Goal: Transaction & Acquisition: Purchase product/service

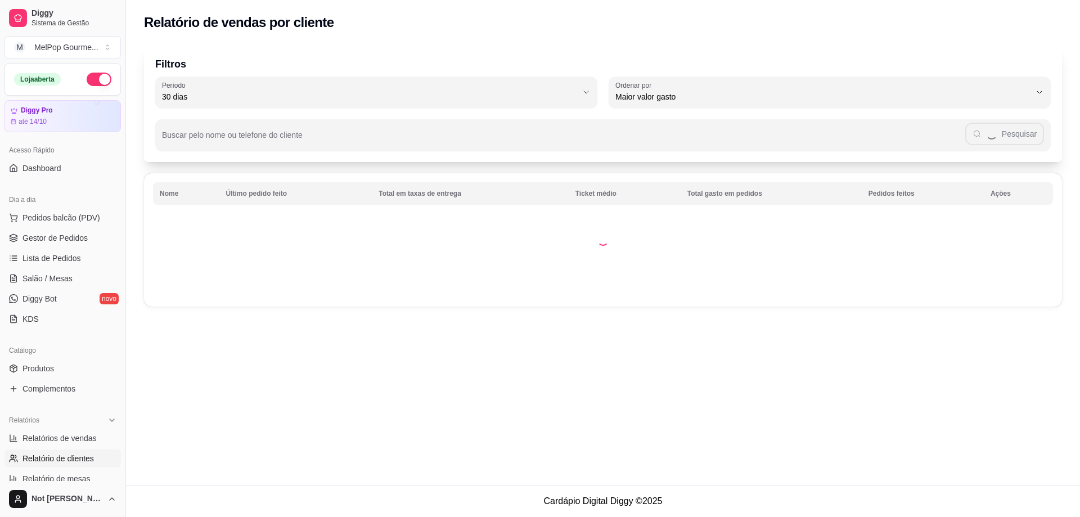
select select "30"
select select "HIGHEST_TOTAL_SPENT_WITH_ORDERS"
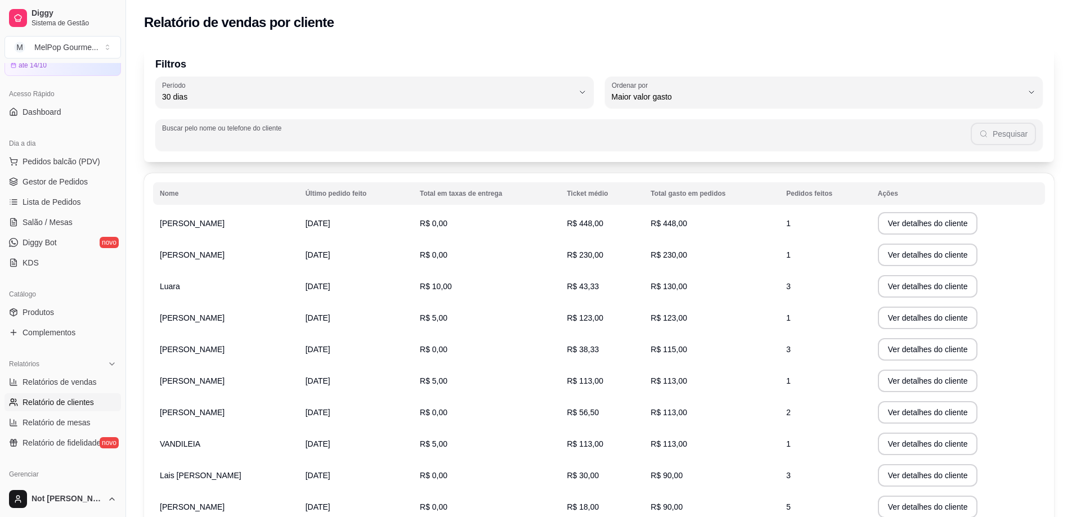
click at [248, 138] on input "Buscar pelo nome ou telefone do cliente" at bounding box center [566, 139] width 808 height 11
type input "[PERSON_NAME]"
click at [1006, 132] on button "Pesquisar" at bounding box center [1003, 134] width 65 height 23
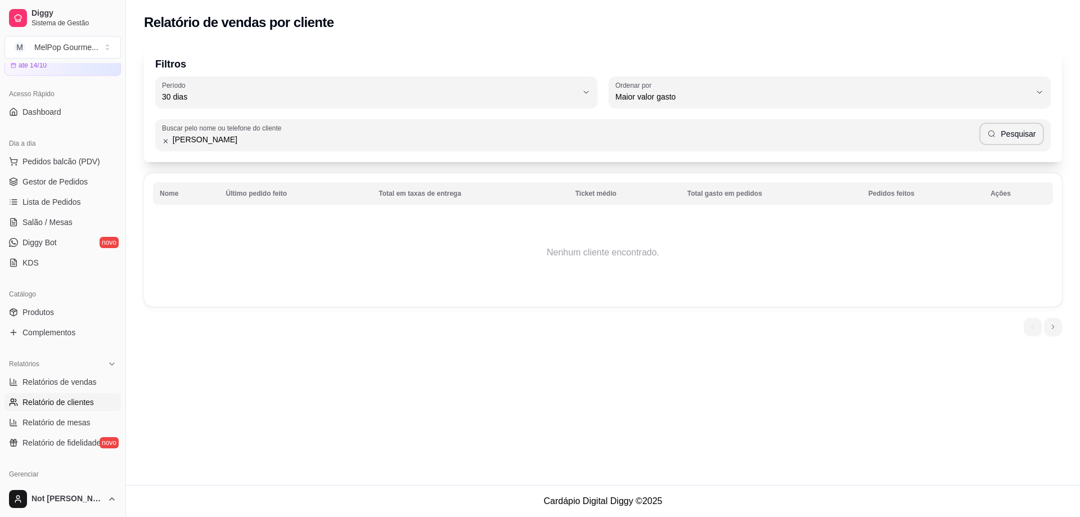
drag, startPoint x: 172, startPoint y: 149, endPoint x: 155, endPoint y: 149, distance: 16.9
click at [155, 149] on div "Buscar pelo nome ou telefone do cliente [PERSON_NAME]" at bounding box center [603, 135] width 896 height 32
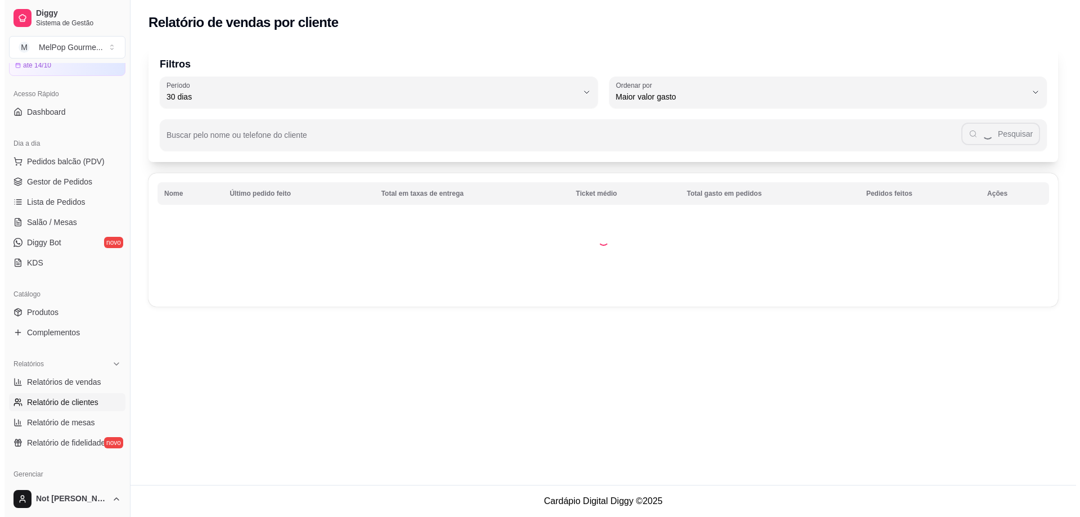
scroll to position [0, 0]
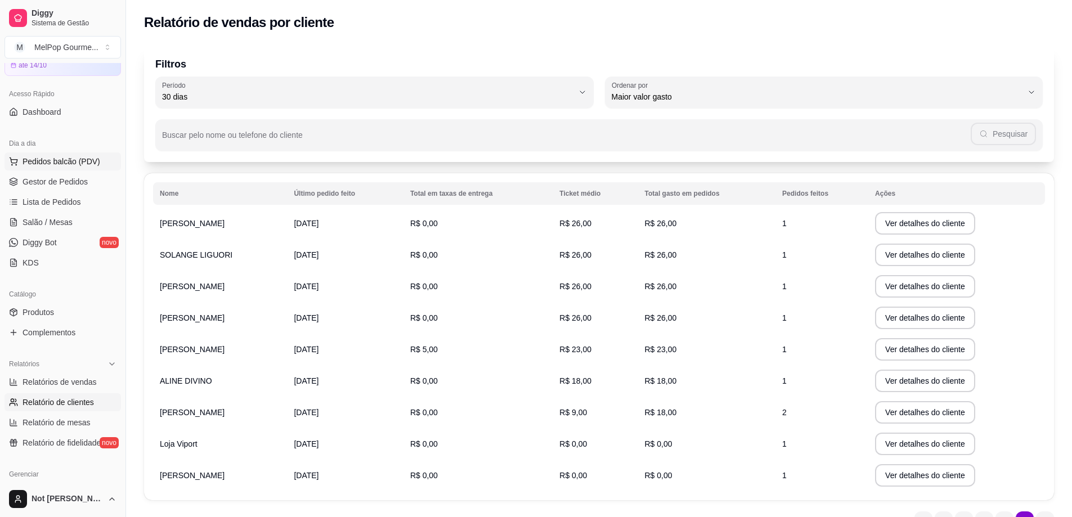
click at [41, 165] on span "Pedidos balcão (PDV)" at bounding box center [62, 161] width 78 height 11
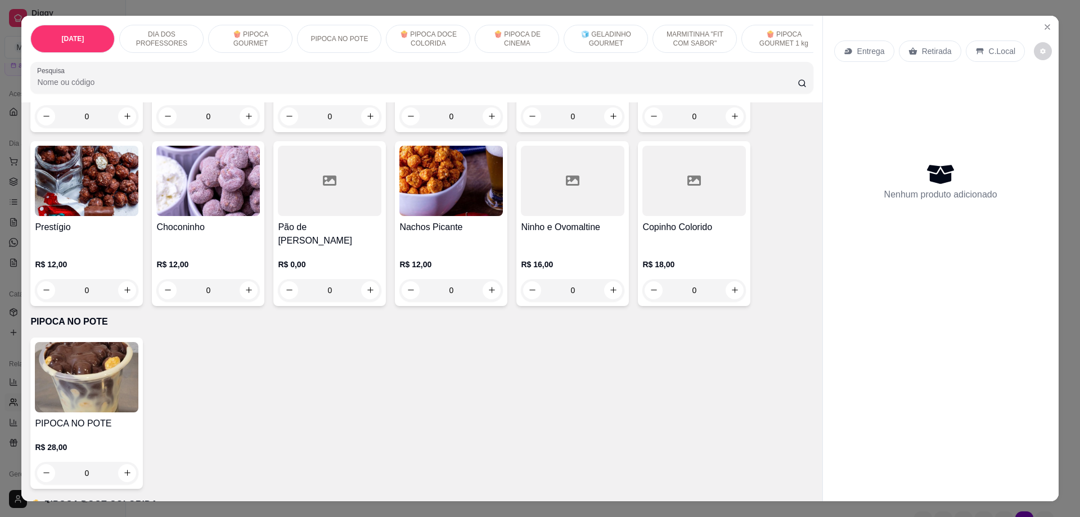
scroll to position [788, 0]
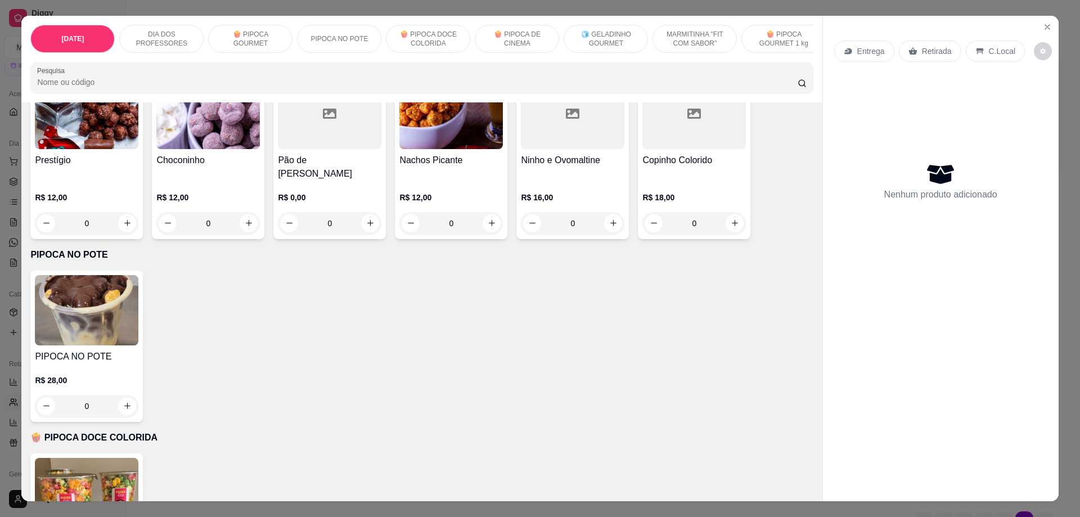
click at [79, 305] on img at bounding box center [87, 310] width 104 height 70
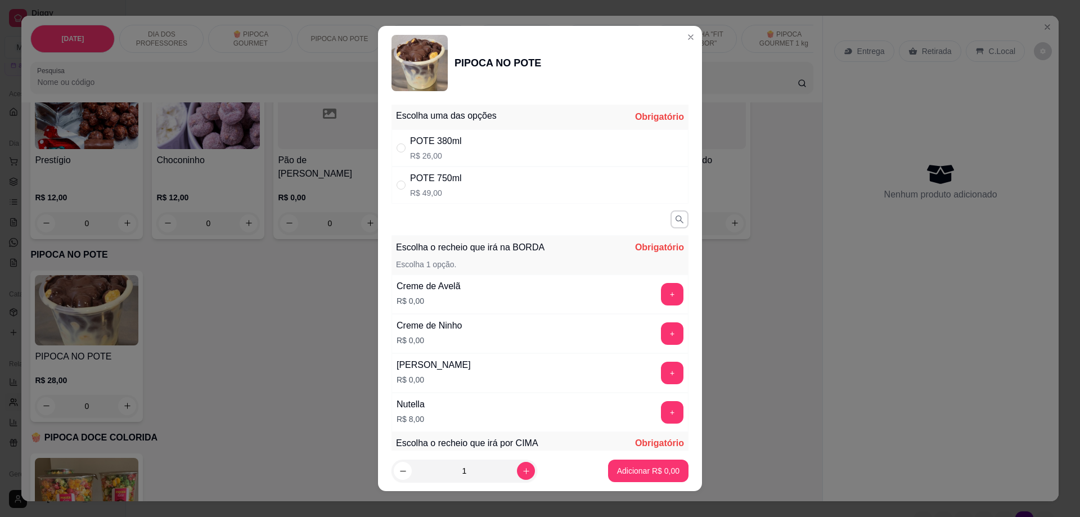
click at [402, 150] on div "" at bounding box center [404, 148] width 14 height 12
radio input "true"
click at [661, 338] on button "+" at bounding box center [672, 333] width 23 height 23
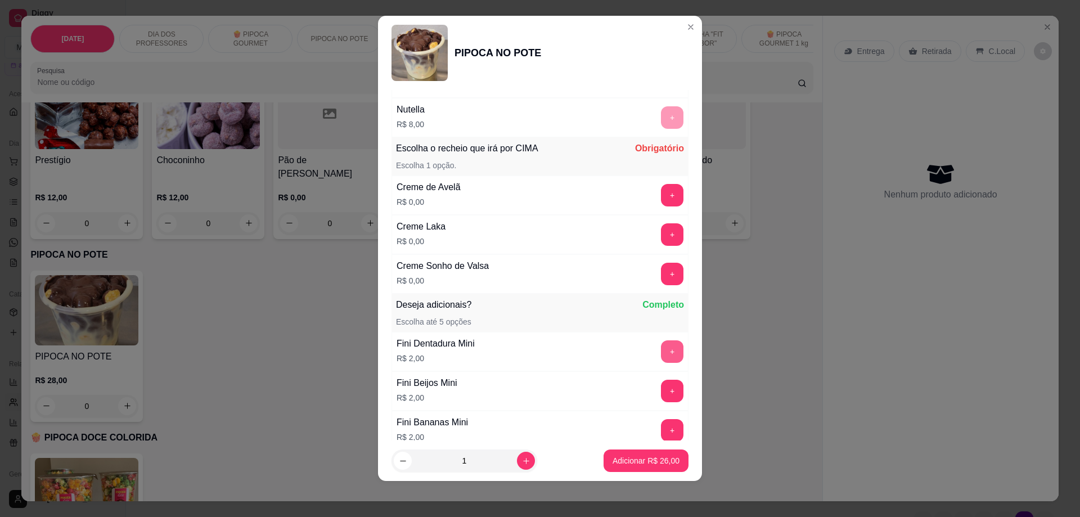
scroll to position [332, 0]
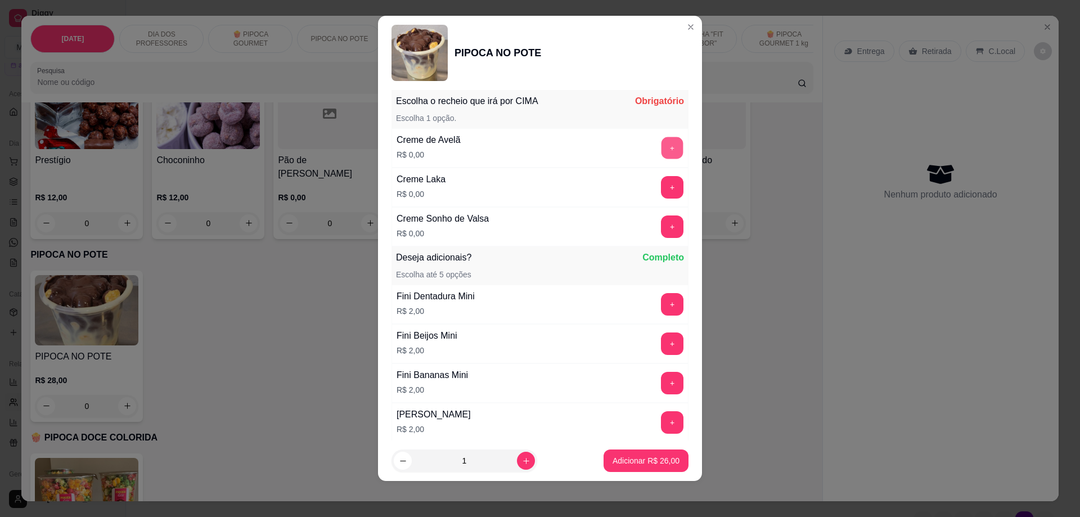
click at [662, 150] on button "+" at bounding box center [673, 148] width 22 height 22
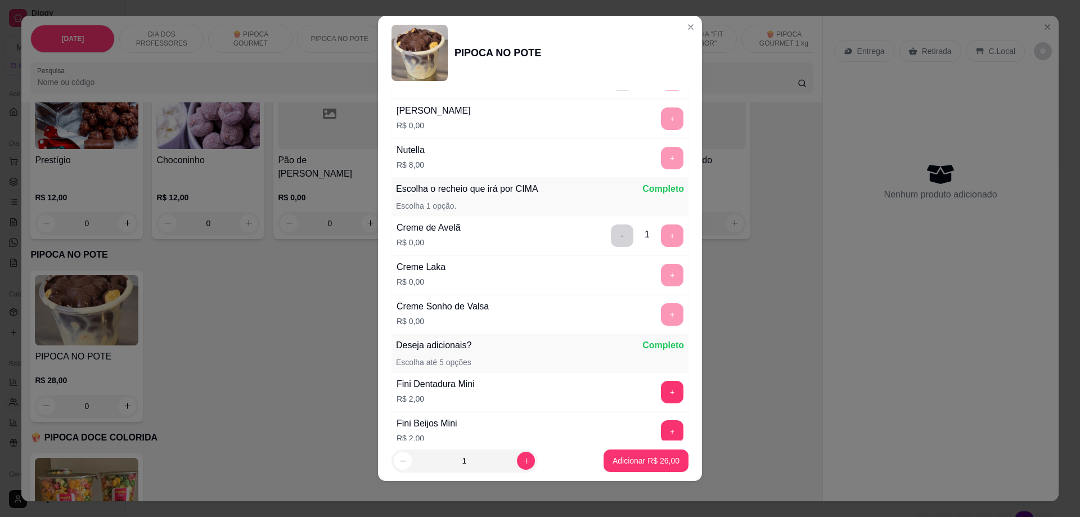
scroll to position [207, 0]
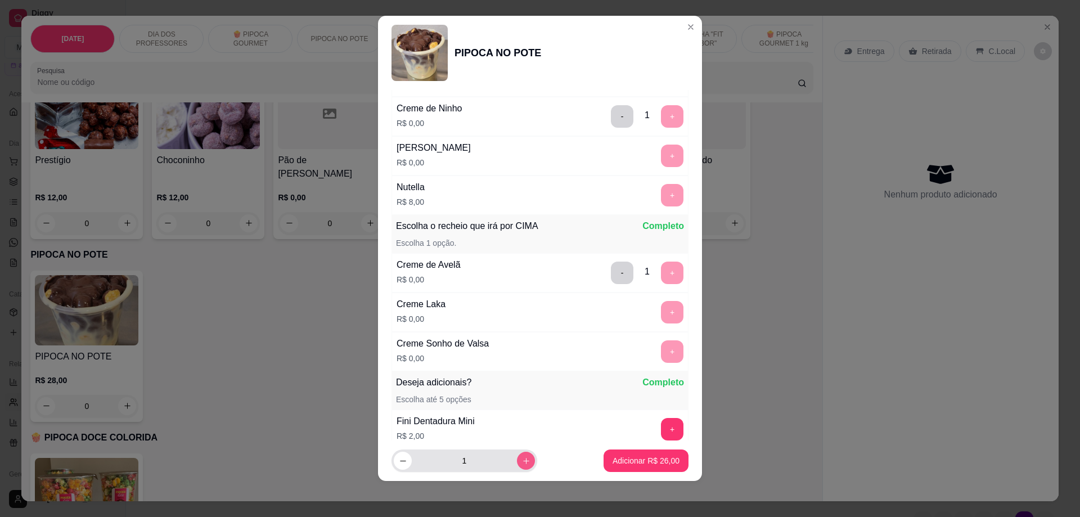
click at [517, 463] on button "increase-product-quantity" at bounding box center [526, 461] width 18 height 18
click at [522, 464] on icon "increase-product-quantity" at bounding box center [526, 461] width 8 height 8
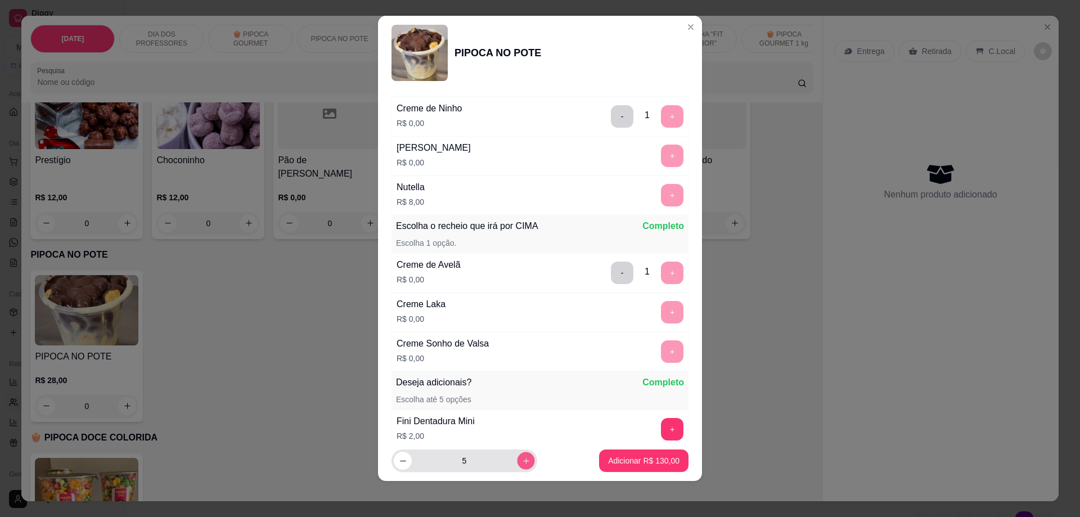
type input "6"
click at [644, 464] on p "Adicionar R$ 156,00" at bounding box center [643, 460] width 69 height 11
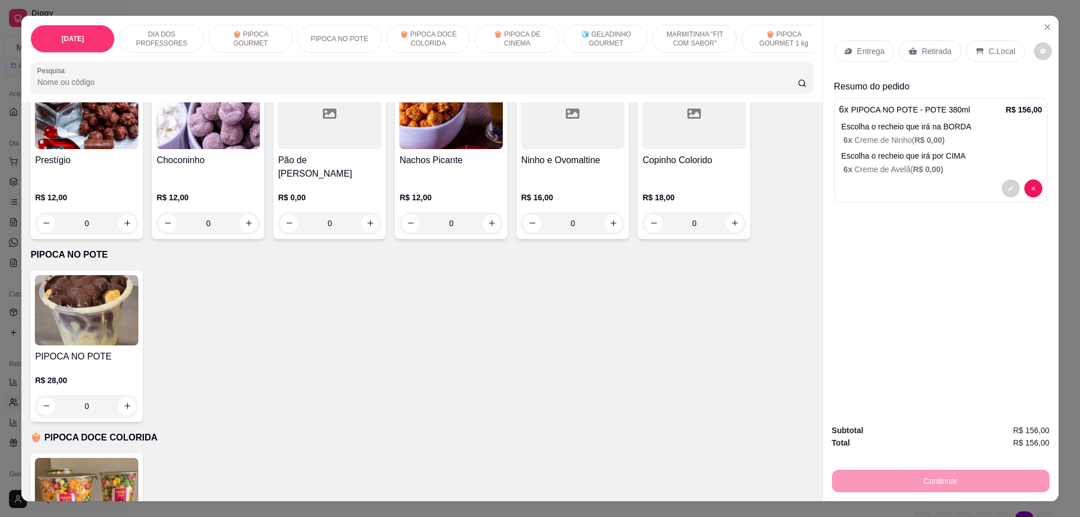
click at [922, 47] on p "Retirada" at bounding box center [937, 51] width 30 height 11
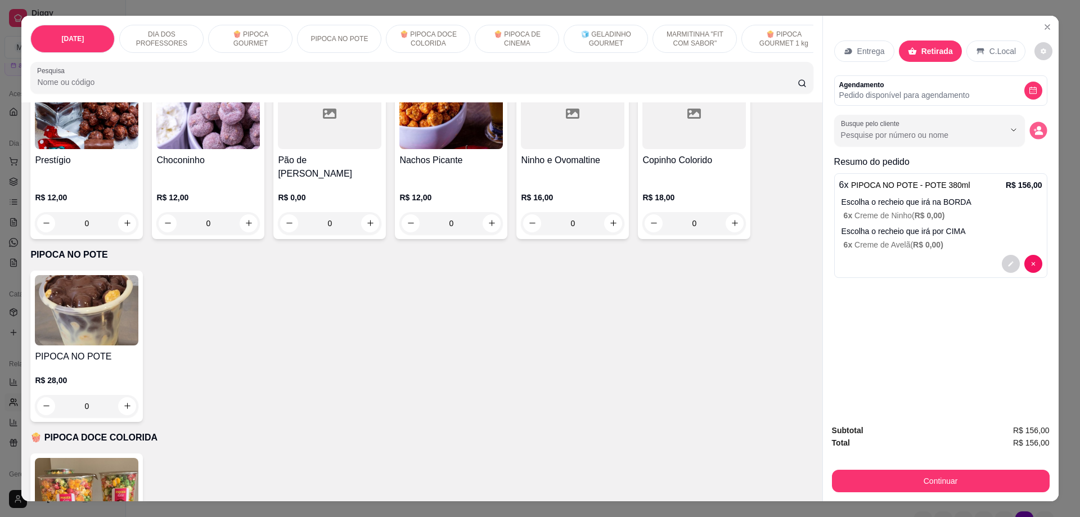
click at [1033, 131] on icon "decrease-product-quantity" at bounding box center [1038, 130] width 10 height 10
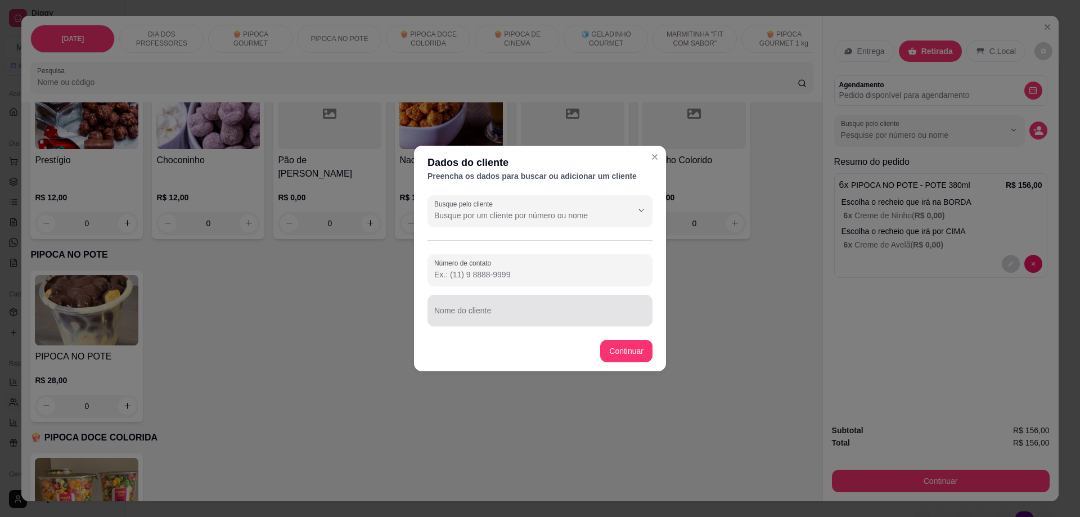
click at [489, 322] on div "Nome do cliente" at bounding box center [540, 311] width 225 height 32
type input "i"
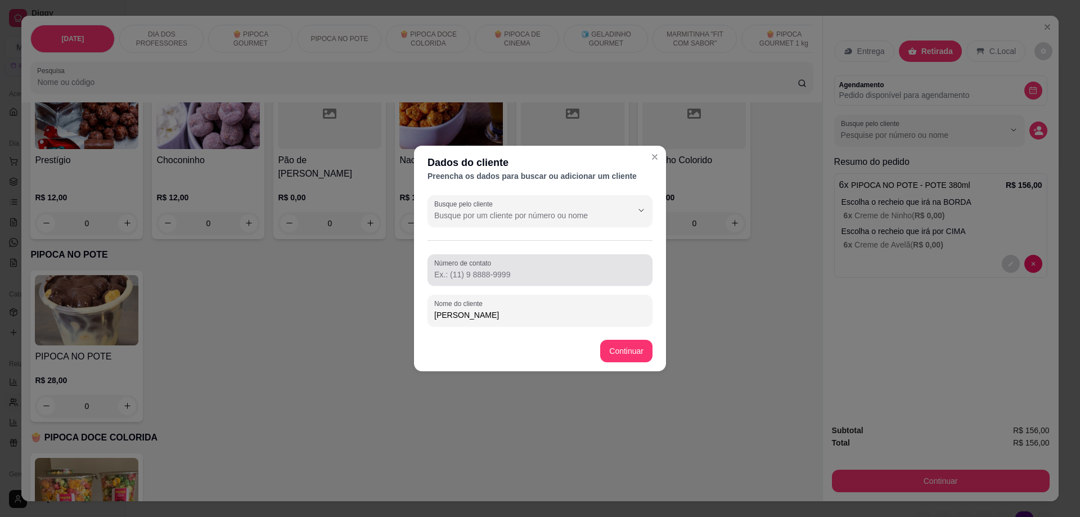
type input "[PERSON_NAME]"
click at [504, 276] on input "Número de contato" at bounding box center [540, 274] width 212 height 11
type input "[PHONE_NUMBER]"
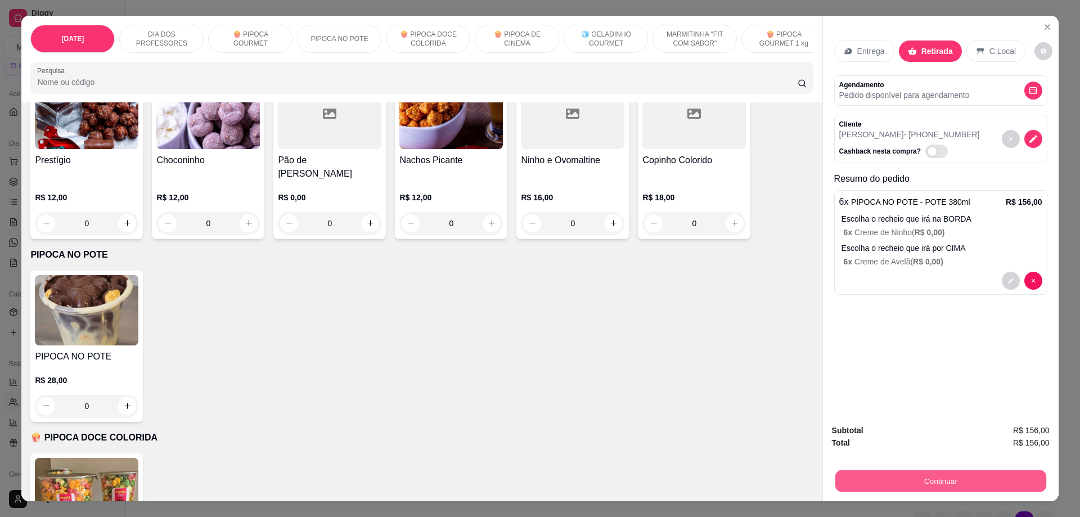
click at [939, 487] on button "Continuar" at bounding box center [940, 481] width 211 height 22
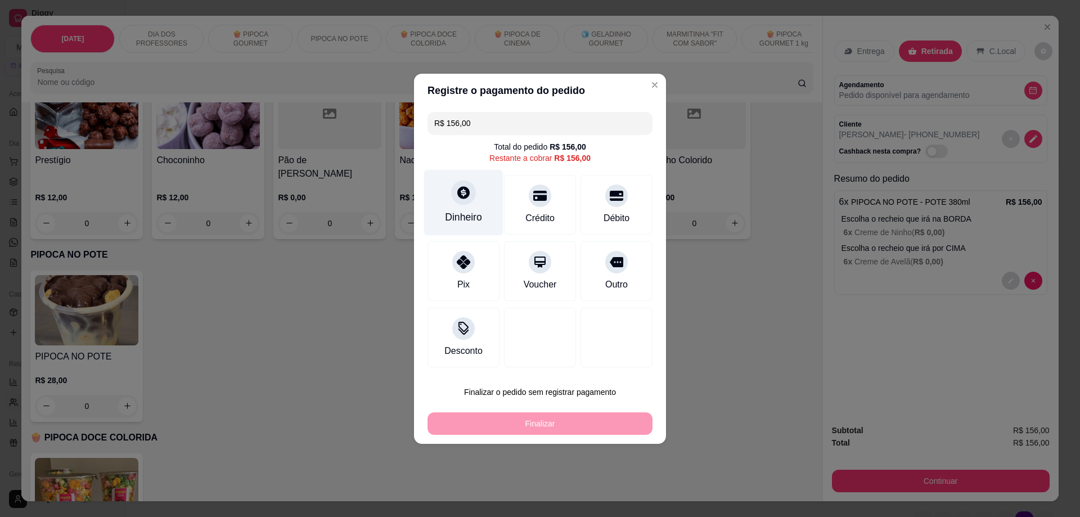
click at [460, 198] on icon at bounding box center [463, 192] width 12 height 12
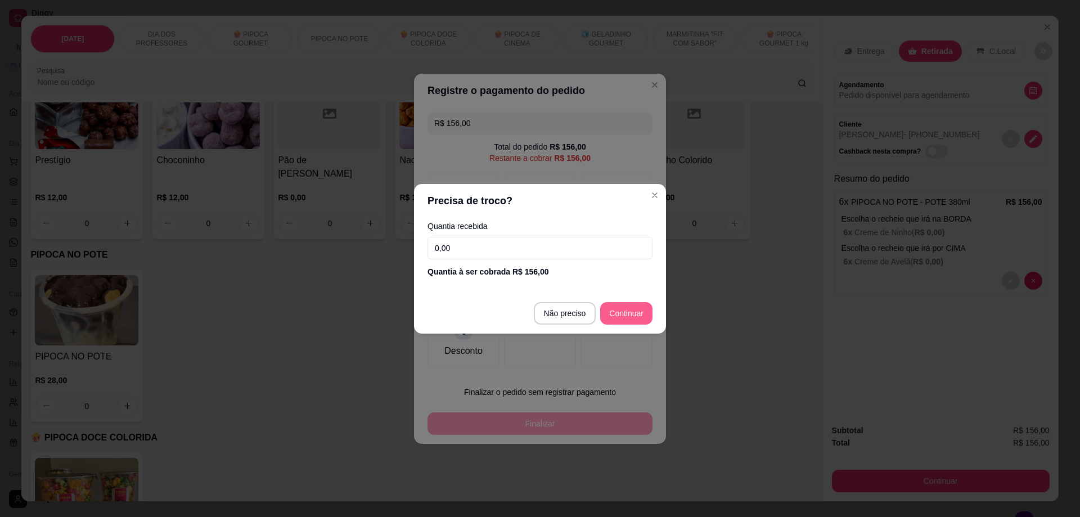
type input "R$ 0,00"
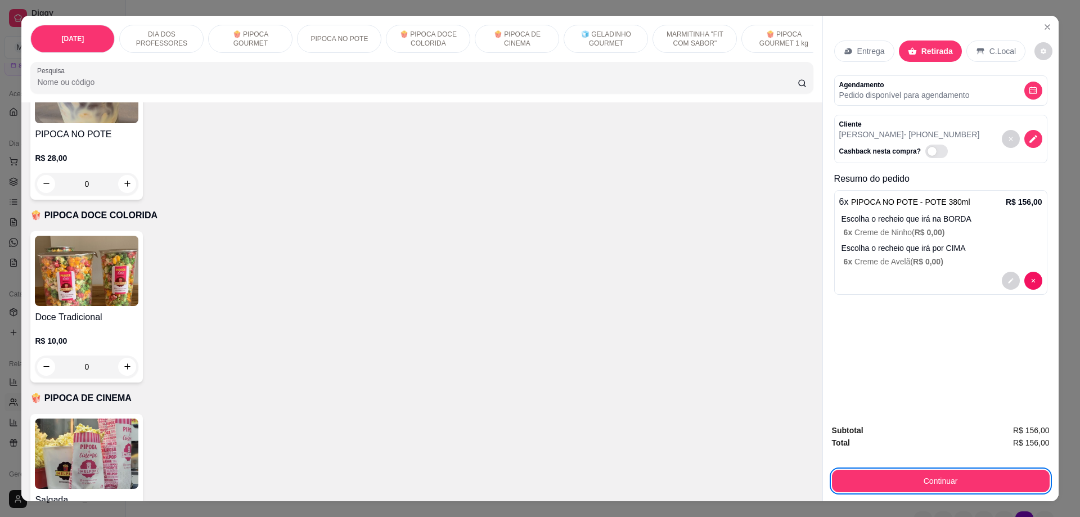
scroll to position [1013, 0]
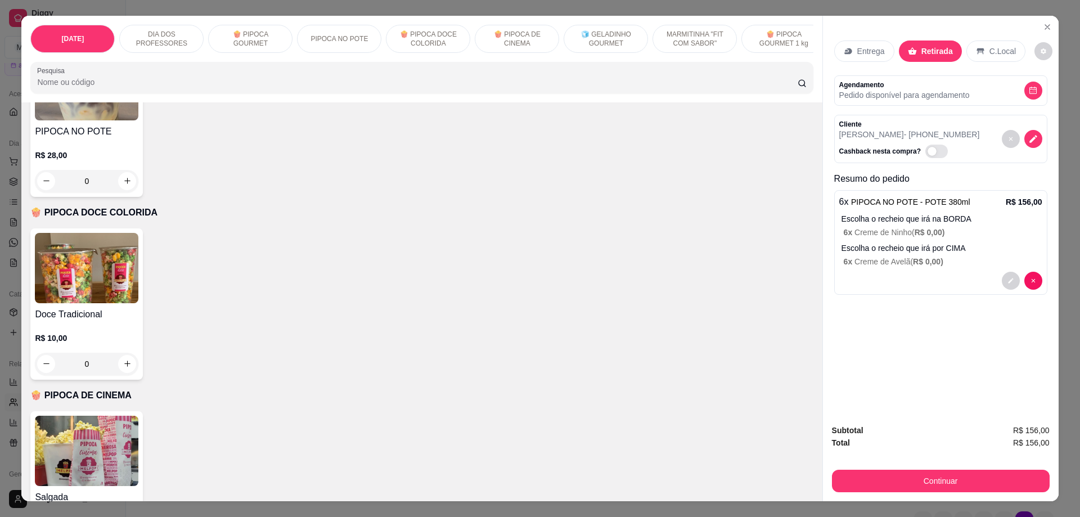
click at [109, 261] on img at bounding box center [87, 268] width 104 height 70
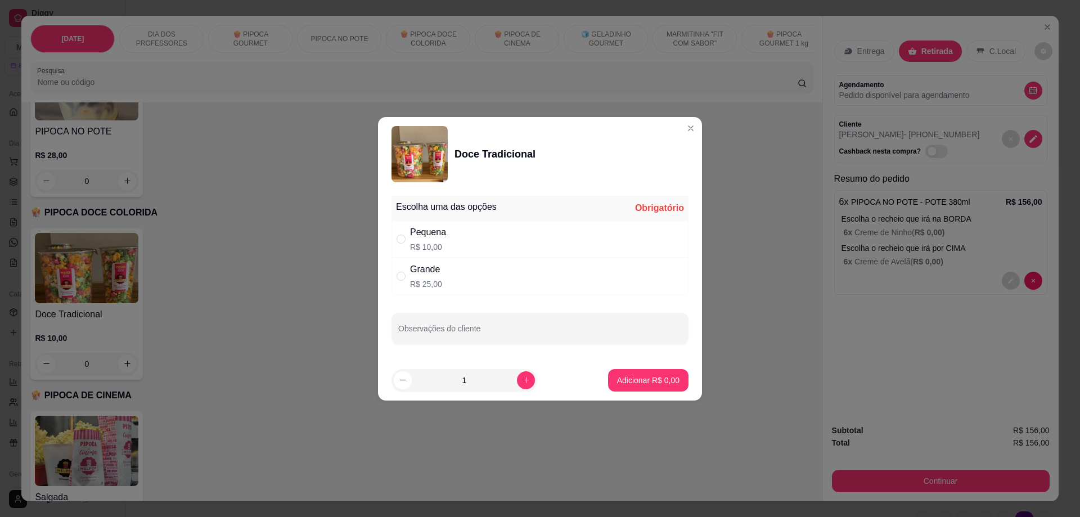
click at [418, 248] on p "R$ 10,00" at bounding box center [428, 246] width 36 height 11
radio input "true"
click at [522, 381] on icon "increase-product-quantity" at bounding box center [526, 380] width 8 height 8
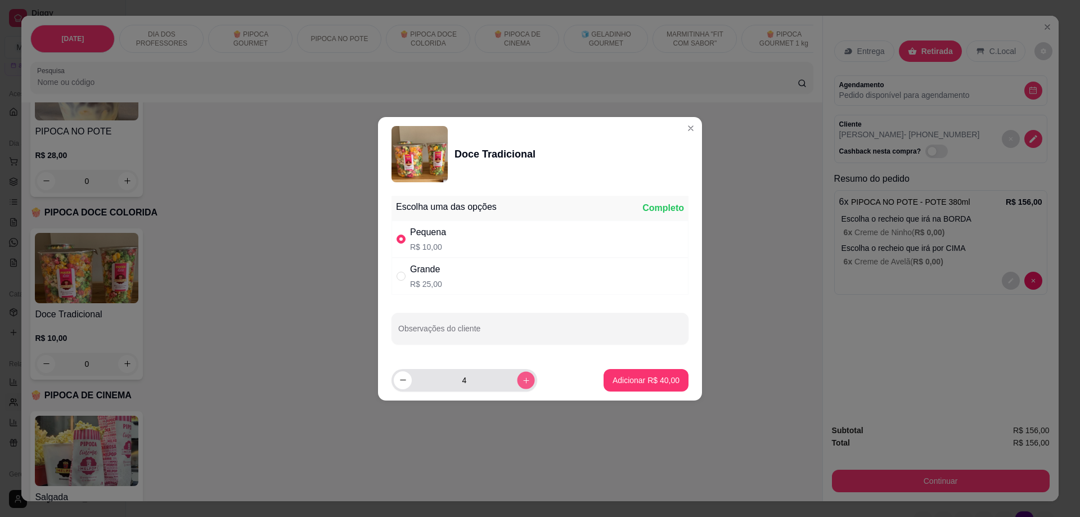
click at [522, 381] on icon "increase-product-quantity" at bounding box center [526, 380] width 8 height 8
type input "5"
click at [659, 384] on p "Adicionar R$ 50,00" at bounding box center [646, 380] width 67 height 11
type input "5"
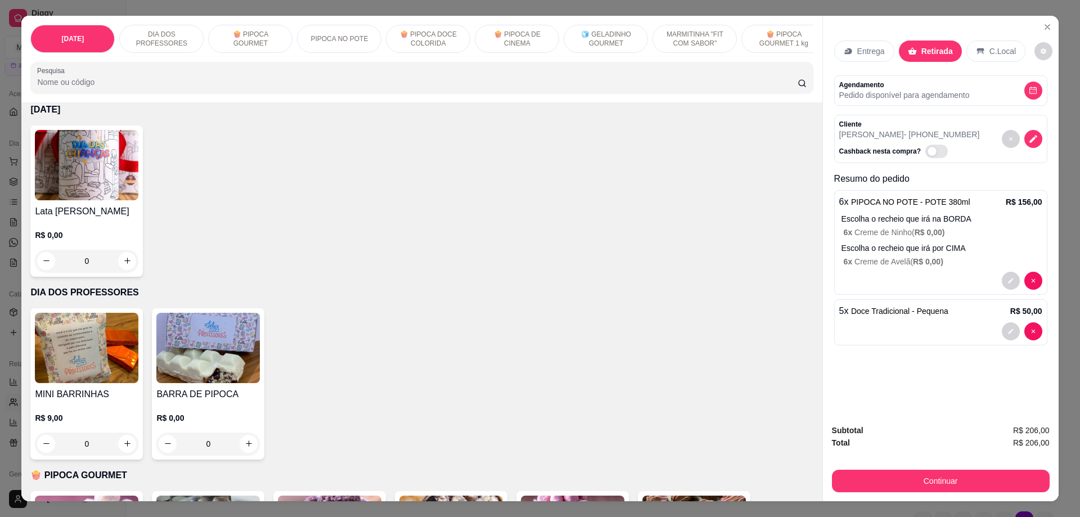
scroll to position [0, 0]
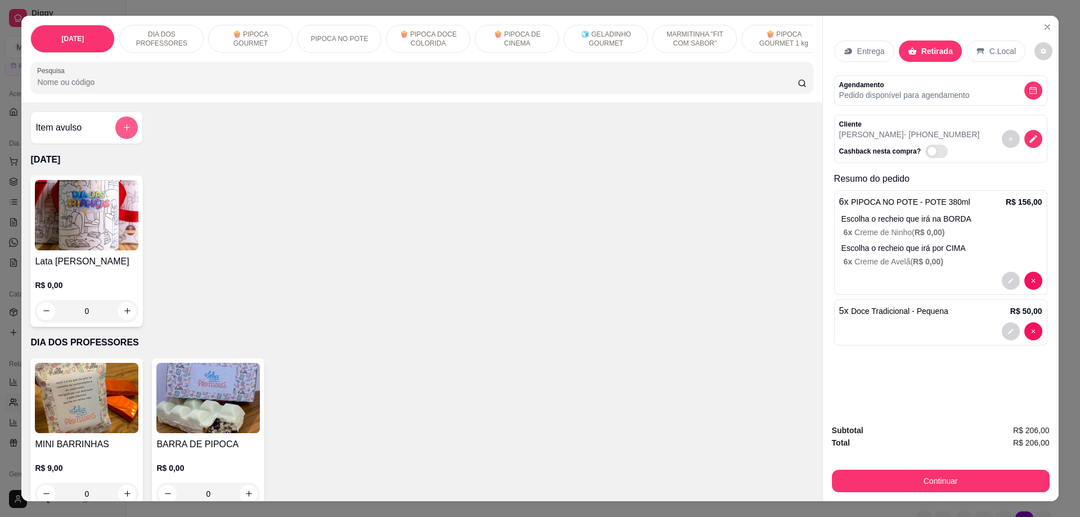
click at [129, 136] on button "add-separate-item" at bounding box center [126, 127] width 23 height 23
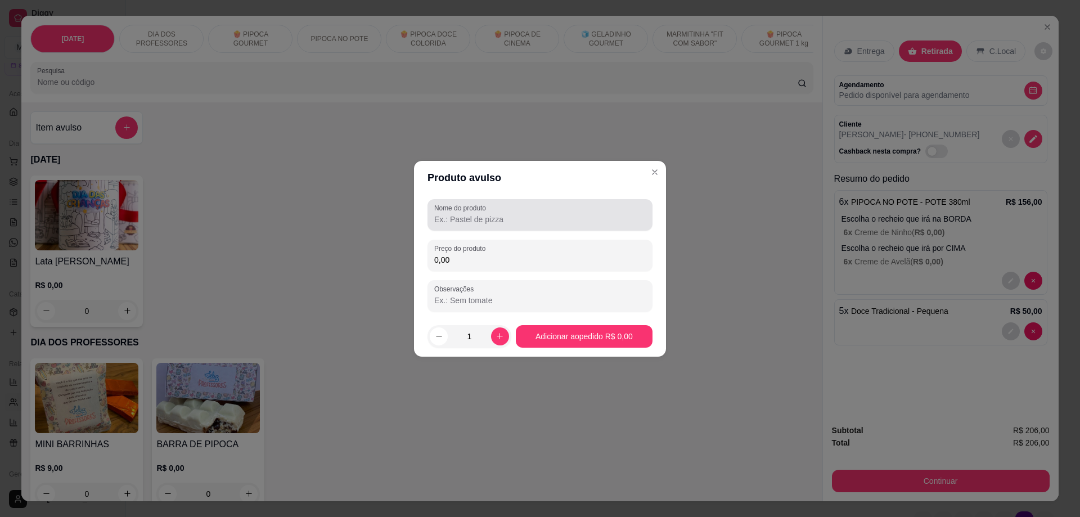
click at [476, 217] on input "Nome do produto" at bounding box center [540, 219] width 212 height 11
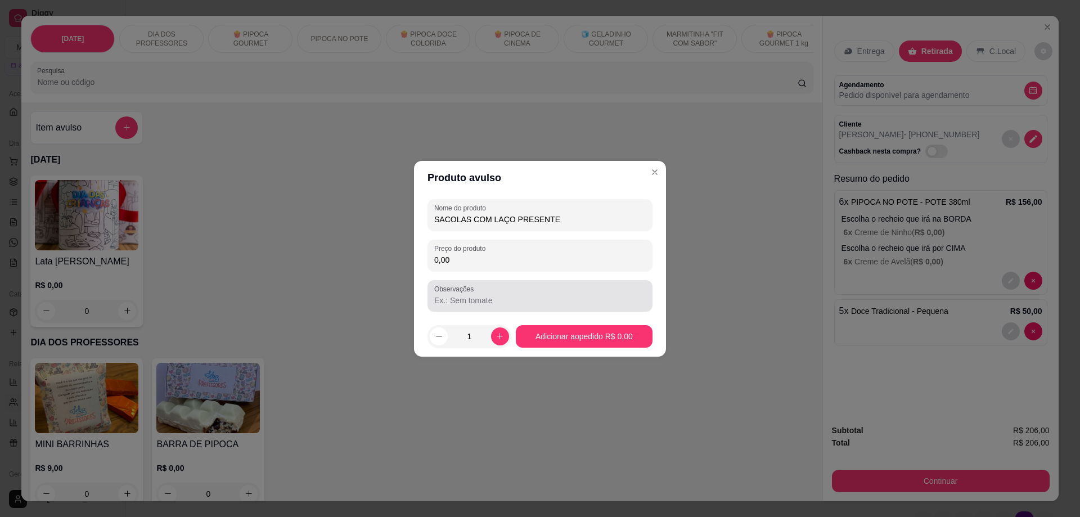
type input "SACOLAS COM LAÇO PRESENTE"
click at [466, 298] on input "Observações" at bounding box center [540, 300] width 212 height 11
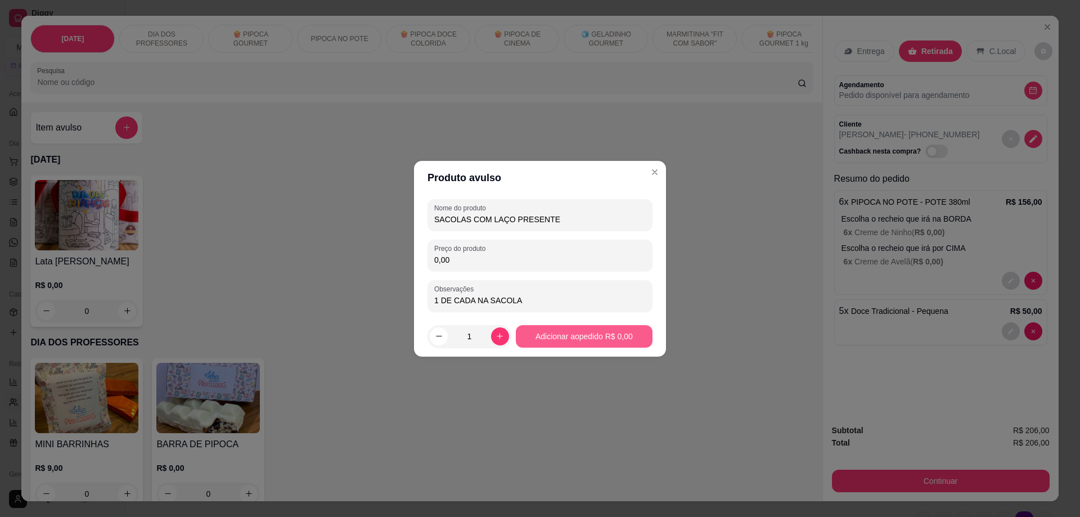
type input "1 DE CADA NA SACOLA"
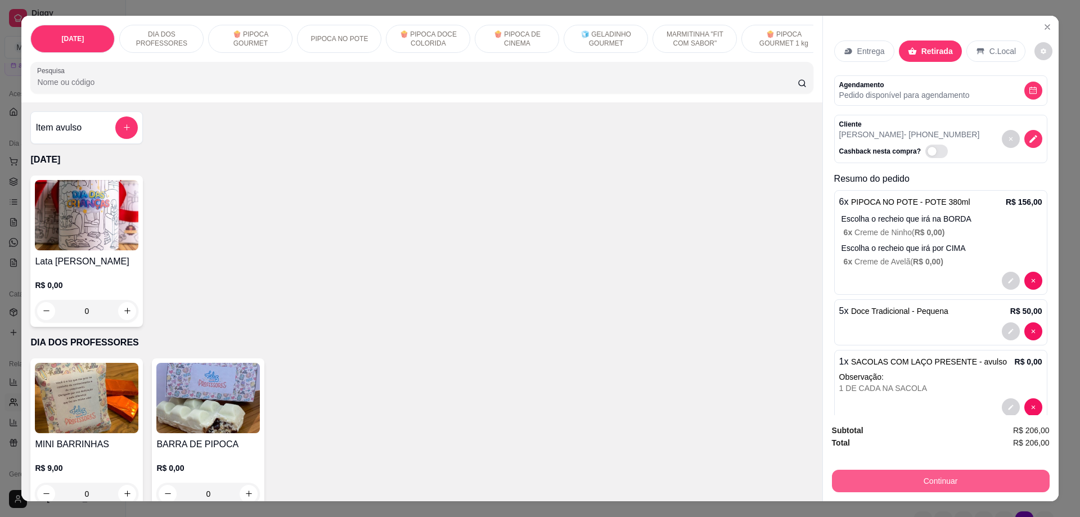
click at [934, 480] on button "Continuar" at bounding box center [941, 481] width 218 height 23
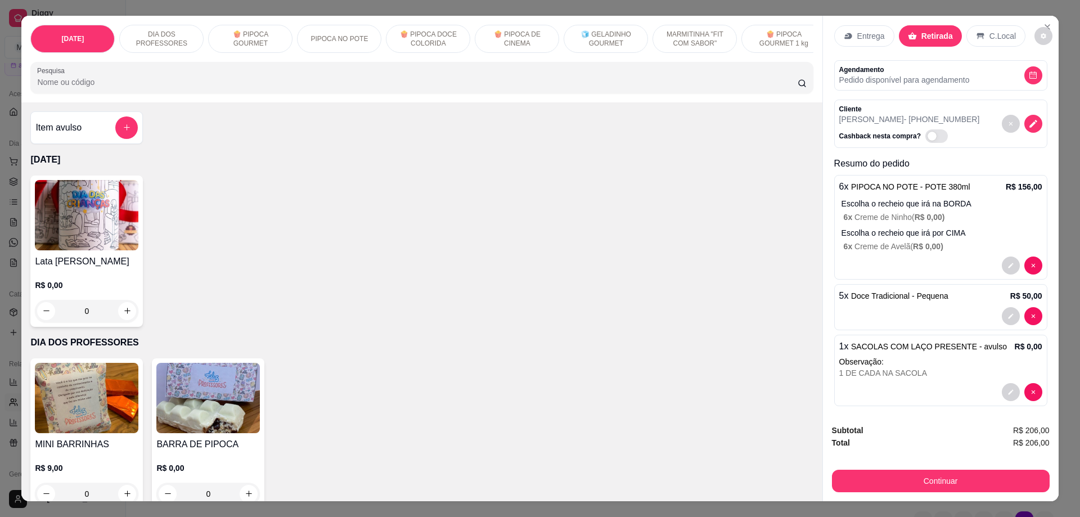
scroll to position [21, 0]
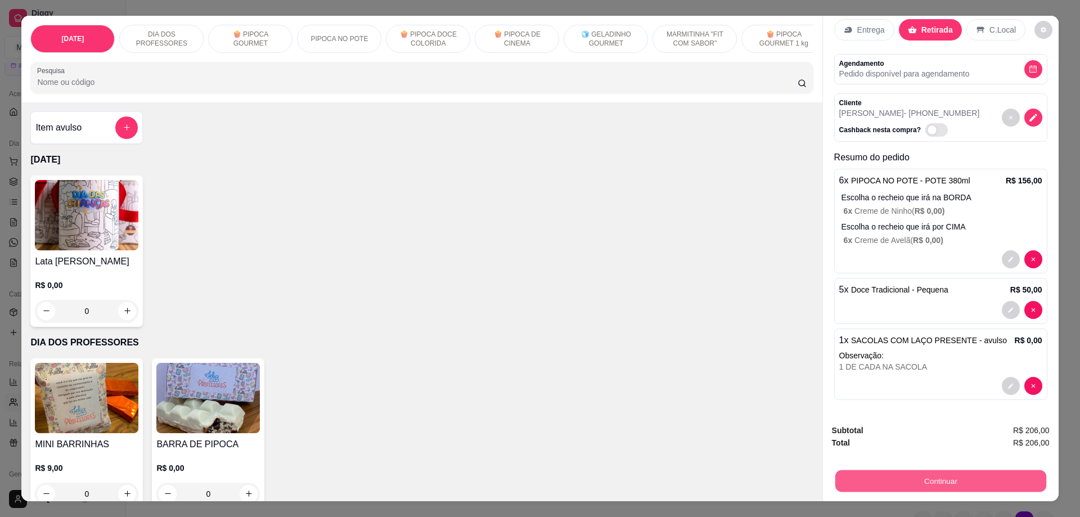
click at [924, 482] on button "Continuar" at bounding box center [940, 481] width 211 height 22
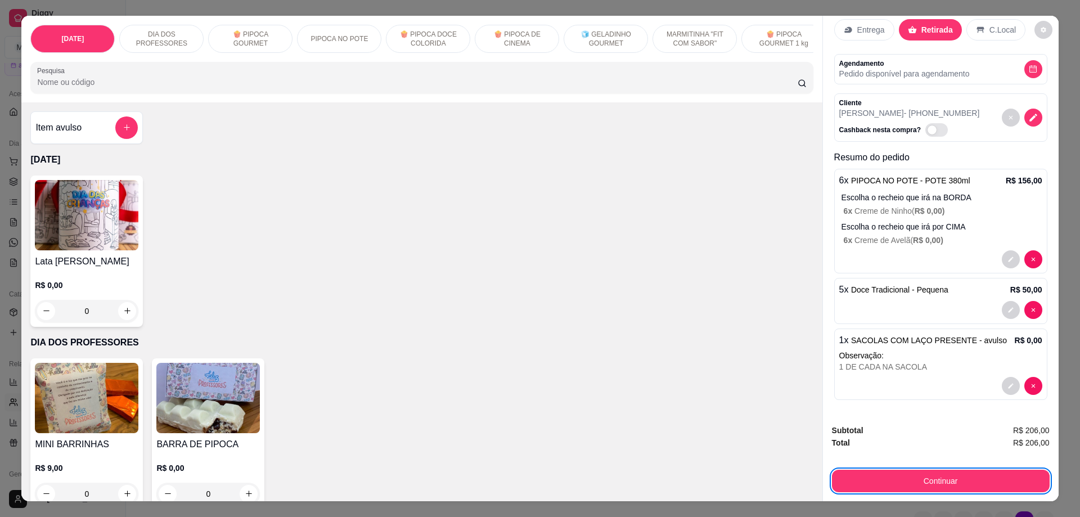
click at [918, 350] on p "Observação:" at bounding box center [940, 355] width 203 height 11
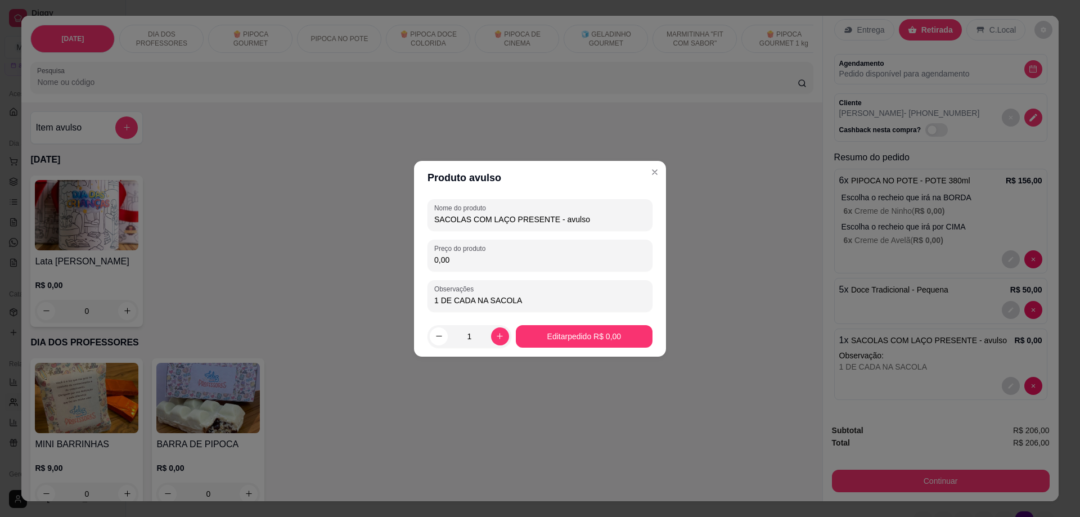
click at [535, 300] on input "1 DE CADA NA SACOLA" at bounding box center [540, 300] width 212 height 11
click at [550, 296] on input "1 DE CADA NA SACOLA - 3 LAÇO ROSA - 2 AZUIS" at bounding box center [540, 300] width 212 height 11
type input "1 DE CADA NA SACOLA - 3 LAÇOS ROSA - 2 AZUIS"
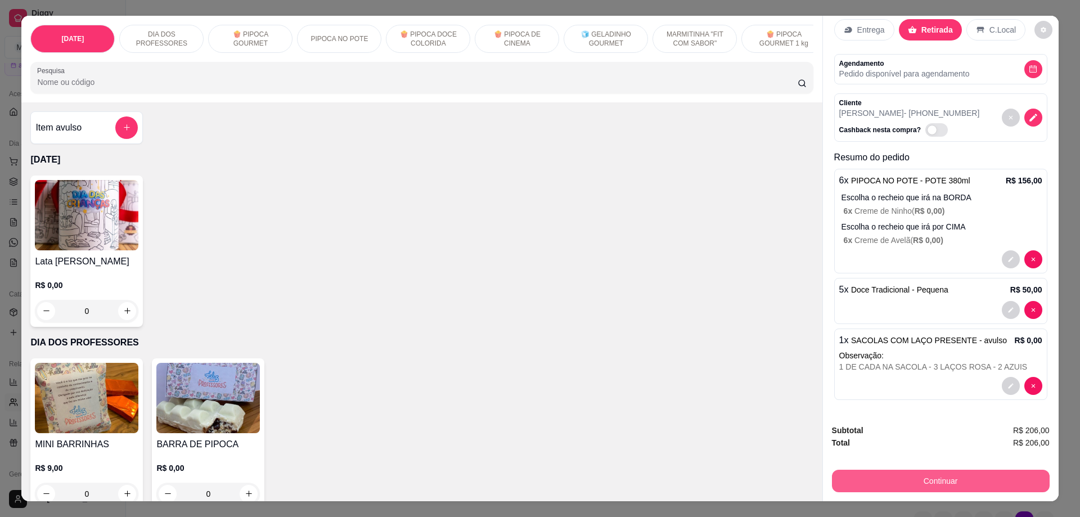
click at [894, 478] on button "Continuar" at bounding box center [941, 481] width 218 height 23
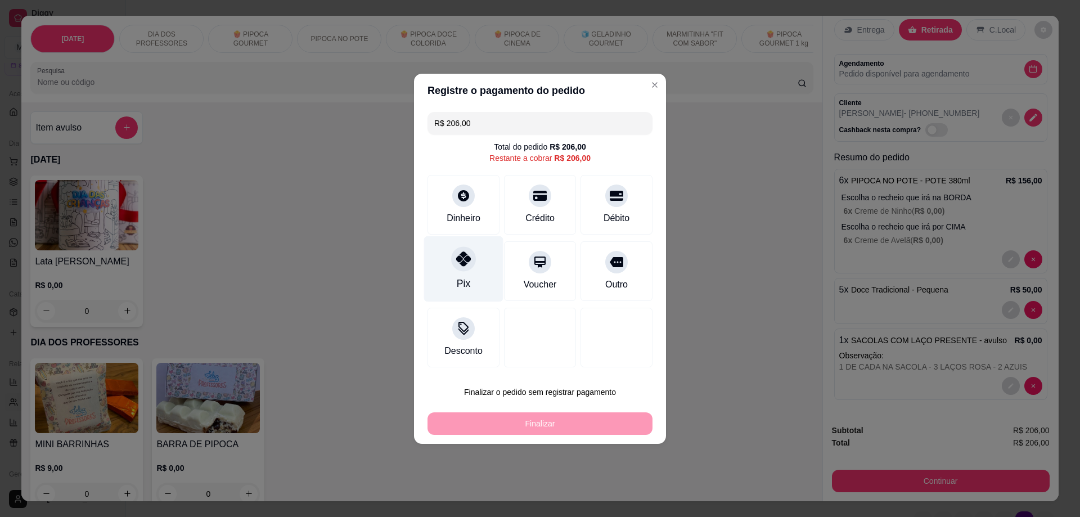
click at [465, 261] on icon at bounding box center [463, 258] width 15 height 15
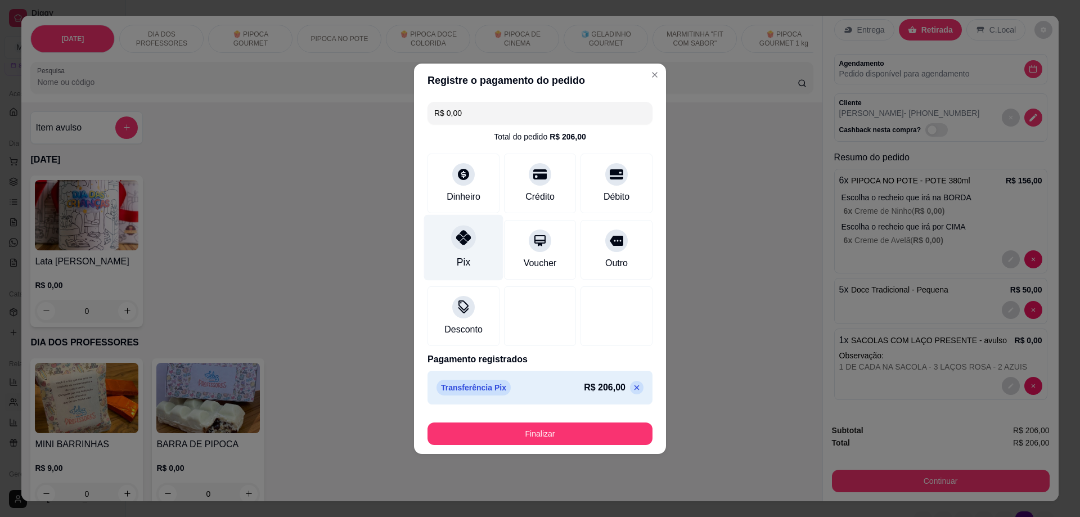
type input "R$ 0,00"
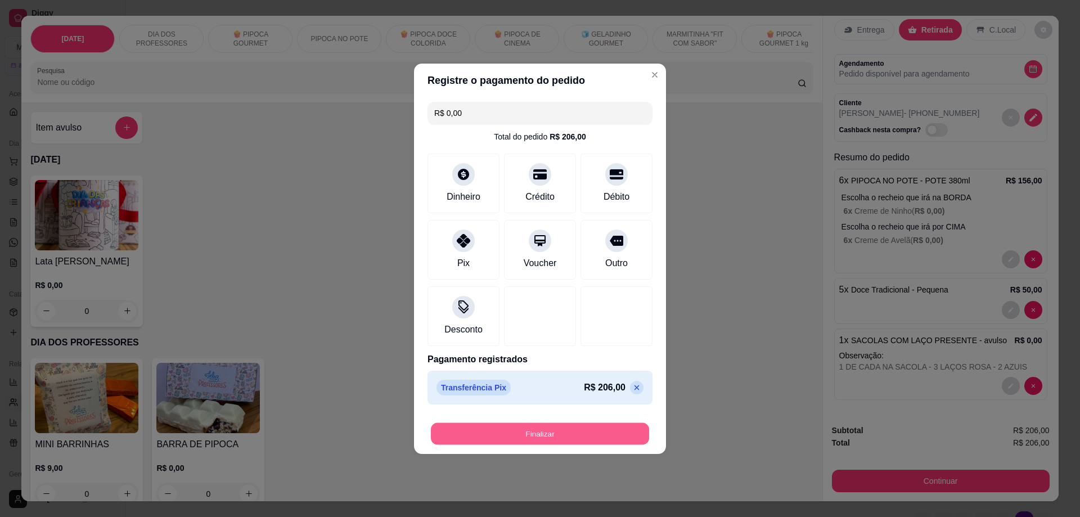
click at [533, 434] on button "Finalizar" at bounding box center [540, 433] width 218 height 22
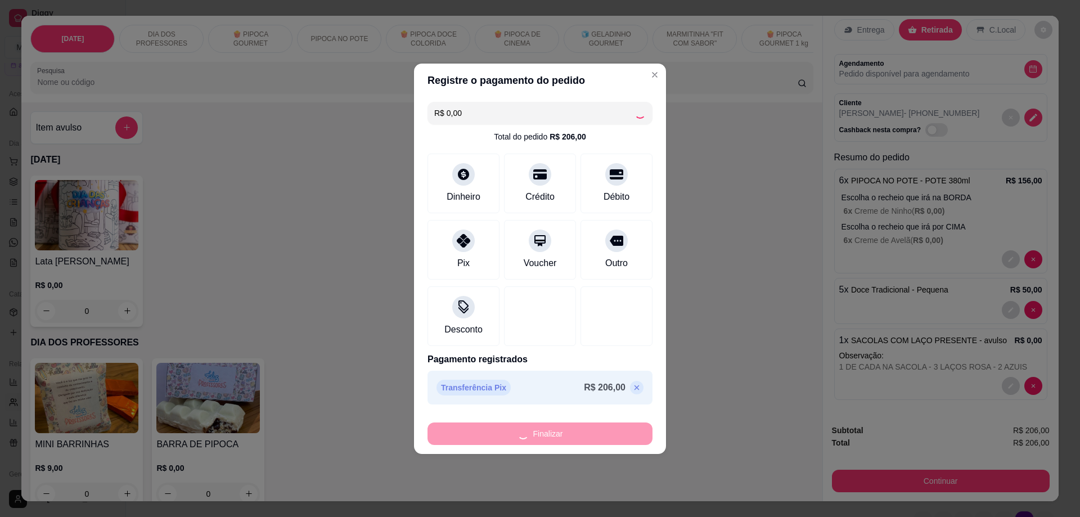
type input "0"
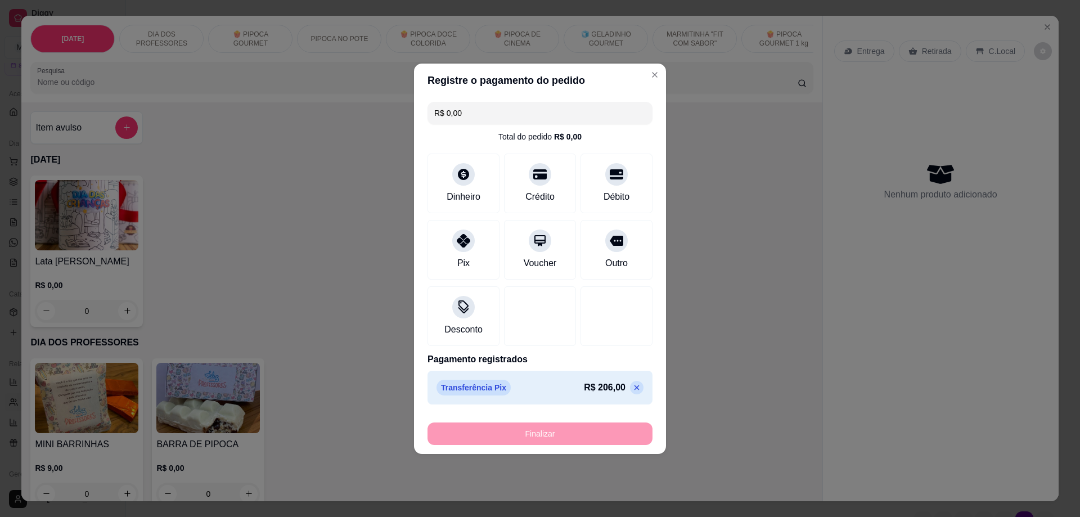
type input "-R$ 206,00"
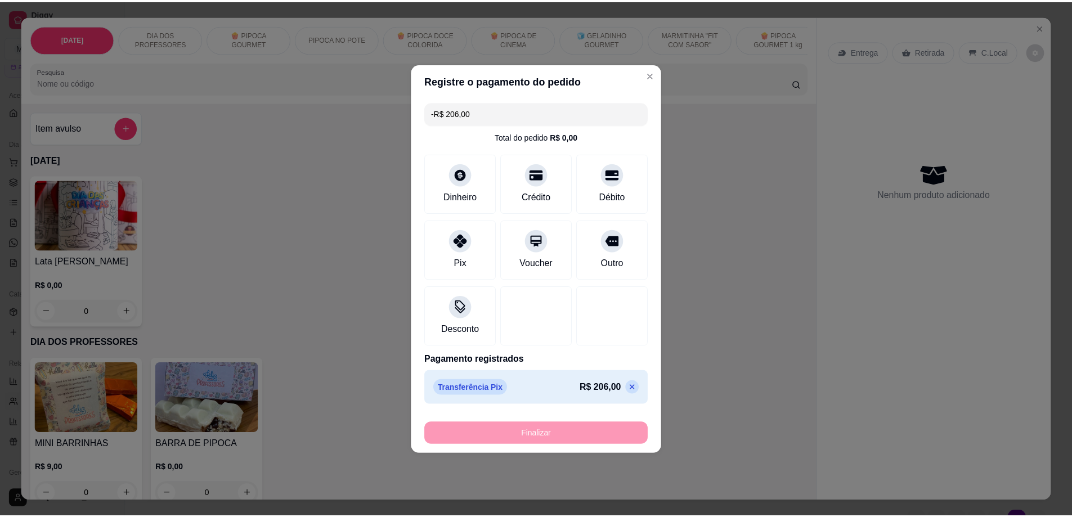
scroll to position [0, 0]
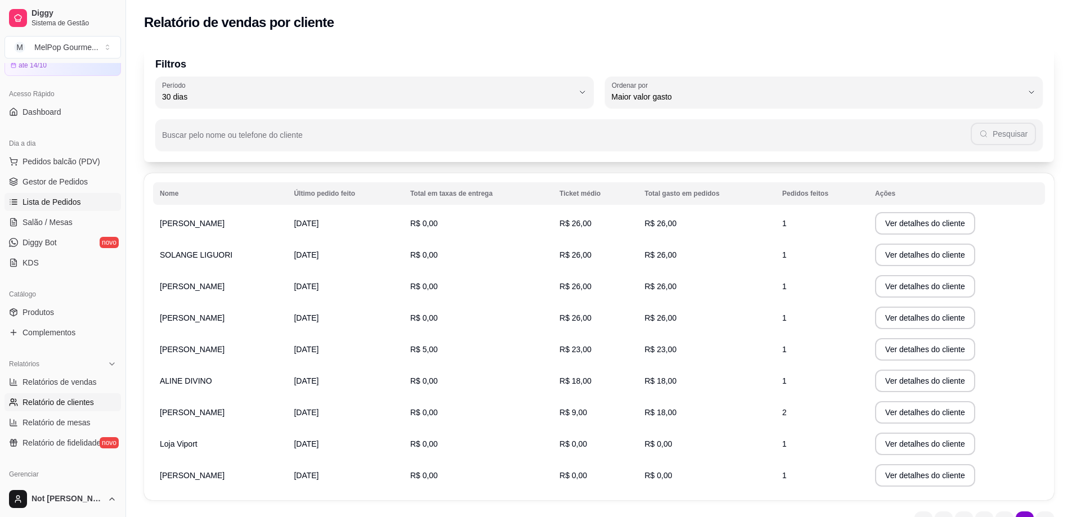
click at [48, 205] on span "Lista de Pedidos" at bounding box center [52, 201] width 59 height 11
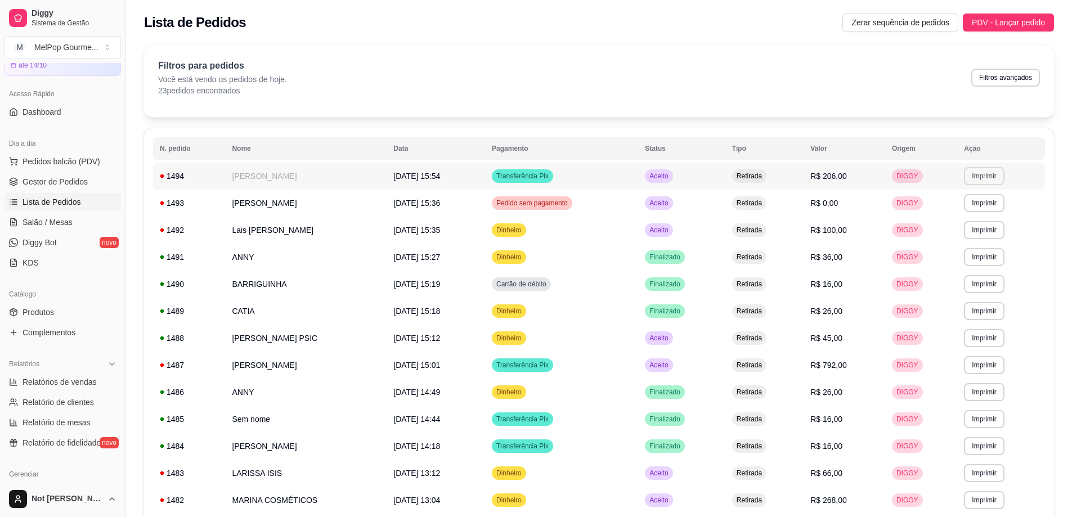
click at [981, 180] on button "Imprimir" at bounding box center [984, 176] width 40 height 18
click at [956, 215] on button "Impressora" at bounding box center [963, 214] width 79 height 17
click at [54, 163] on span "Pedidos balcão (PDV)" at bounding box center [62, 161] width 78 height 11
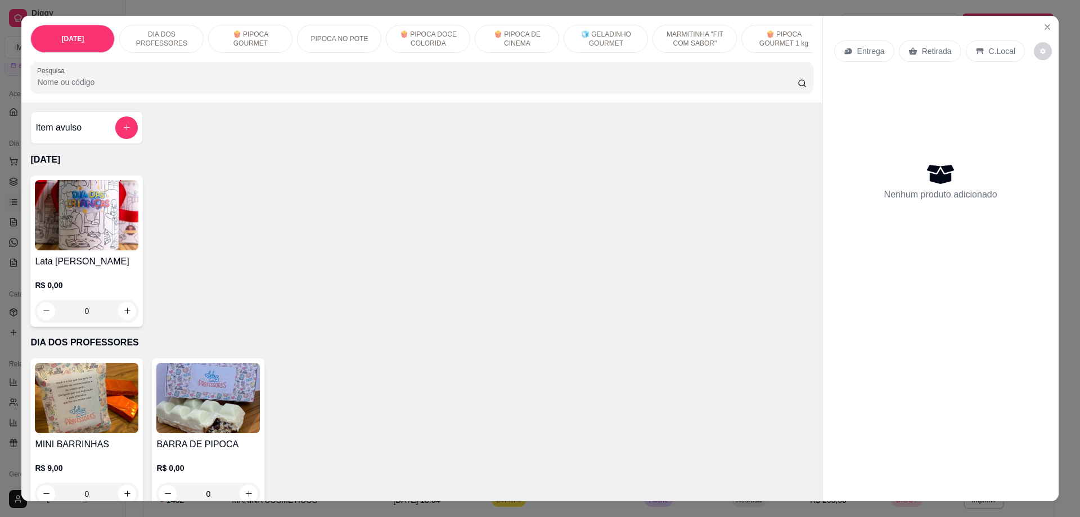
click at [245, 40] on p "🍿 PIPOCA GOURMET" at bounding box center [250, 39] width 65 height 18
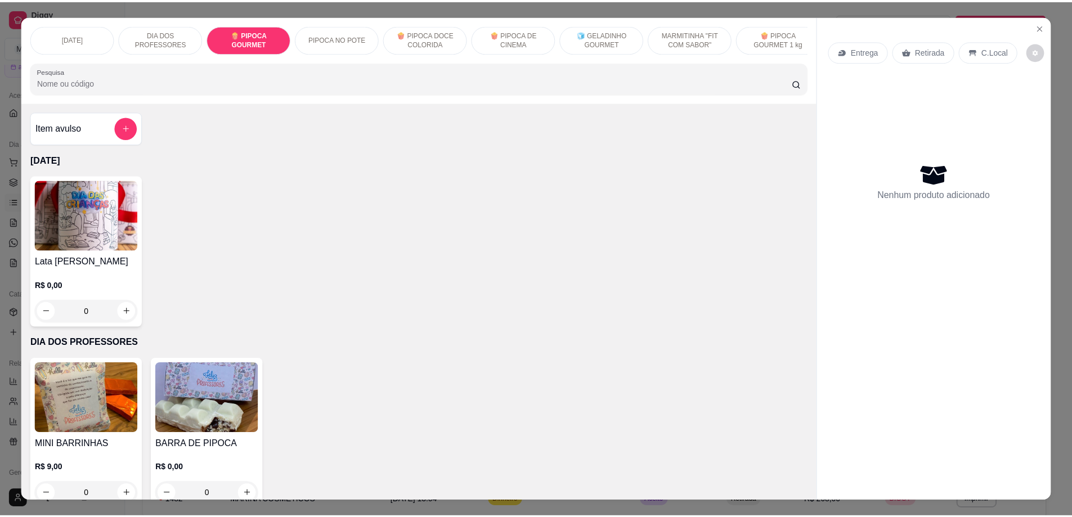
scroll to position [20, 0]
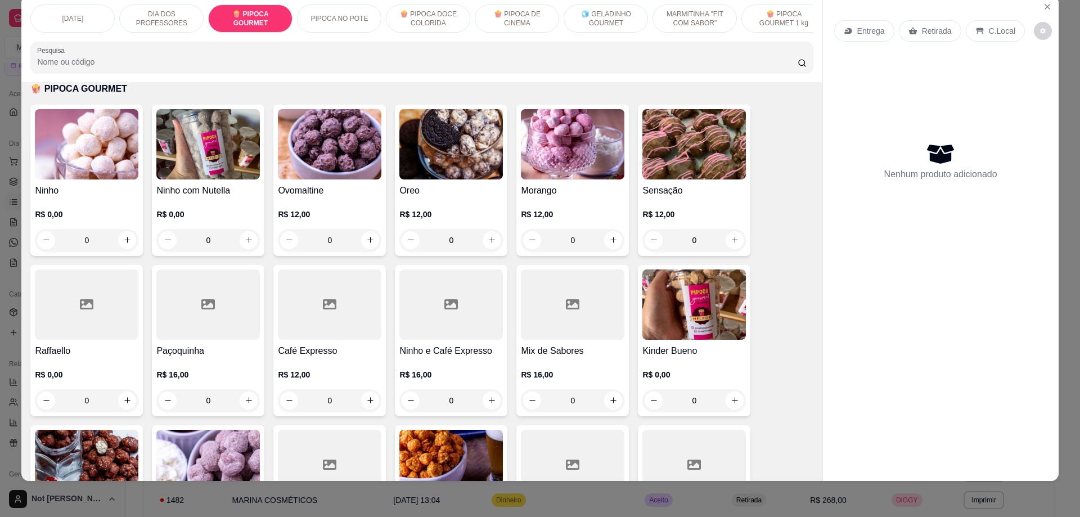
click at [86, 177] on img at bounding box center [87, 144] width 104 height 70
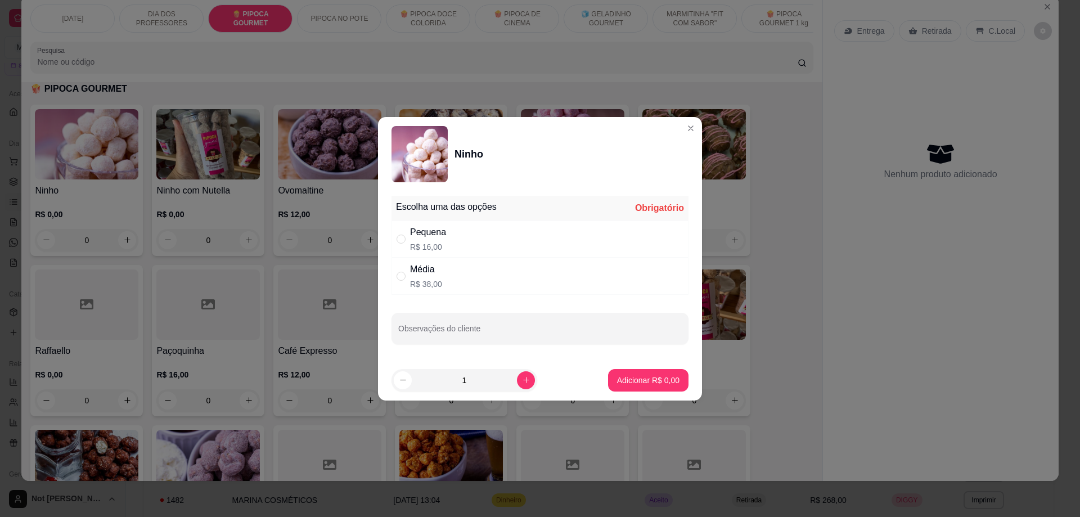
click at [425, 278] on p "R$ 38,00" at bounding box center [426, 283] width 32 height 11
radio input "true"
click at [646, 386] on button "Adicionar R$ 38,00" at bounding box center [646, 380] width 85 height 23
type input "1"
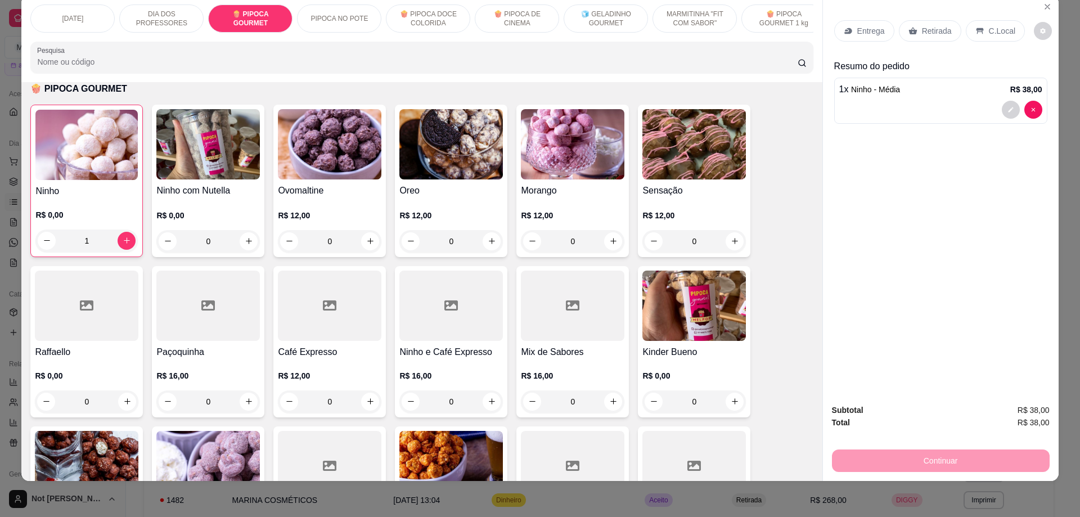
click at [924, 31] on p "Retirada" at bounding box center [937, 30] width 30 height 11
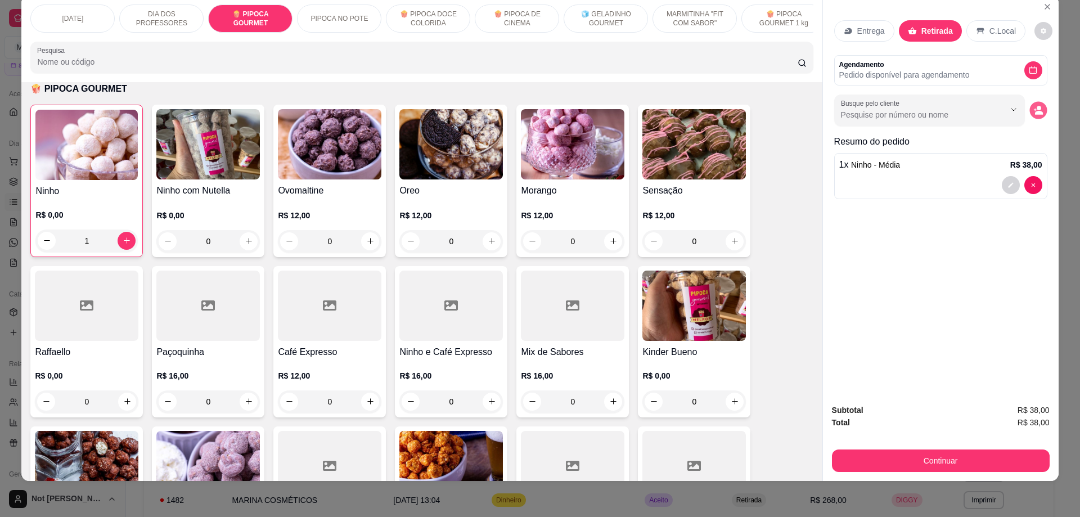
click at [1033, 111] on icon "decrease-product-quantity" at bounding box center [1038, 110] width 10 height 10
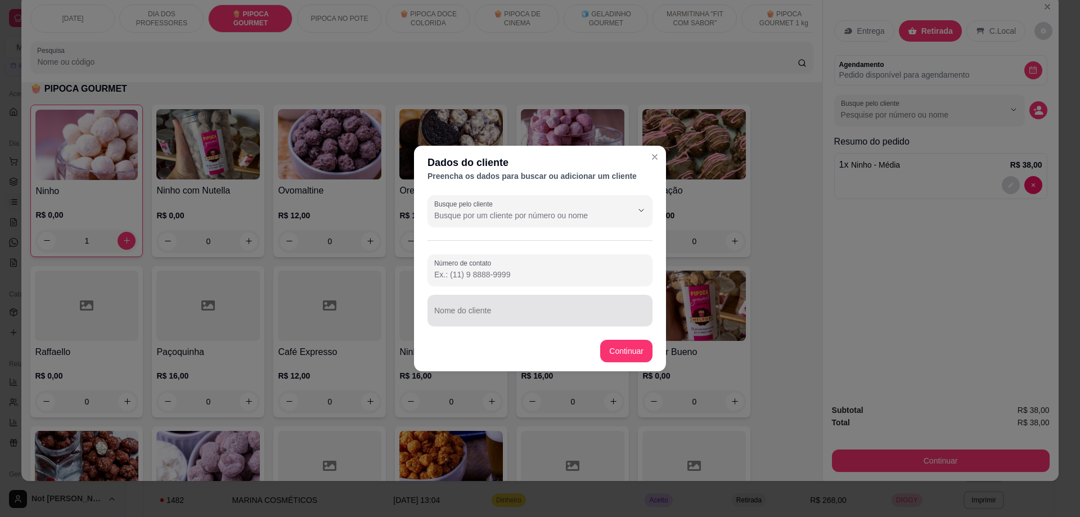
click at [470, 312] on input "Nome do cliente" at bounding box center [540, 314] width 212 height 11
type input "GIULIARD"
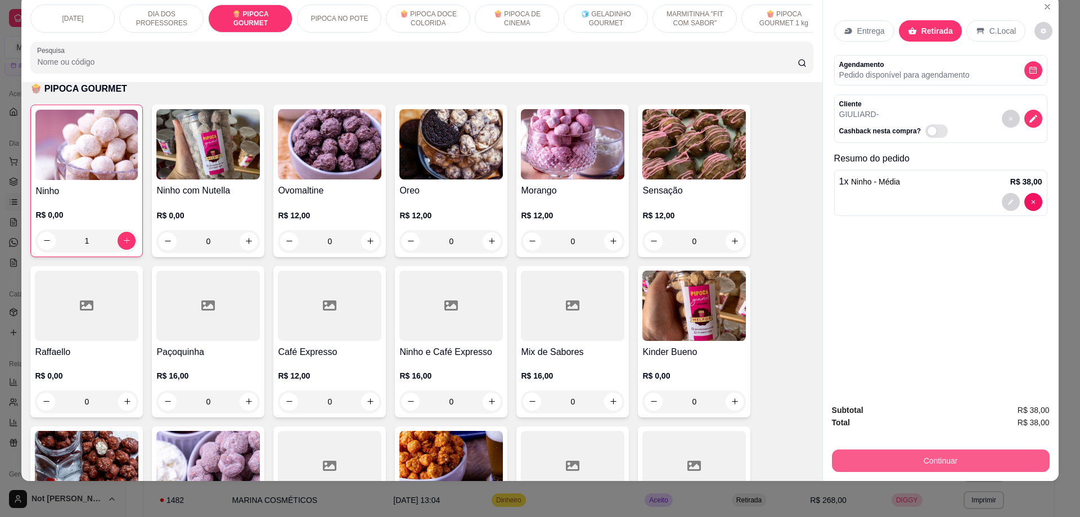
click at [936, 466] on button "Continuar" at bounding box center [941, 460] width 218 height 23
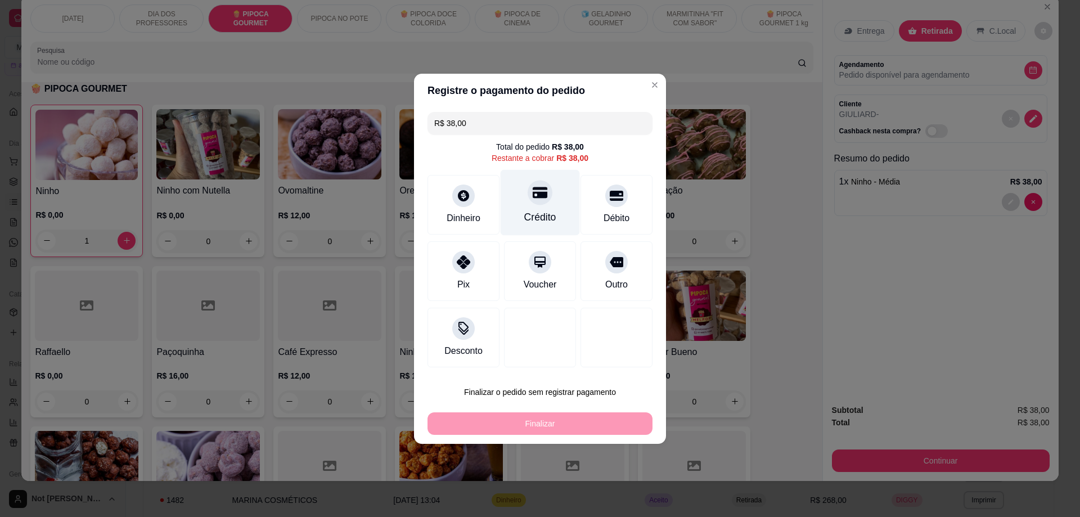
click at [536, 211] on div "Crédito" at bounding box center [540, 217] width 32 height 15
type input "R$ 0,00"
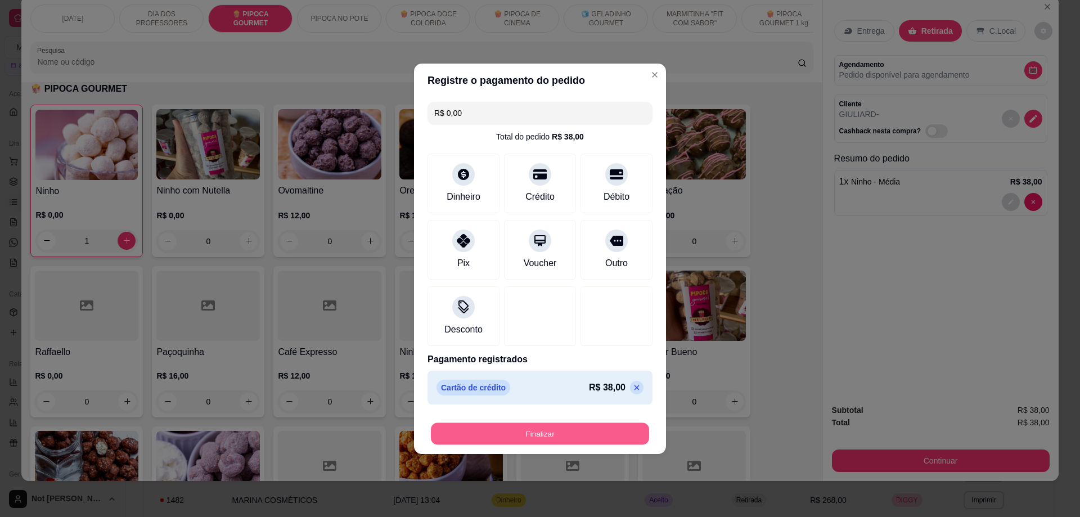
click at [534, 429] on button "Finalizar" at bounding box center [540, 433] width 218 height 22
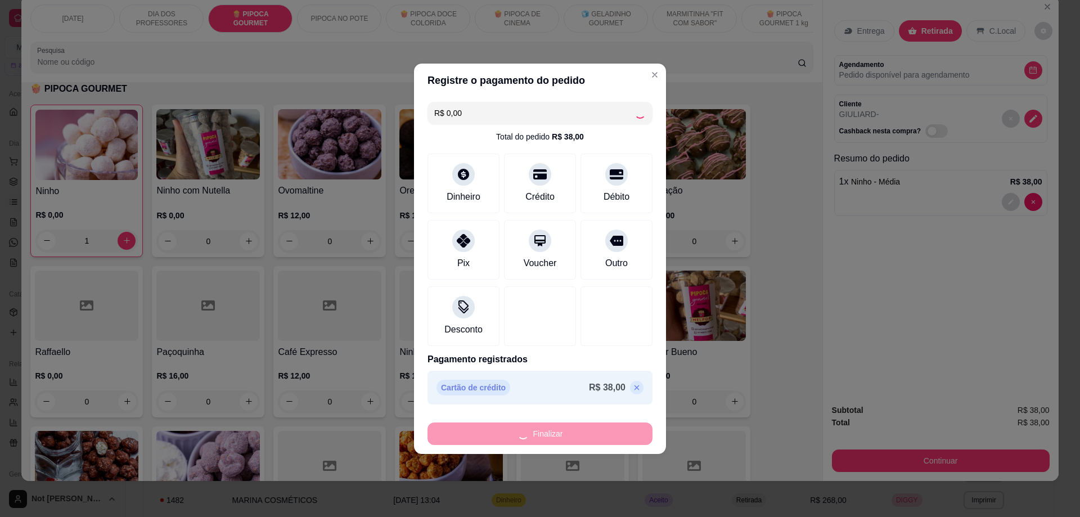
type input "0"
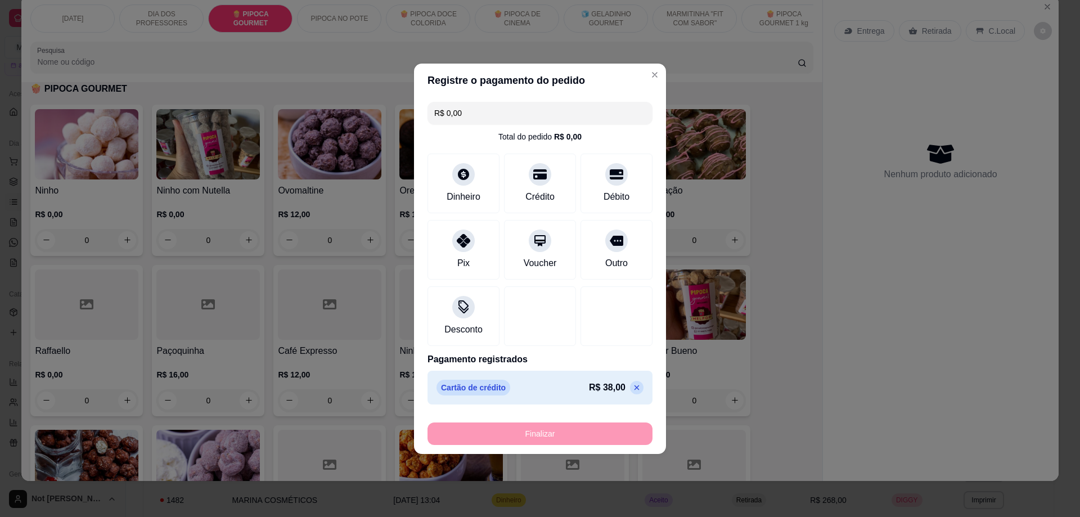
type input "-R$ 38,00"
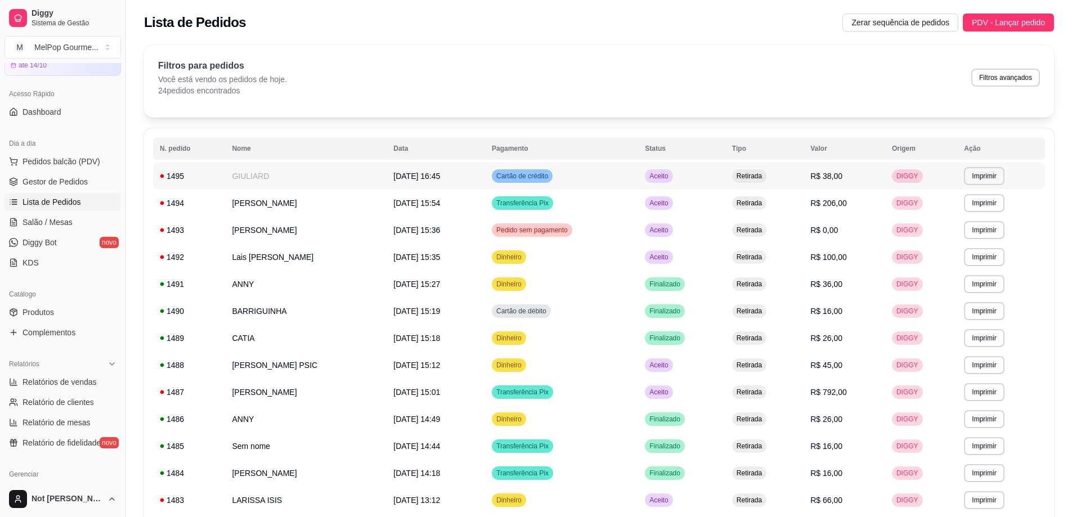
click at [256, 174] on td "GIULIARD" at bounding box center [305, 176] width 161 height 27
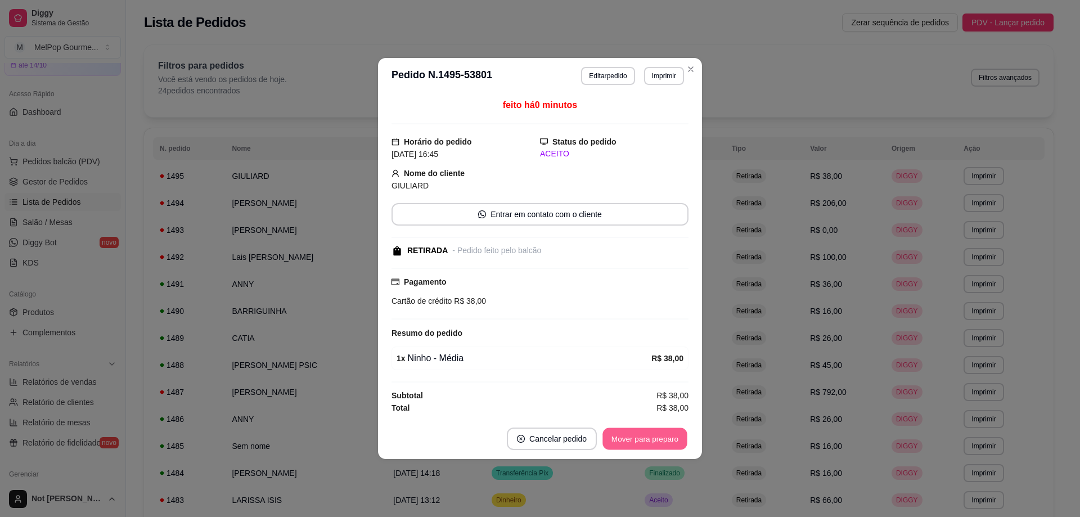
click at [671, 440] on button "Mover para preparo" at bounding box center [644, 439] width 84 height 22
click at [671, 440] on button "Mover para retirada disponível" at bounding box center [626, 439] width 120 height 22
click at [657, 439] on button "Mover para finalizado" at bounding box center [641, 439] width 93 height 23
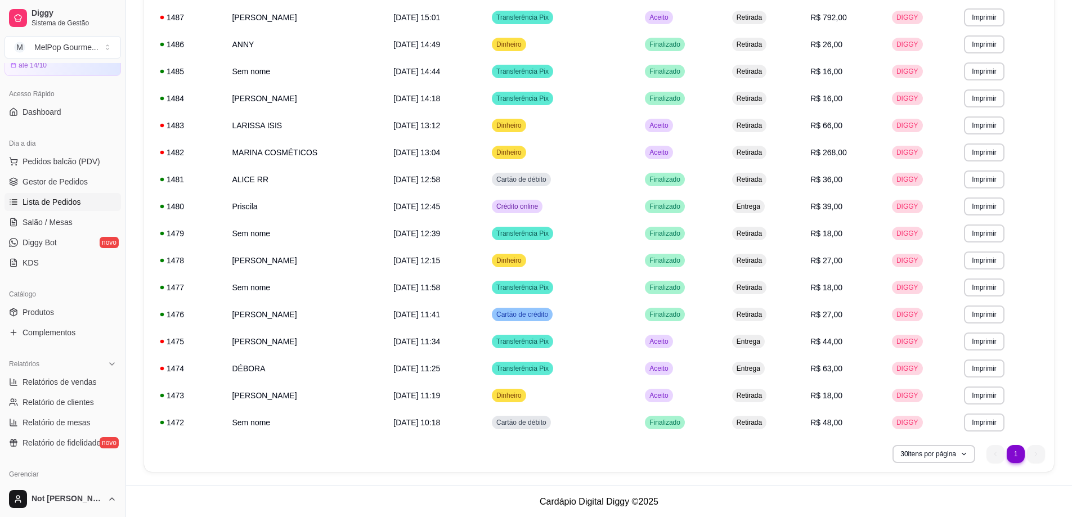
scroll to position [375, 0]
click at [37, 384] on span "Relatórios de vendas" at bounding box center [60, 381] width 74 height 11
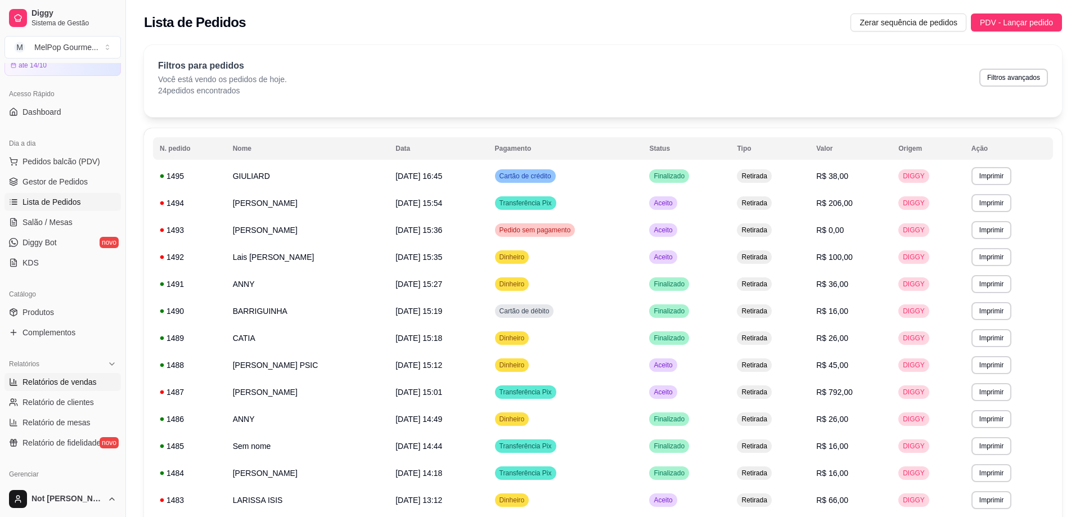
select select "ALL"
select select "0"
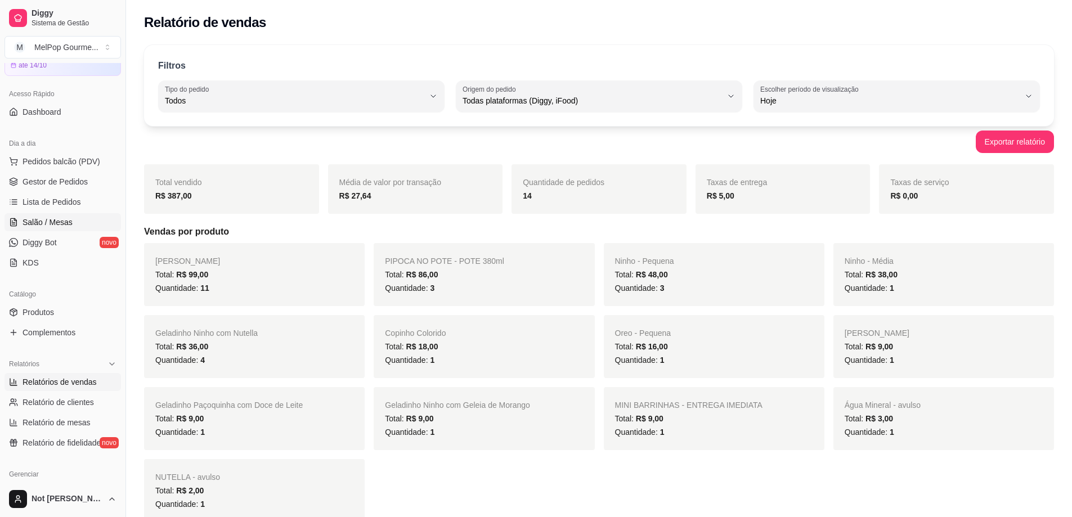
click at [35, 217] on span "Salão / Mesas" at bounding box center [48, 222] width 50 height 11
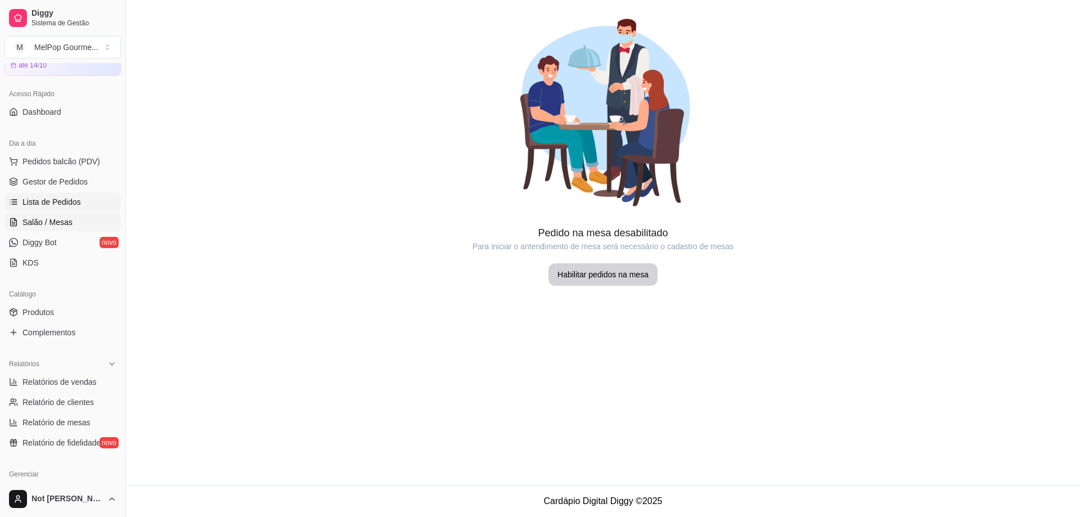
click at [38, 202] on span "Lista de Pedidos" at bounding box center [52, 201] width 59 height 11
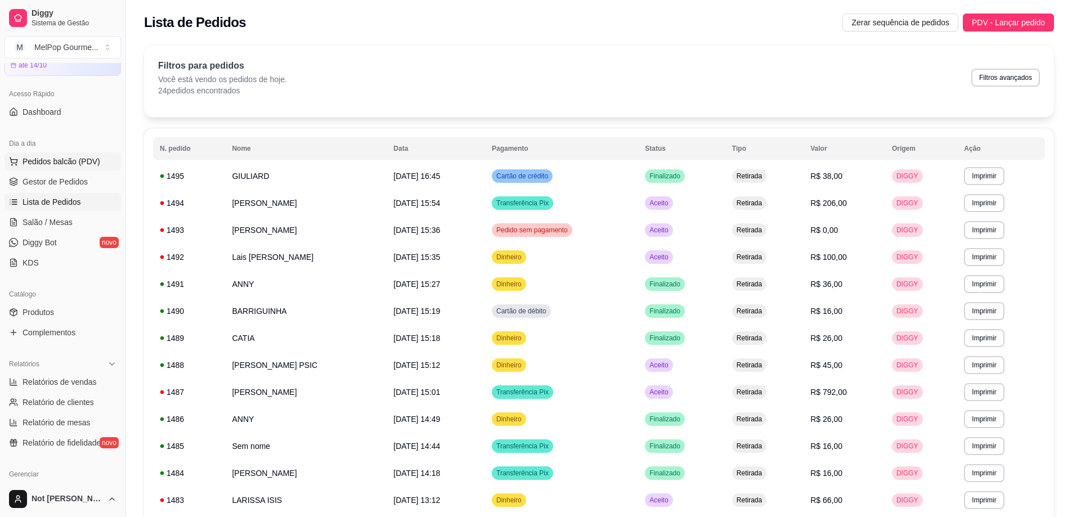
click at [50, 156] on span "Pedidos balcão (PDV)" at bounding box center [62, 161] width 78 height 11
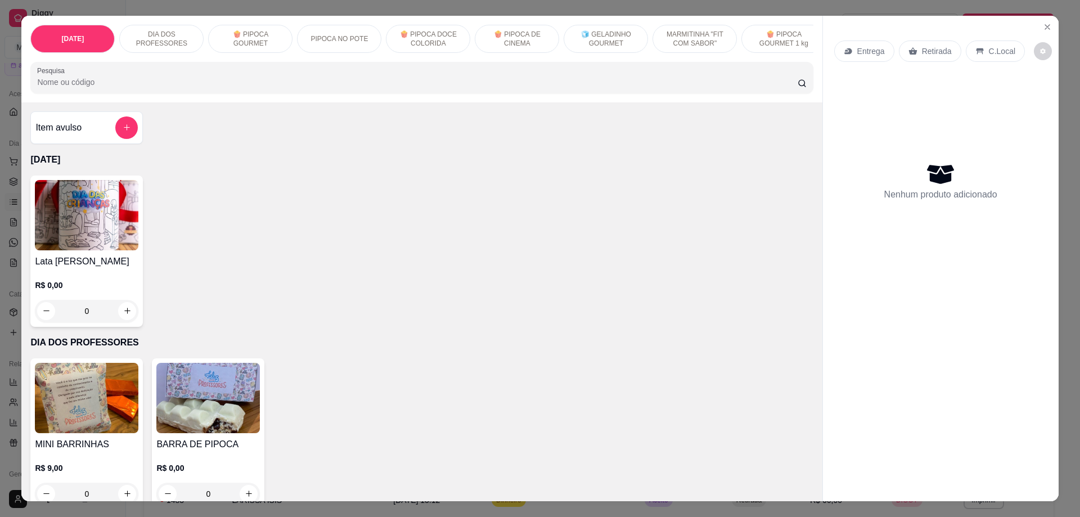
click at [83, 136] on div "Item avulso" at bounding box center [86, 127] width 102 height 23
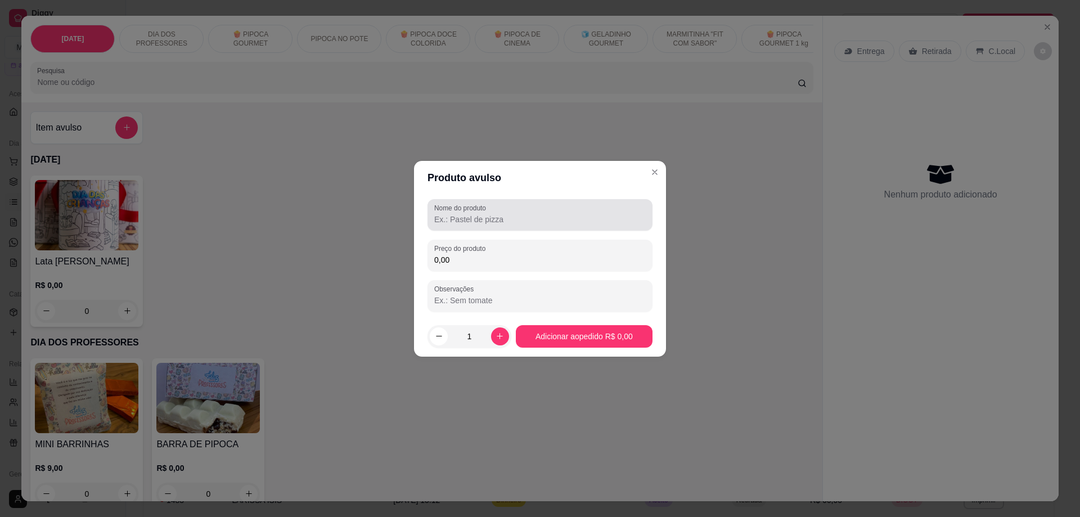
click at [472, 219] on input "Nome do produto" at bounding box center [540, 219] width 212 height 11
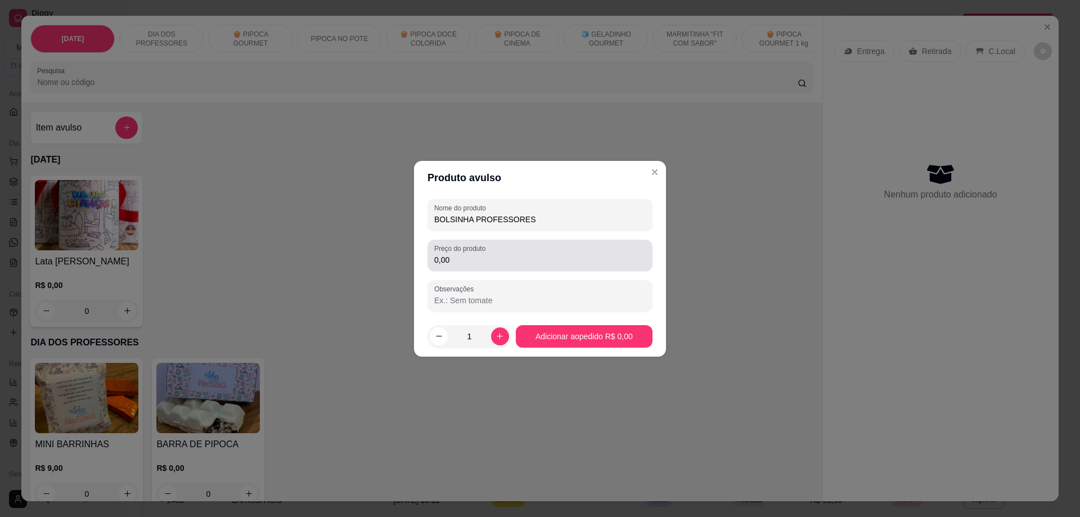
type input "BOLSINHA PROFESSORES"
click at [468, 261] on input "0,00" at bounding box center [540, 259] width 212 height 11
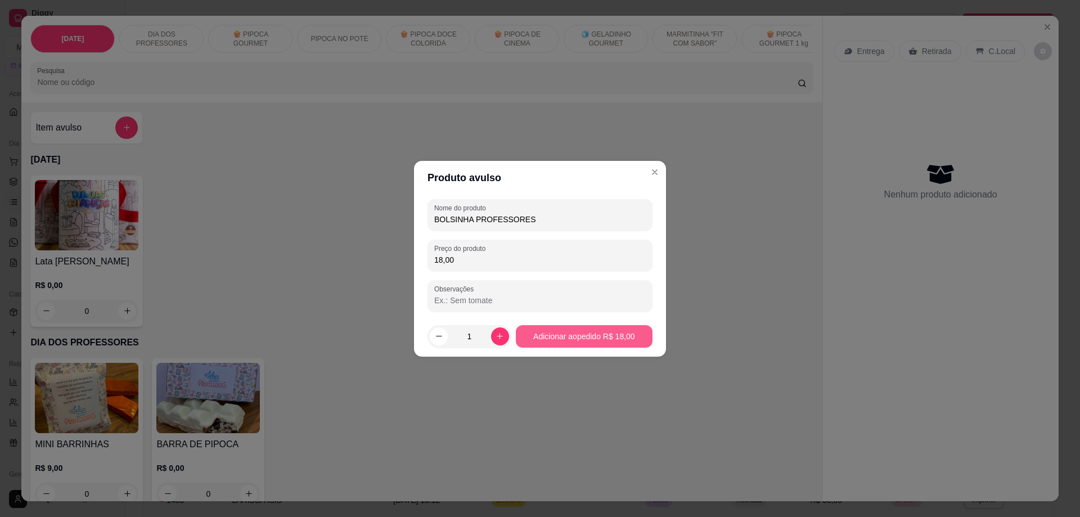
type input "18,00"
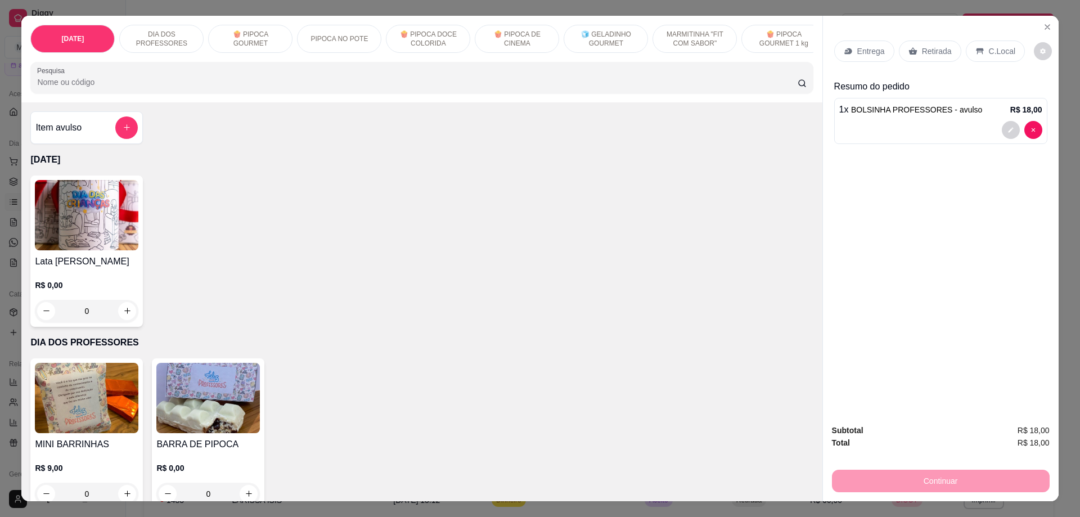
click at [916, 46] on div "Retirada" at bounding box center [930, 51] width 62 height 21
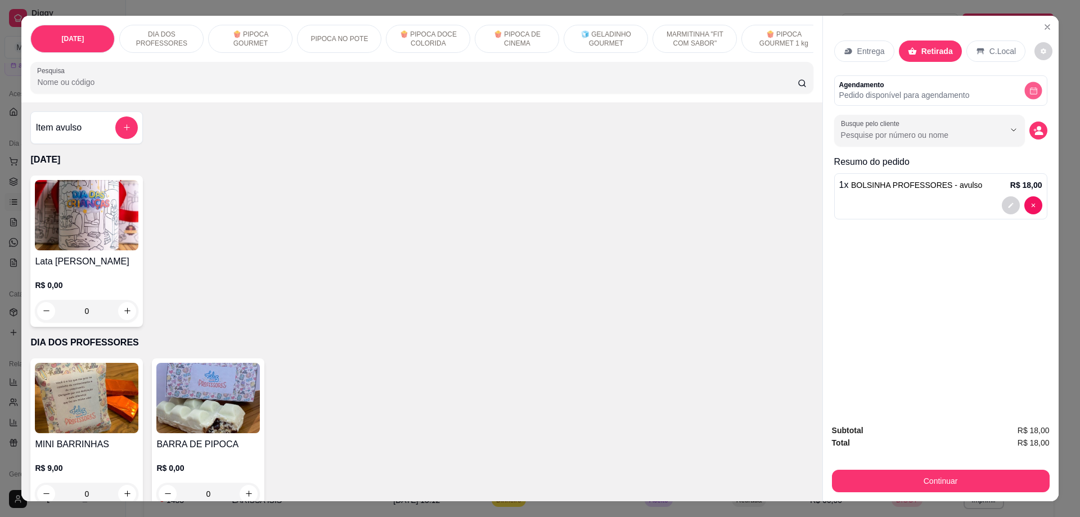
click at [1032, 84] on button "decrease-product-quantity" at bounding box center [1032, 90] width 17 height 17
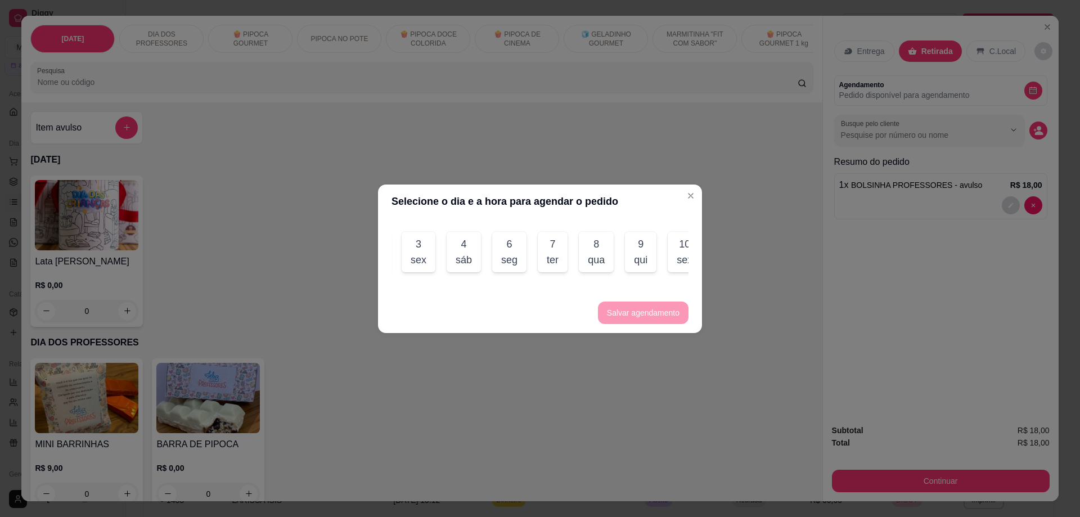
scroll to position [0, 45]
click at [577, 238] on div "8" at bounding box center [585, 244] width 17 height 16
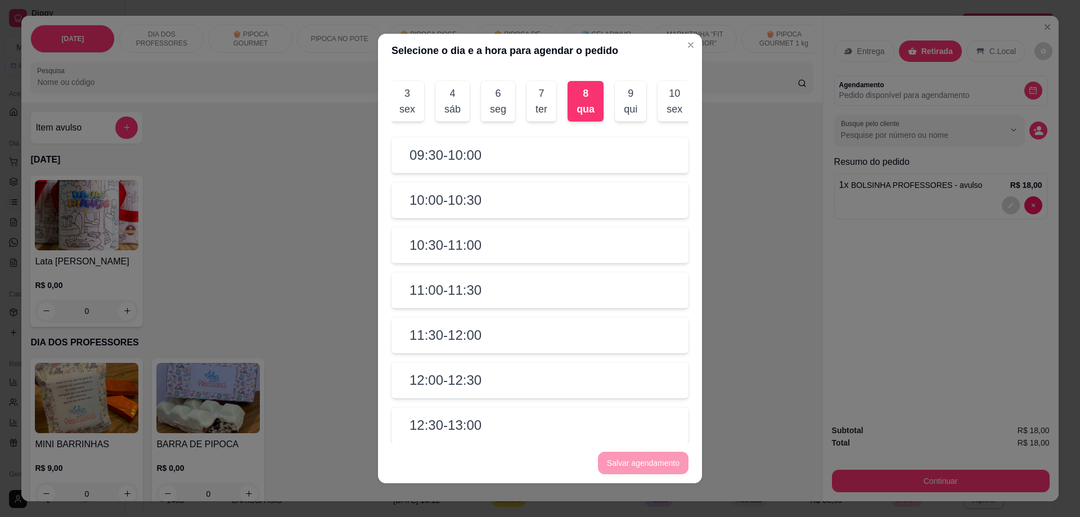
click at [471, 164] on h2 "09:30 - 10:00" at bounding box center [446, 155] width 72 height 18
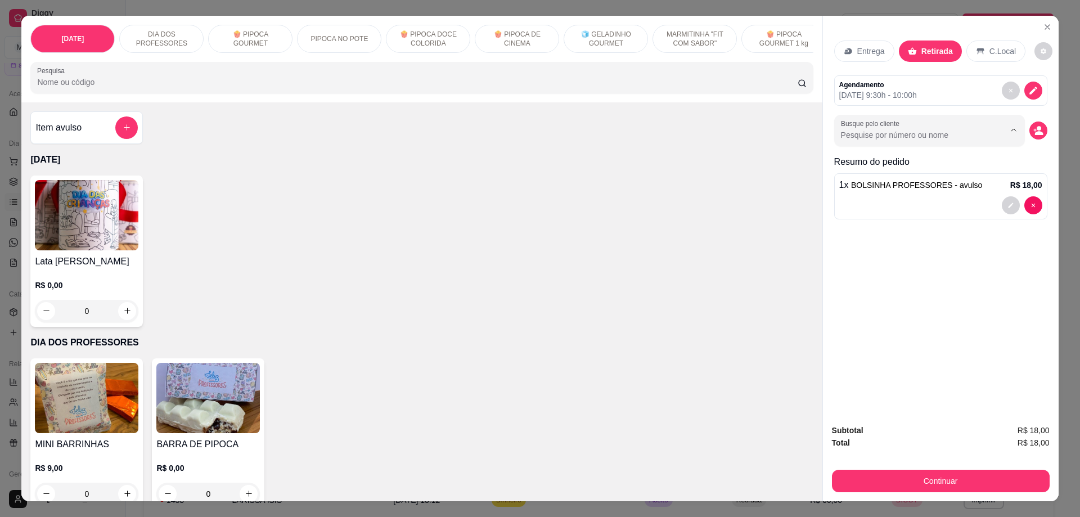
click at [950, 135] on input "Busque pelo cliente" at bounding box center [914, 134] width 146 height 11
type input "PRIS"
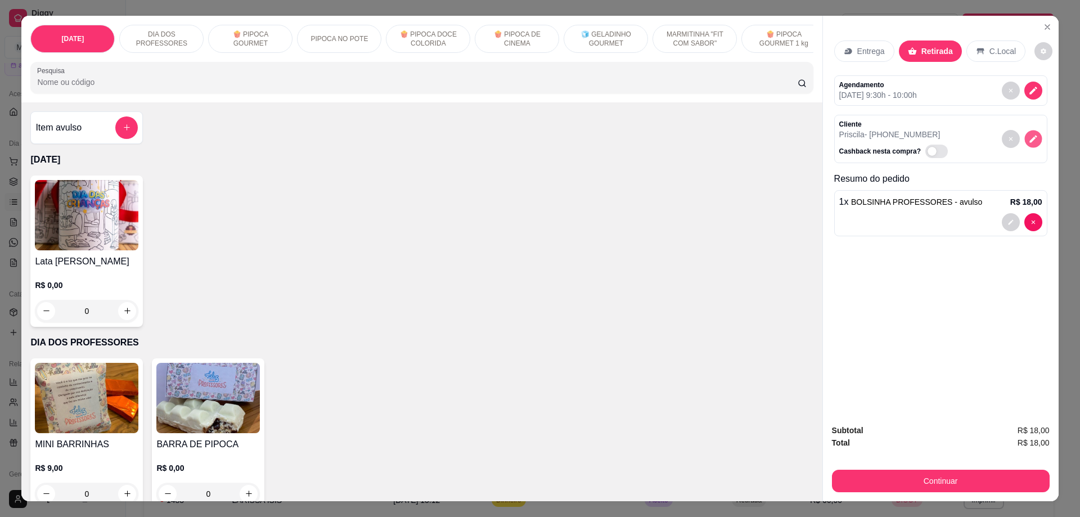
click at [1031, 141] on icon "decrease-product-quantity" at bounding box center [1033, 139] width 10 height 10
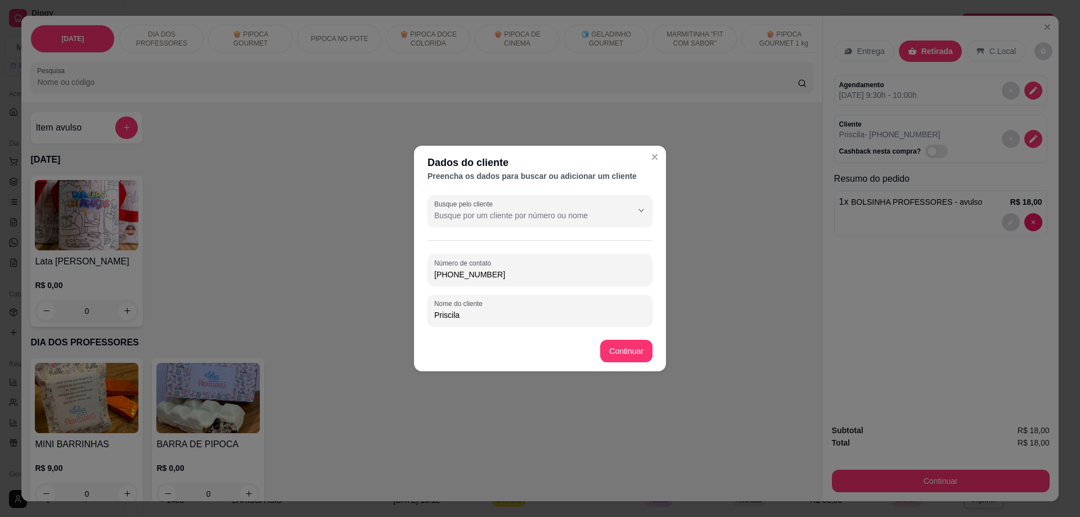
drag, startPoint x: 533, startPoint y: 275, endPoint x: 428, endPoint y: 284, distance: 105.6
click at [428, 284] on div "Número de contato [PHONE_NUMBER]" at bounding box center [540, 270] width 225 height 32
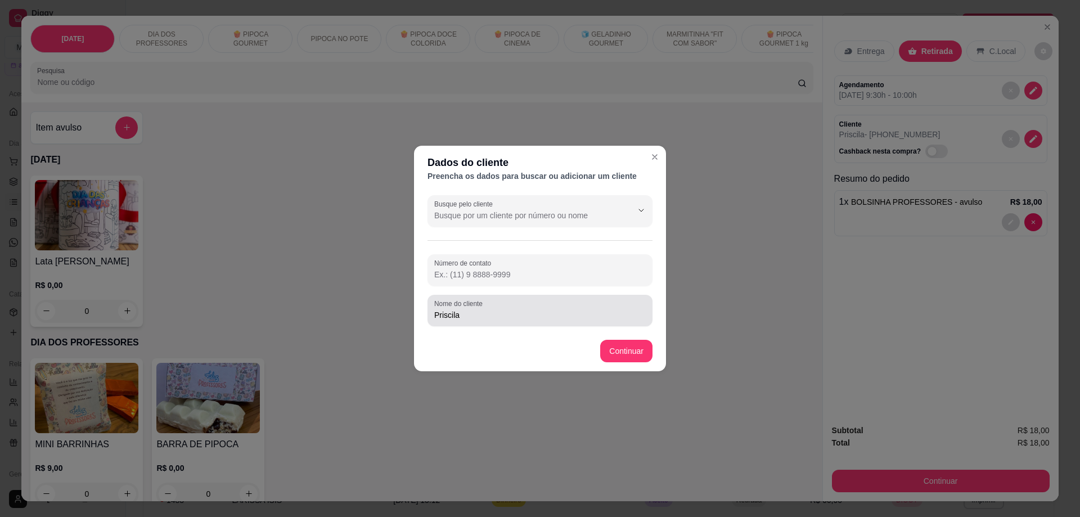
click at [465, 318] on input "Priscila" at bounding box center [540, 314] width 212 height 11
type input "[PERSON_NAME]"
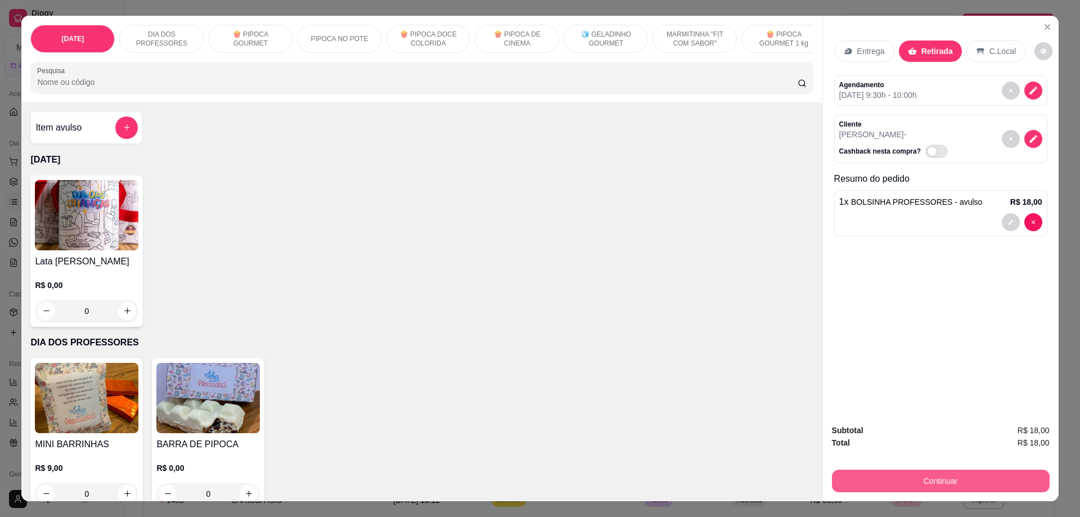
click at [900, 479] on button "Continuar" at bounding box center [941, 481] width 218 height 23
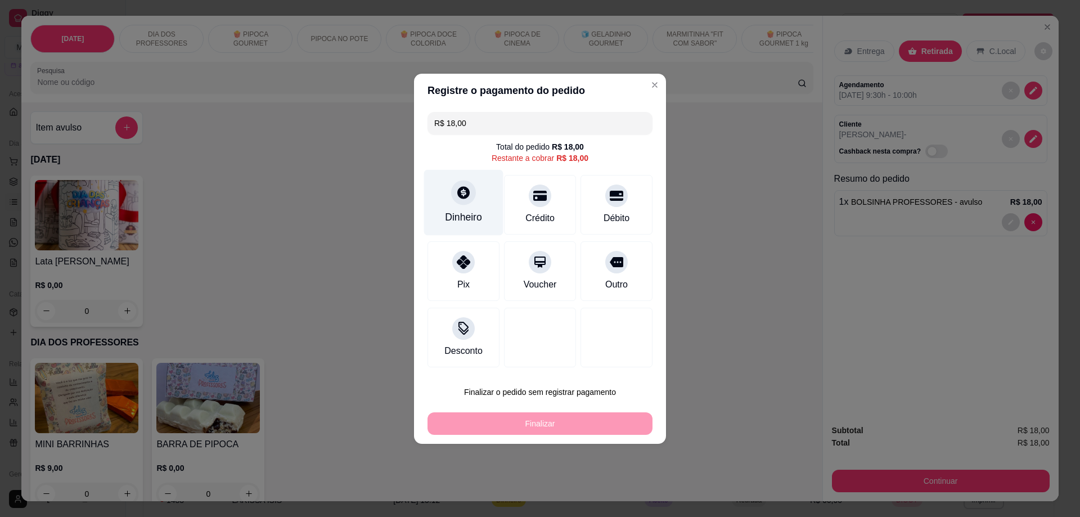
click at [474, 204] on div "Dinheiro" at bounding box center [463, 202] width 79 height 66
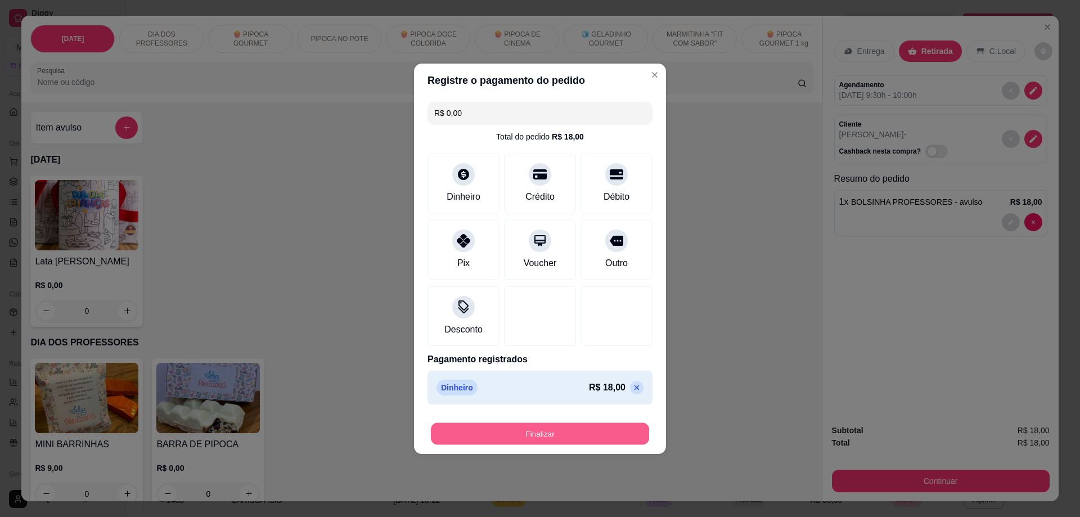
click at [521, 431] on button "Finalizar" at bounding box center [540, 433] width 218 height 22
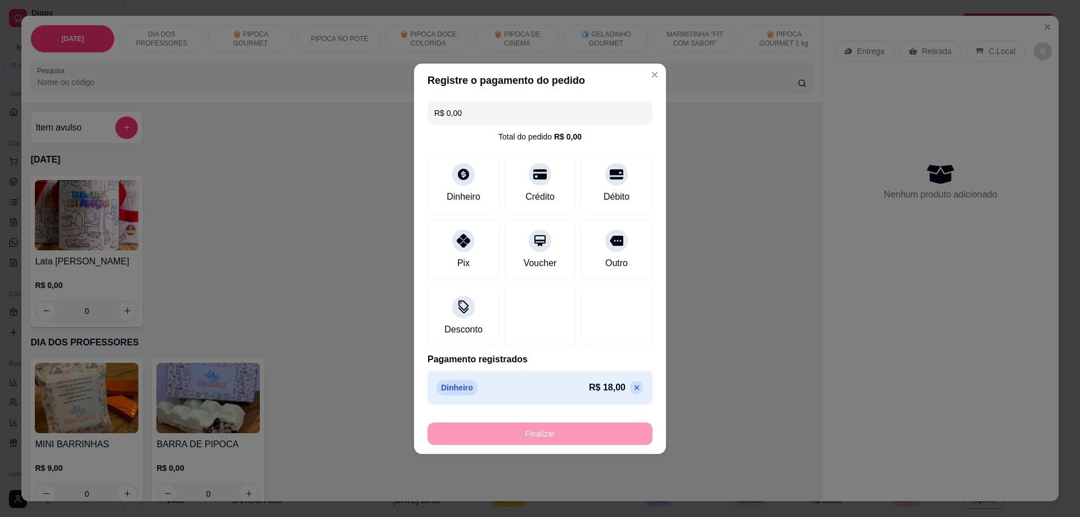
type input "-R$ 18,00"
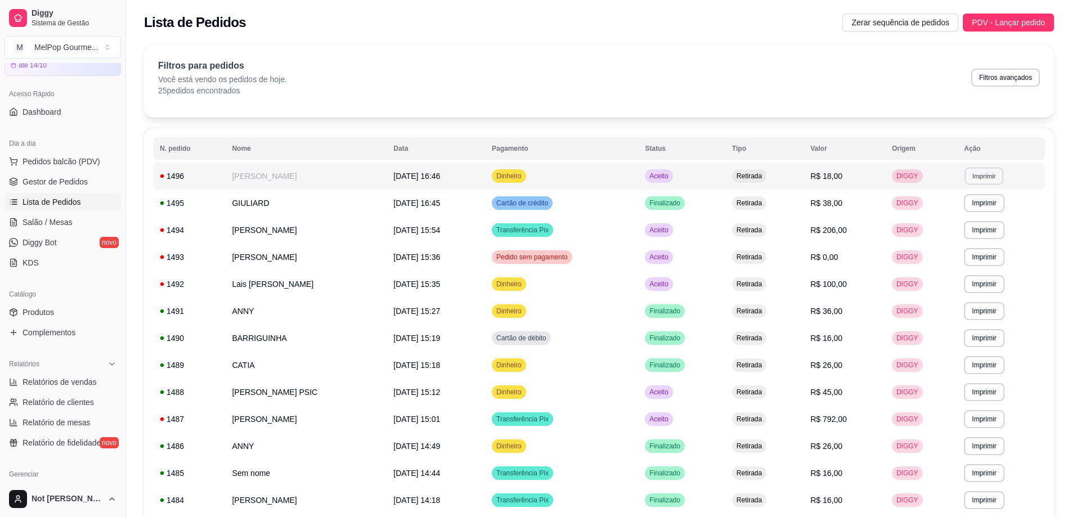
click at [993, 175] on button "Imprimir" at bounding box center [983, 175] width 39 height 17
click at [953, 216] on button "Impressora" at bounding box center [964, 215] width 82 height 18
click at [66, 158] on span "Pedidos balcão (PDV)" at bounding box center [62, 161] width 78 height 11
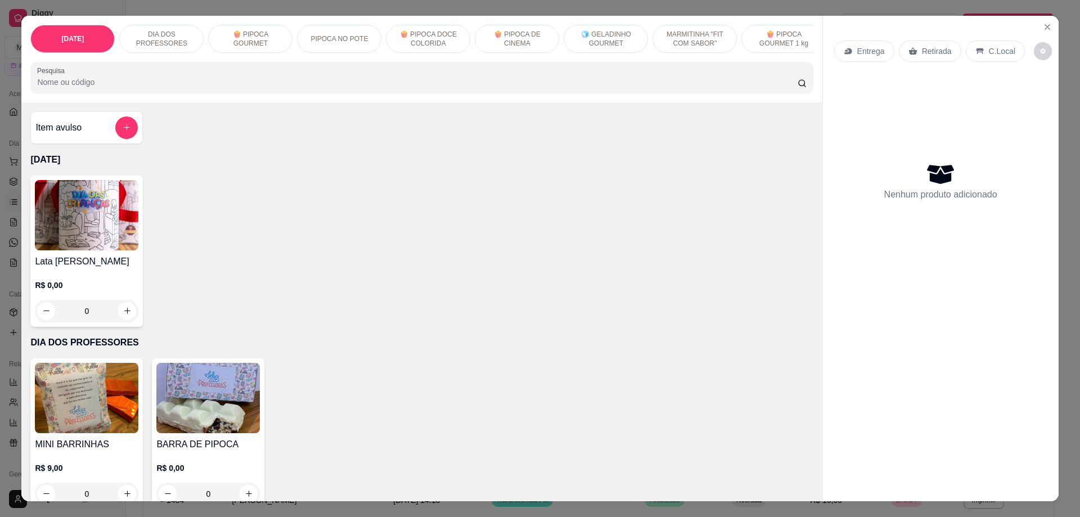
click at [595, 37] on p "🧊 GELADINHO GOURMET" at bounding box center [605, 39] width 65 height 18
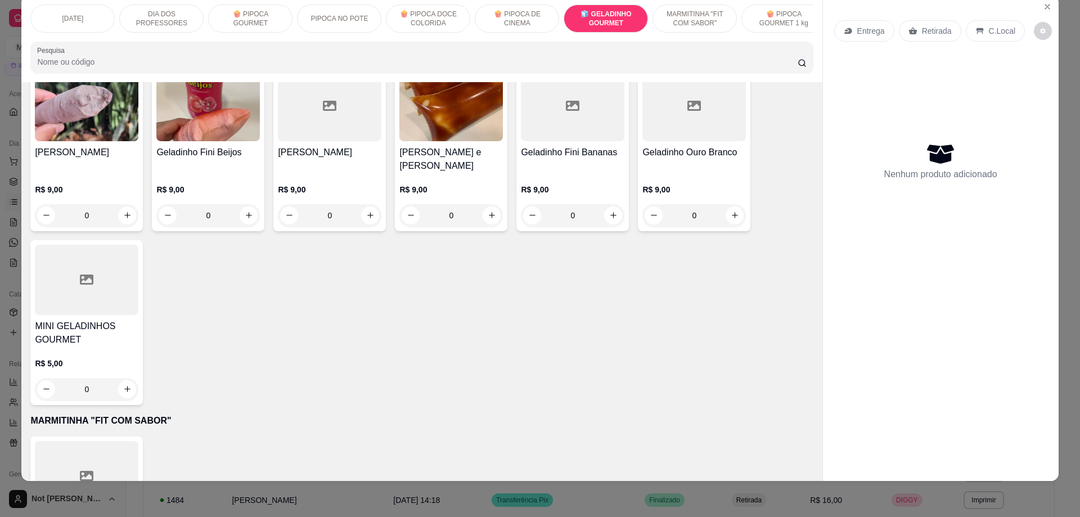
scroll to position [1693, 0]
click at [124, 212] on icon "increase-product-quantity" at bounding box center [127, 216] width 8 height 8
type input "1"
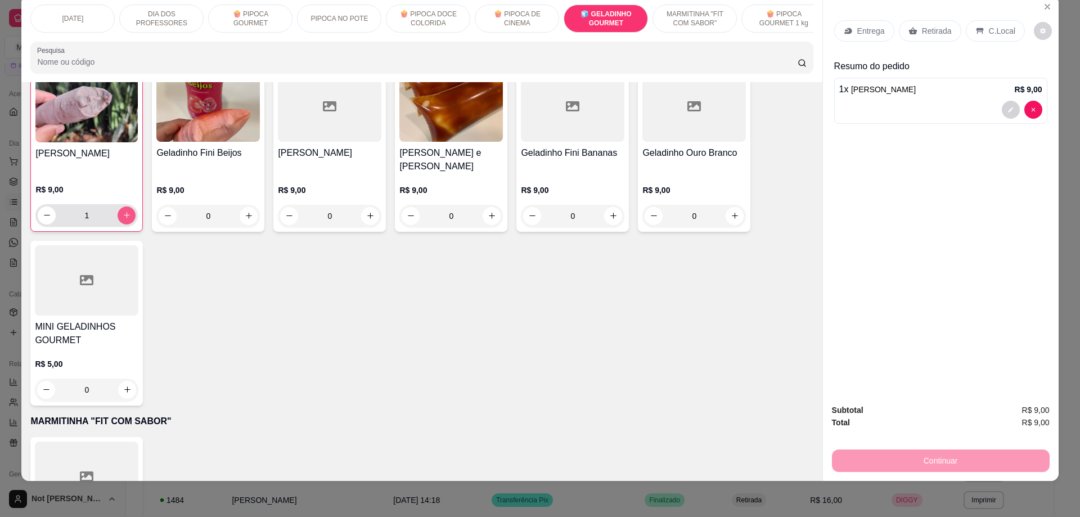
scroll to position [1694, 0]
click at [924, 33] on p "Retirada" at bounding box center [937, 30] width 30 height 11
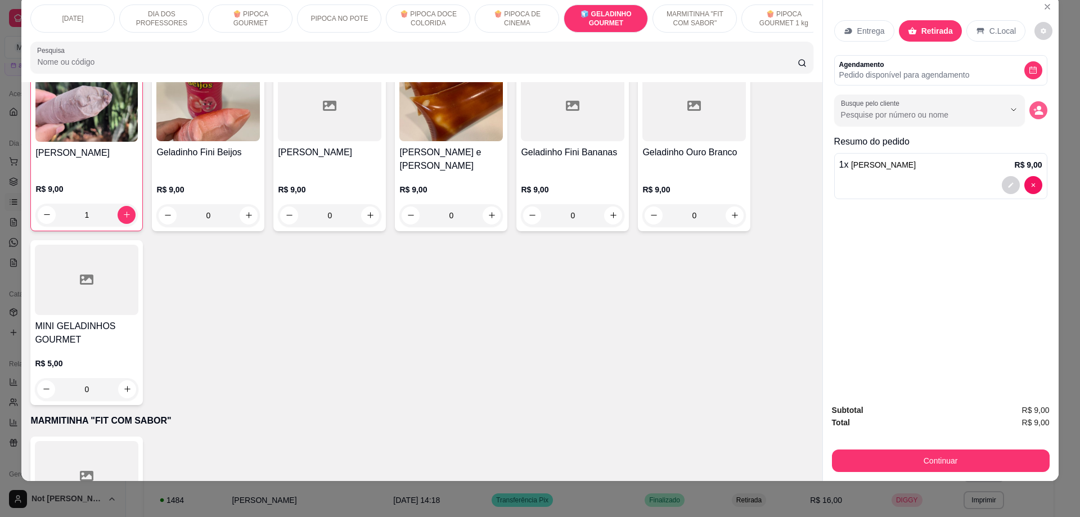
click at [1037, 105] on icon "decrease-product-quantity" at bounding box center [1038, 110] width 10 height 10
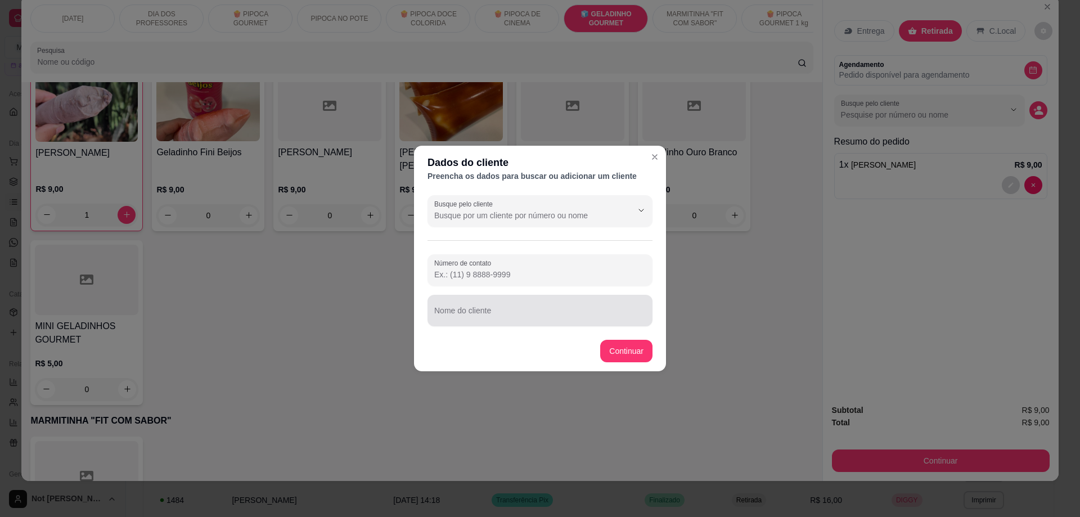
click at [488, 307] on div at bounding box center [540, 310] width 212 height 23
type input "p"
type input "[PERSON_NAME]"
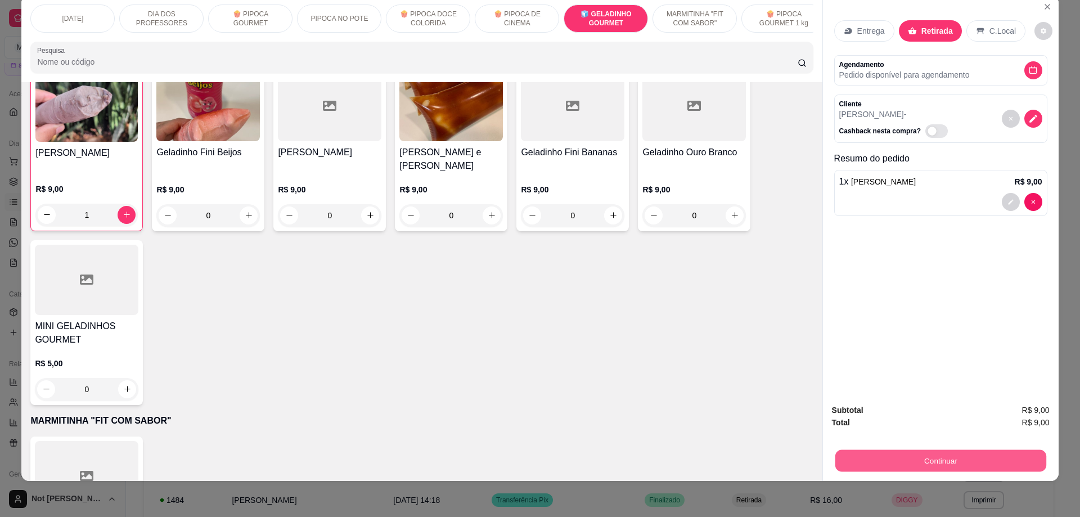
click at [919, 457] on button "Continuar" at bounding box center [940, 461] width 211 height 22
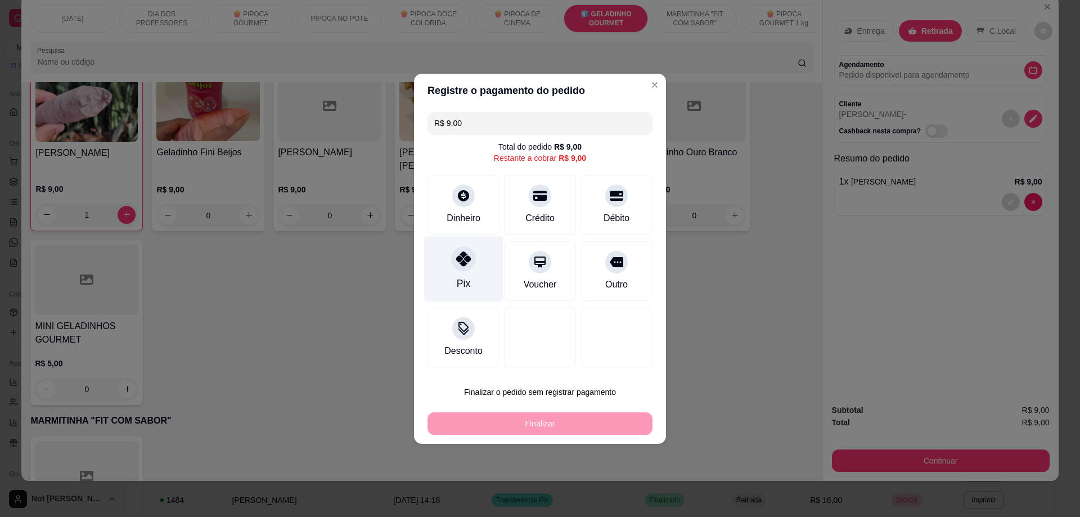
click at [475, 273] on div "Pix" at bounding box center [463, 269] width 79 height 66
type input "R$ 0,00"
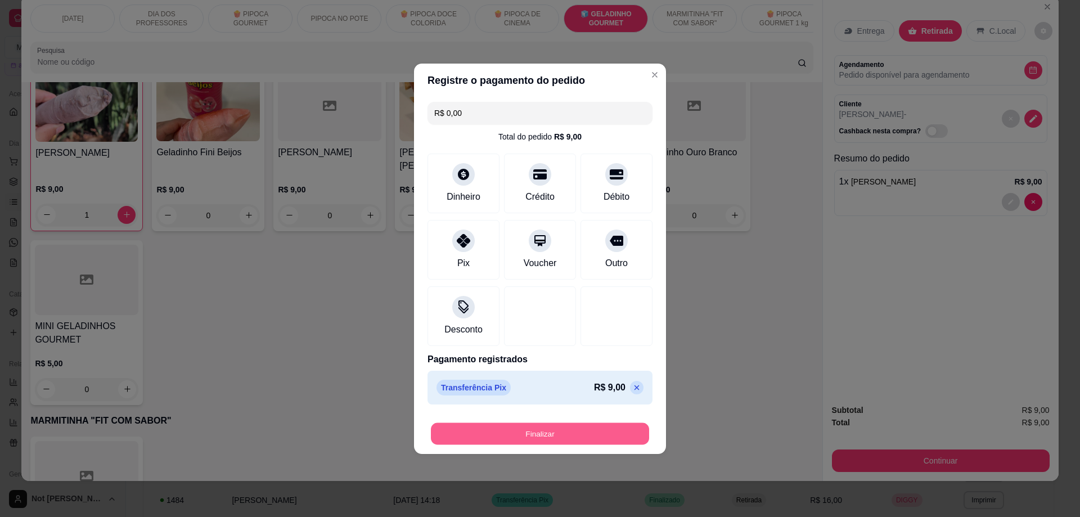
click at [507, 435] on button "Finalizar" at bounding box center [540, 433] width 218 height 22
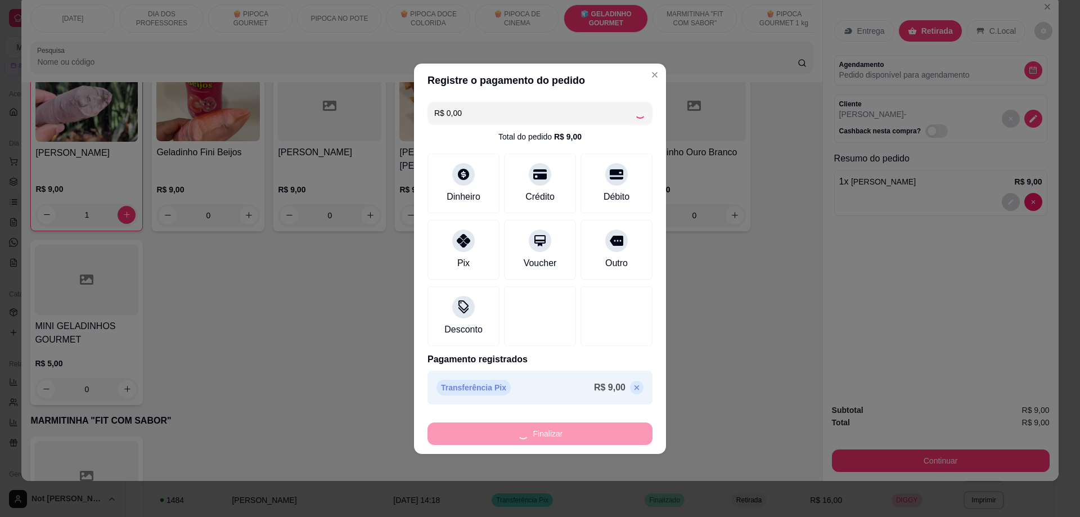
type input "0"
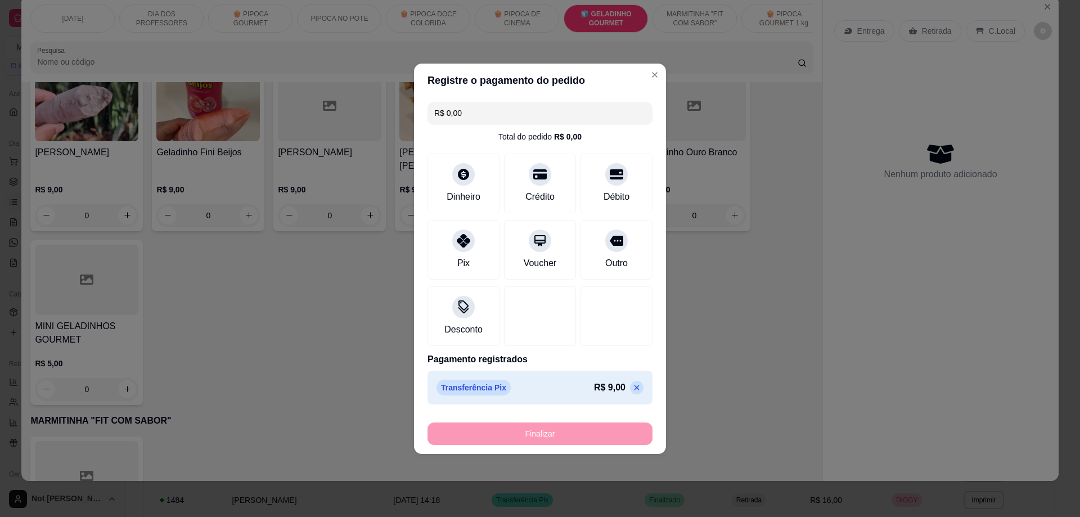
type input "-R$ 9,00"
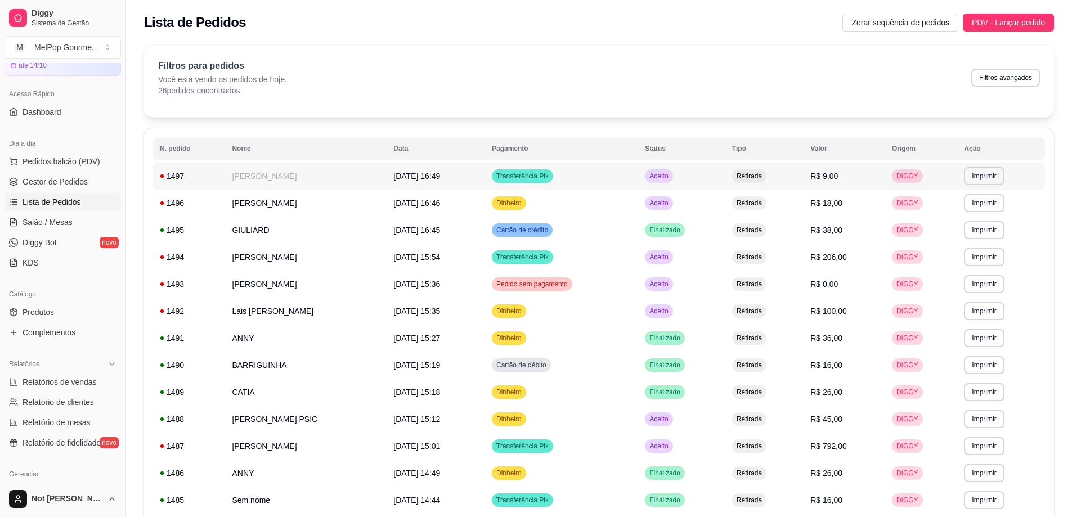
click at [406, 179] on span "[DATE] 16:49" at bounding box center [416, 176] width 47 height 9
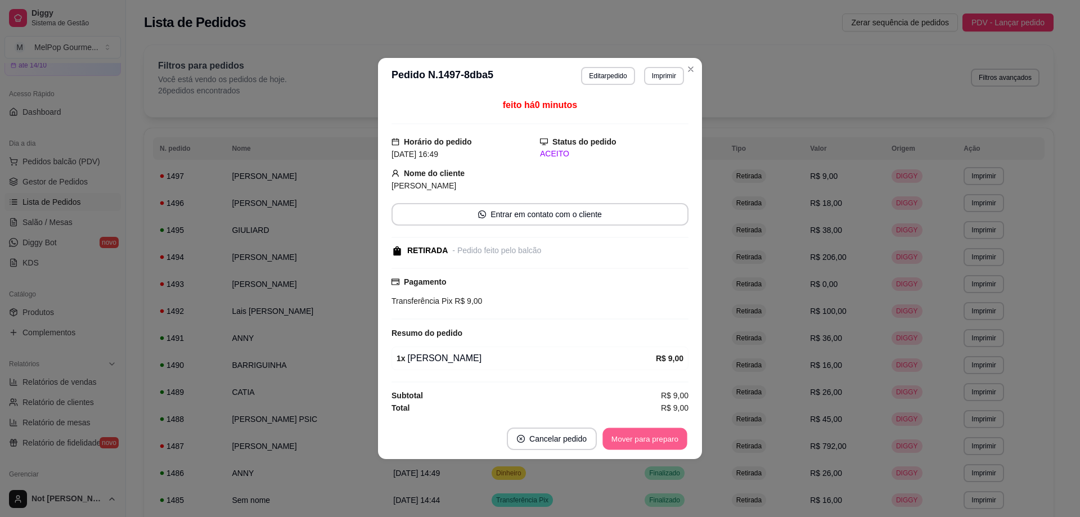
click at [643, 443] on button "Mover para preparo" at bounding box center [644, 439] width 84 height 22
click at [645, 441] on button "Mover para retirada disponível" at bounding box center [626, 439] width 120 height 22
click at [645, 441] on button "Mover para finalizado" at bounding box center [641, 439] width 93 height 23
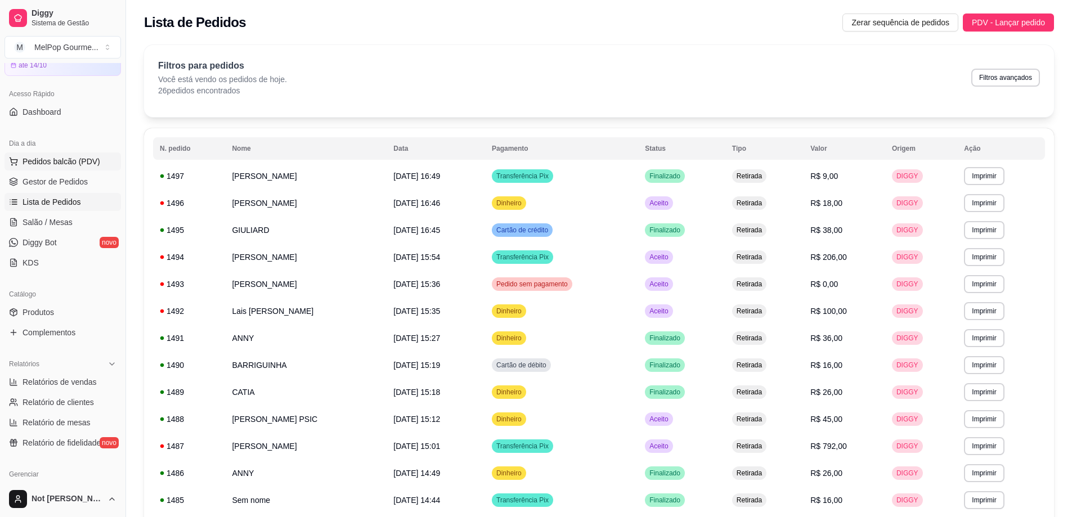
click at [63, 159] on span "Pedidos balcão (PDV)" at bounding box center [62, 161] width 78 height 11
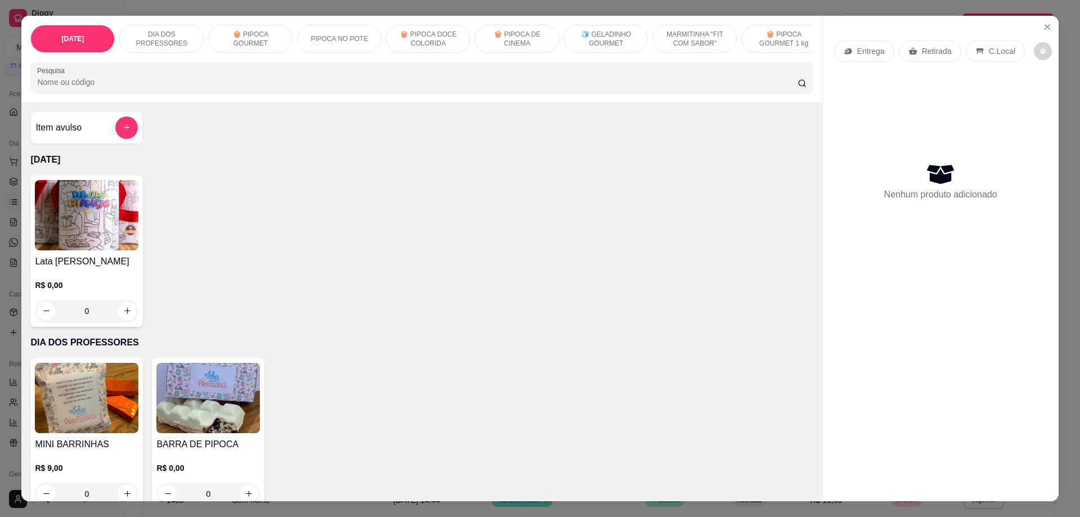
click at [347, 34] on p "PIPOCA NO POTE" at bounding box center [339, 38] width 57 height 9
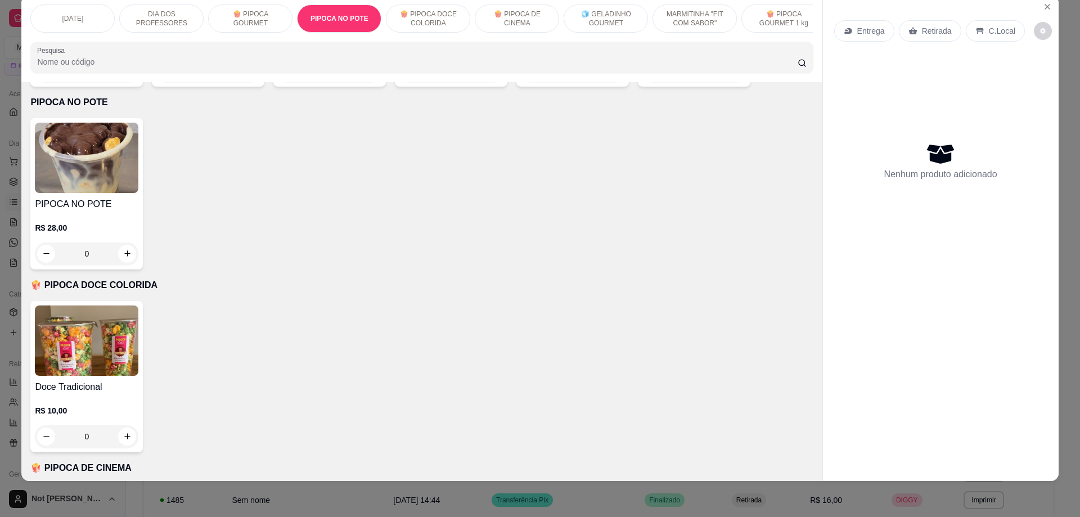
click at [98, 176] on img at bounding box center [87, 158] width 104 height 70
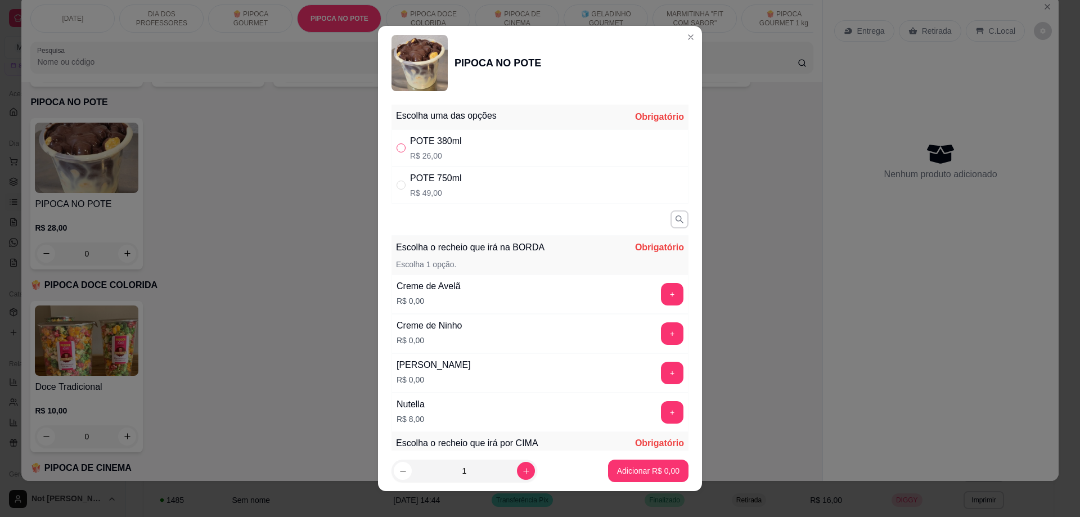
click at [397, 145] on input "" at bounding box center [401, 147] width 9 height 9
radio input "true"
click at [661, 295] on button "+" at bounding box center [672, 294] width 23 height 23
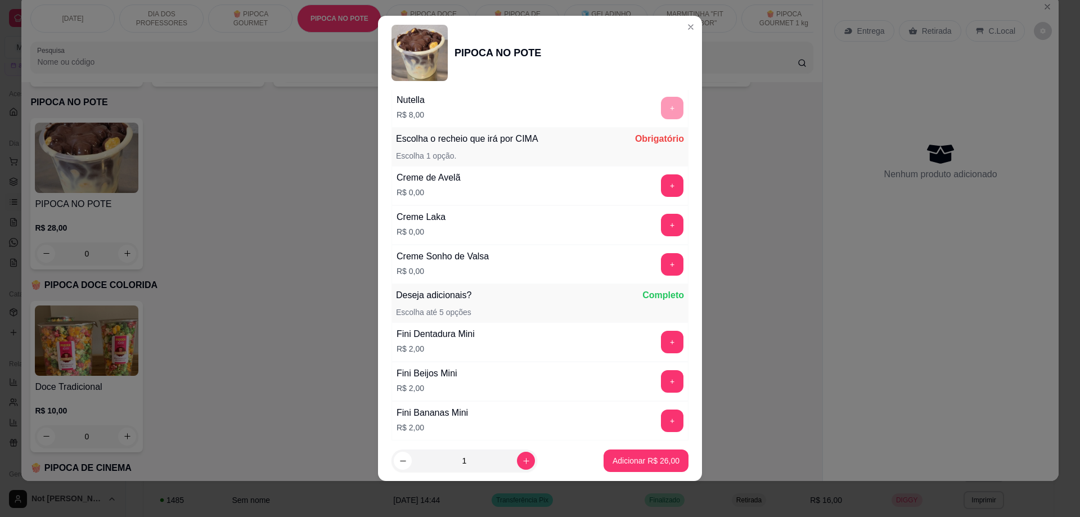
scroll to position [332, 0]
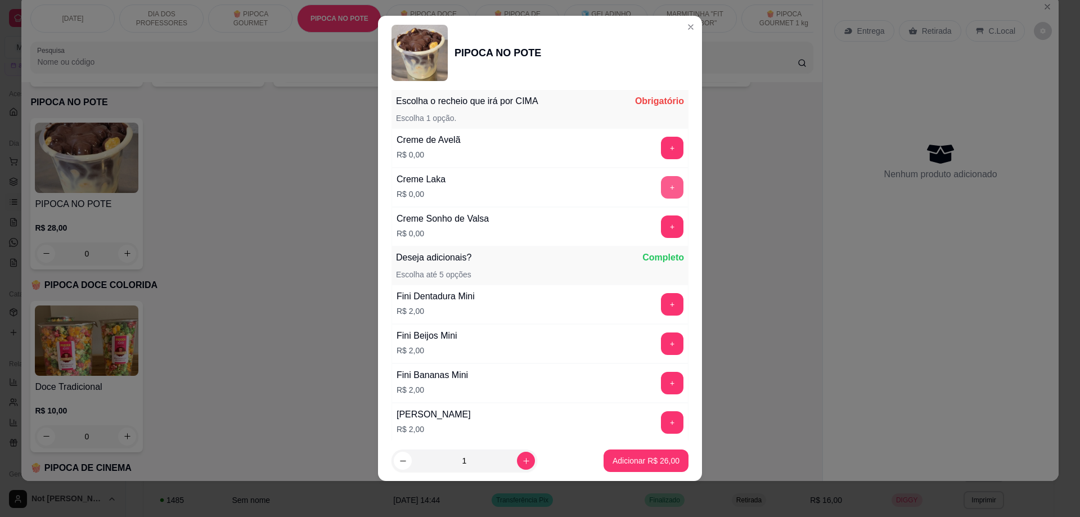
click at [661, 187] on button "+" at bounding box center [672, 187] width 23 height 23
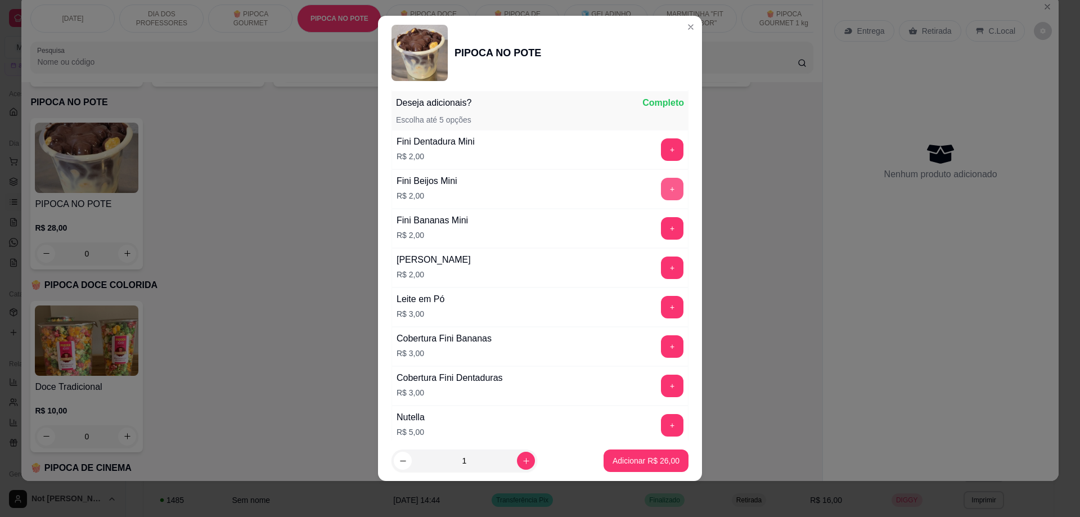
scroll to position [488, 0]
click at [622, 462] on p "Adicionar R$ 26,00" at bounding box center [646, 460] width 65 height 11
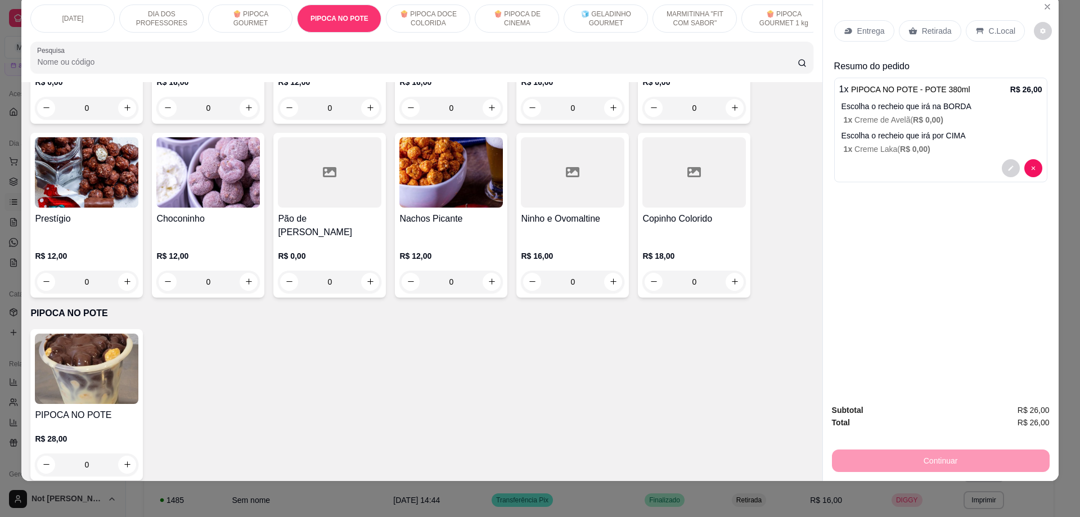
scroll to position [695, 0]
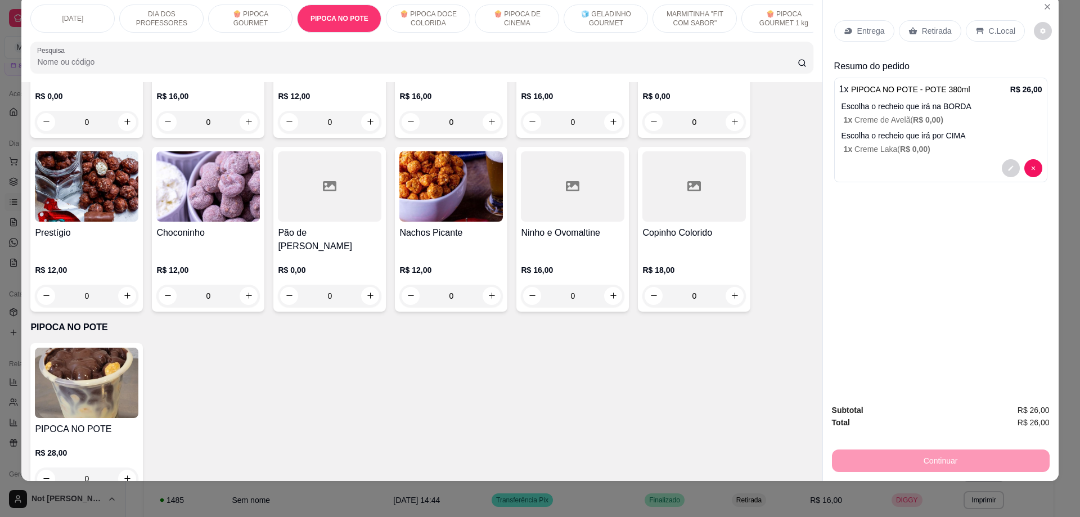
click at [244, 289] on div "0" at bounding box center [208, 296] width 104 height 23
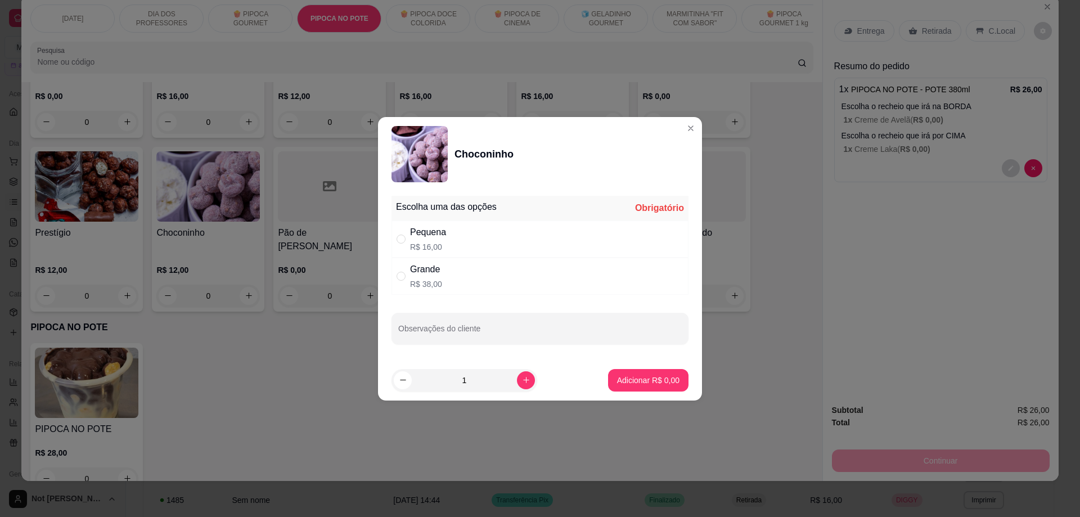
click at [439, 243] on p "R$ 16,00" at bounding box center [428, 246] width 36 height 11
radio input "true"
click at [628, 369] on button "Adicionar R$ 16,00" at bounding box center [646, 380] width 83 height 22
type input "1"
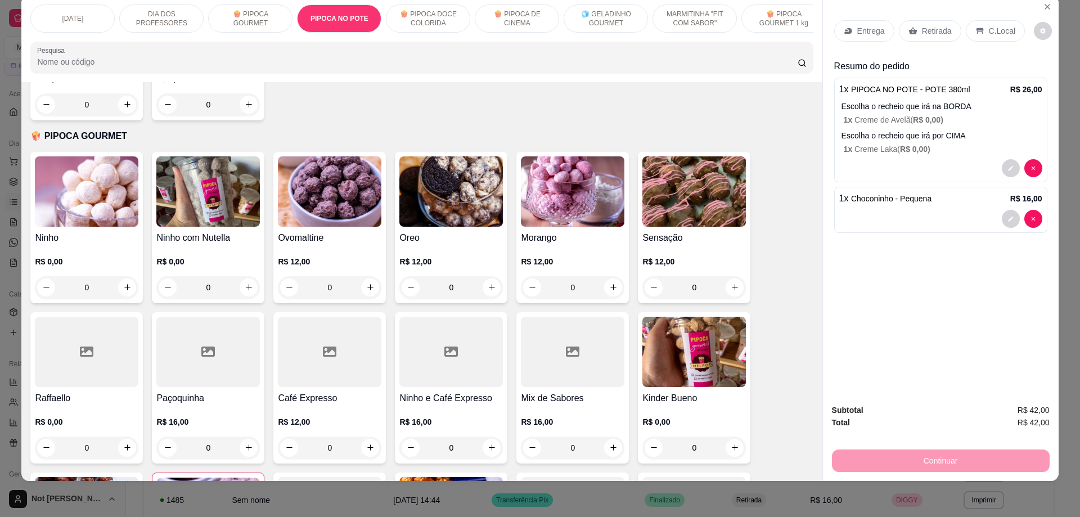
scroll to position [357, 0]
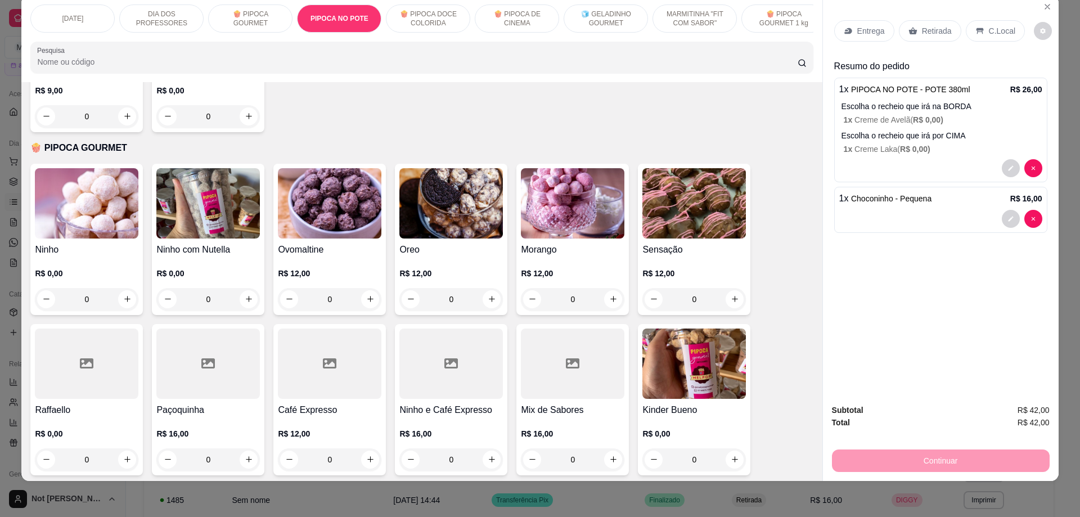
click at [327, 231] on img at bounding box center [330, 203] width 104 height 70
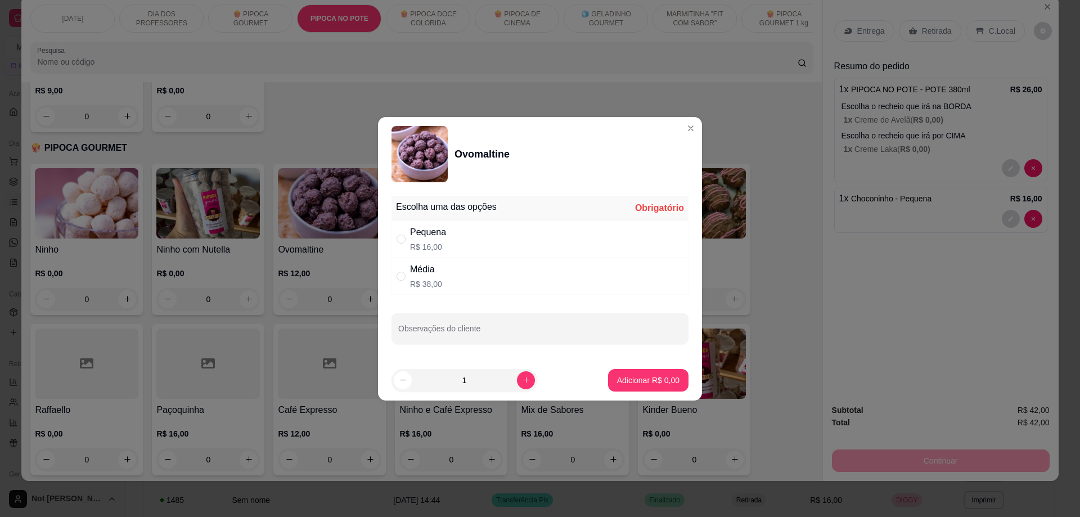
click at [437, 242] on p "R$ 16,00" at bounding box center [428, 246] width 36 height 11
radio input "true"
click at [634, 378] on p "Adicionar R$ 16,00" at bounding box center [646, 380] width 67 height 11
type input "1"
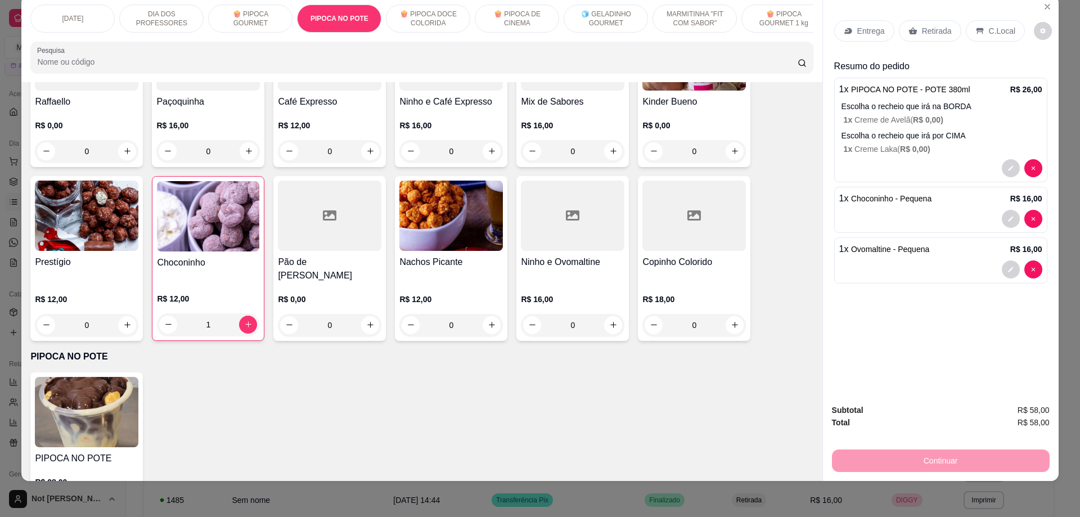
scroll to position [695, 0]
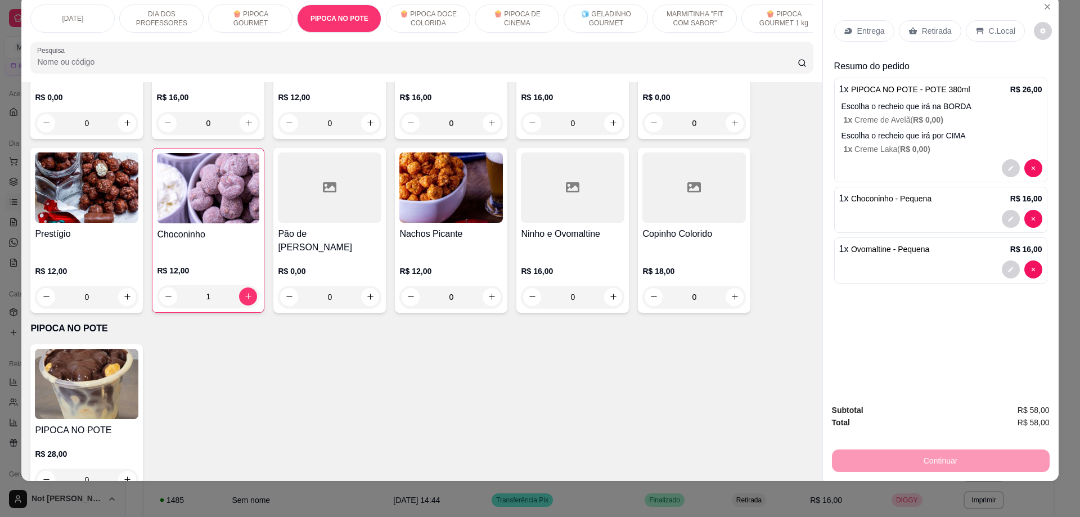
click at [107, 177] on img at bounding box center [87, 187] width 104 height 70
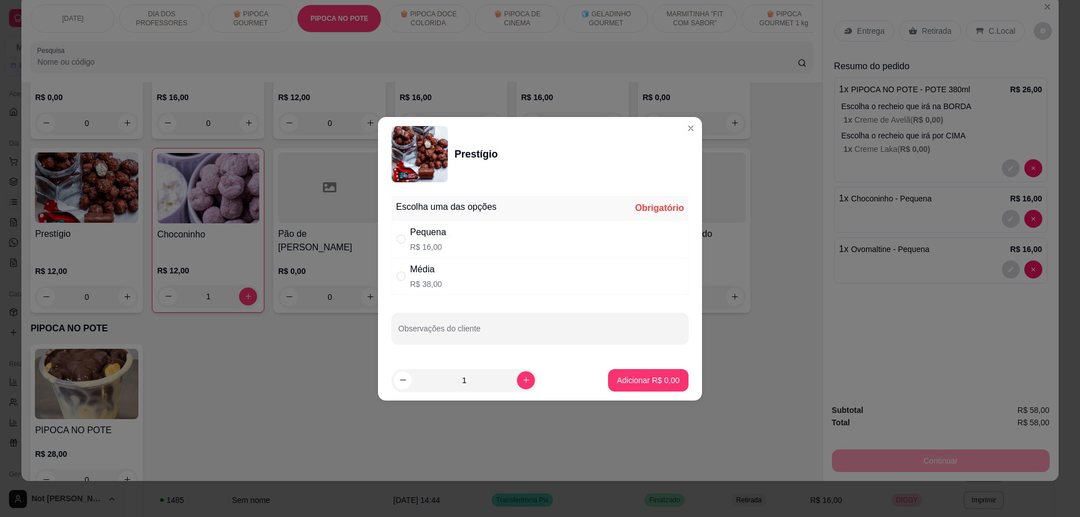
click at [437, 253] on div "Pequena R$ 16,00" at bounding box center [540, 239] width 297 height 37
radio input "true"
click at [631, 383] on p "Adicionar R$ 16,00" at bounding box center [646, 380] width 65 height 11
type input "1"
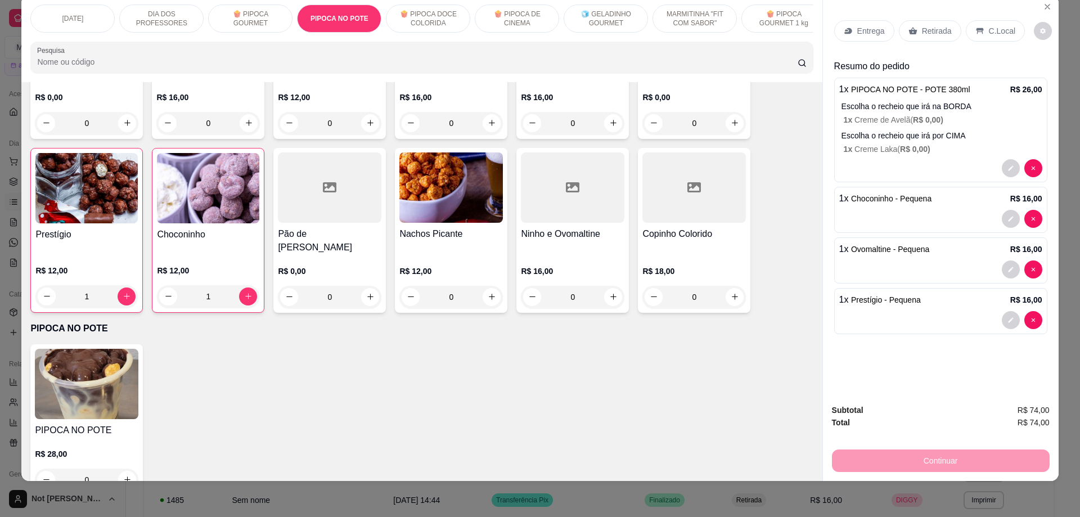
click at [864, 29] on p "Entrega" at bounding box center [871, 30] width 28 height 11
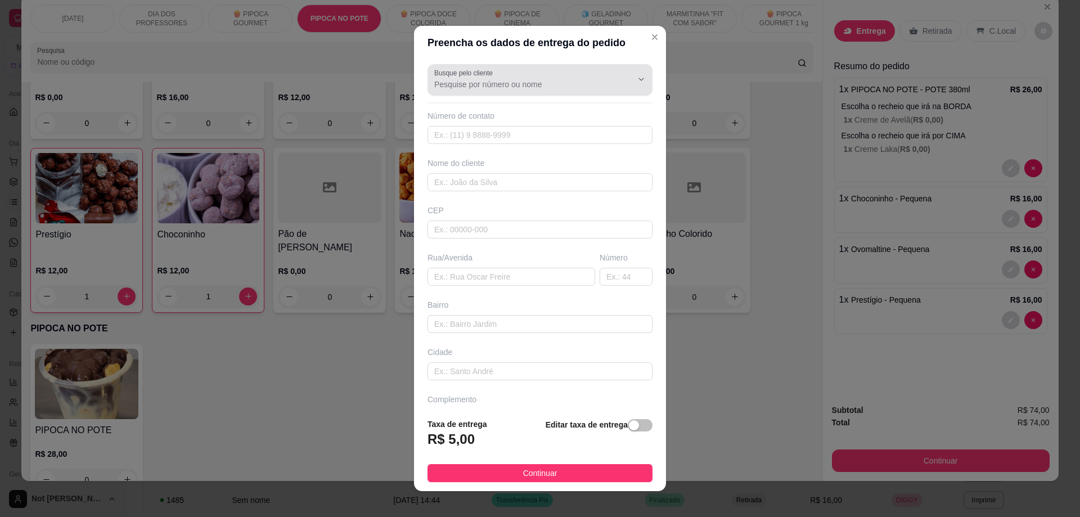
click at [495, 77] on div at bounding box center [540, 80] width 212 height 23
type input "LAIS"
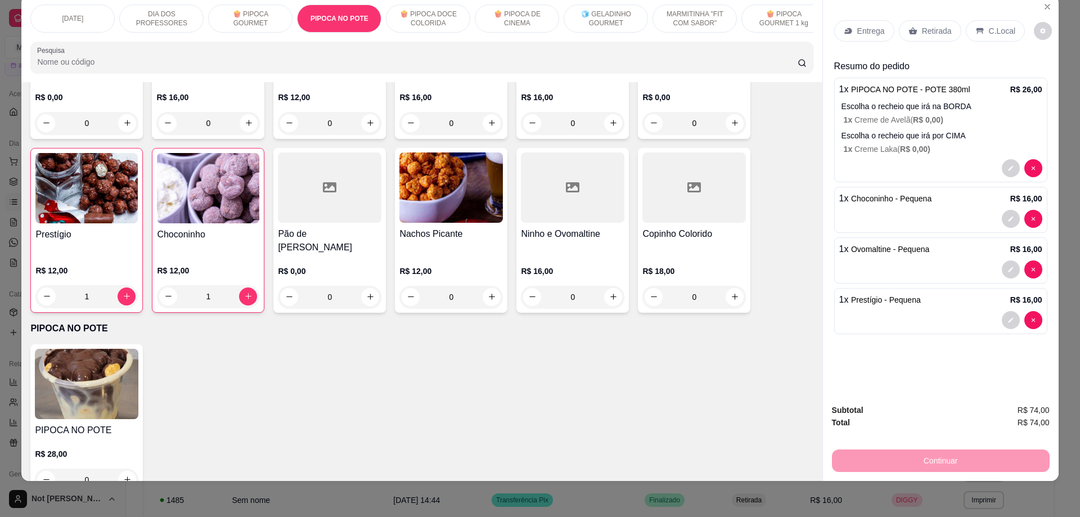
click at [868, 27] on p "Entrega" at bounding box center [871, 30] width 28 height 11
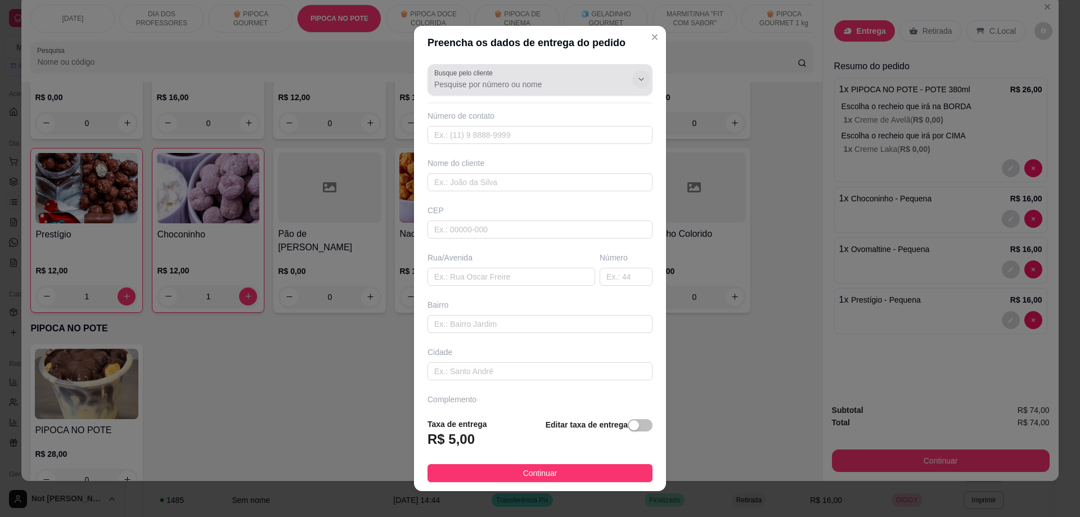
click at [632, 86] on button "Show suggestions" at bounding box center [641, 79] width 18 height 18
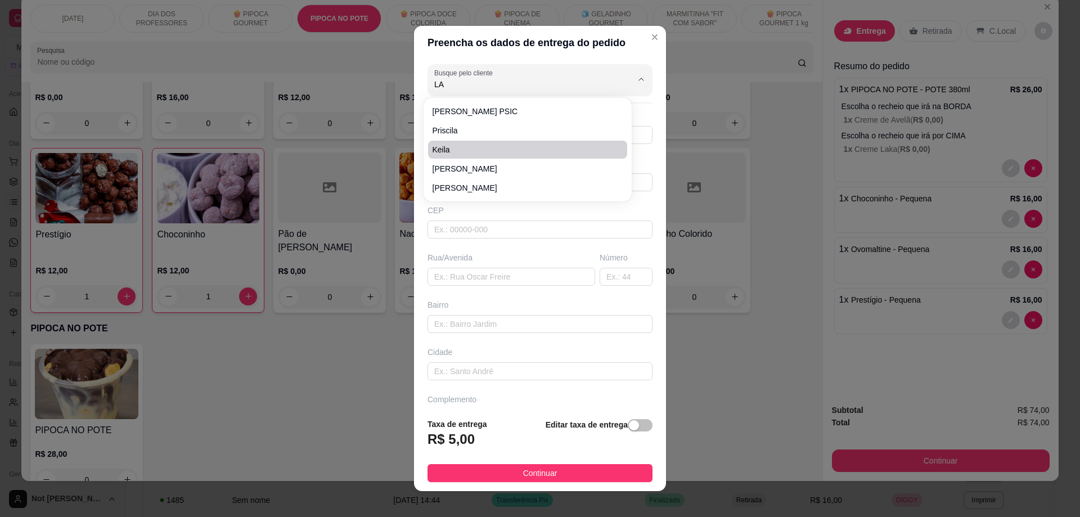
type input "L"
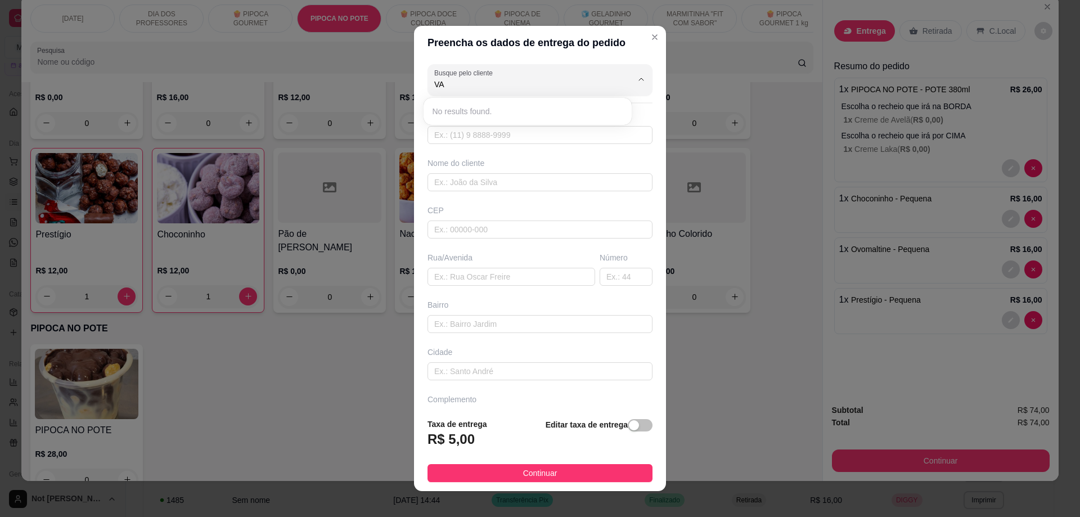
type input "V"
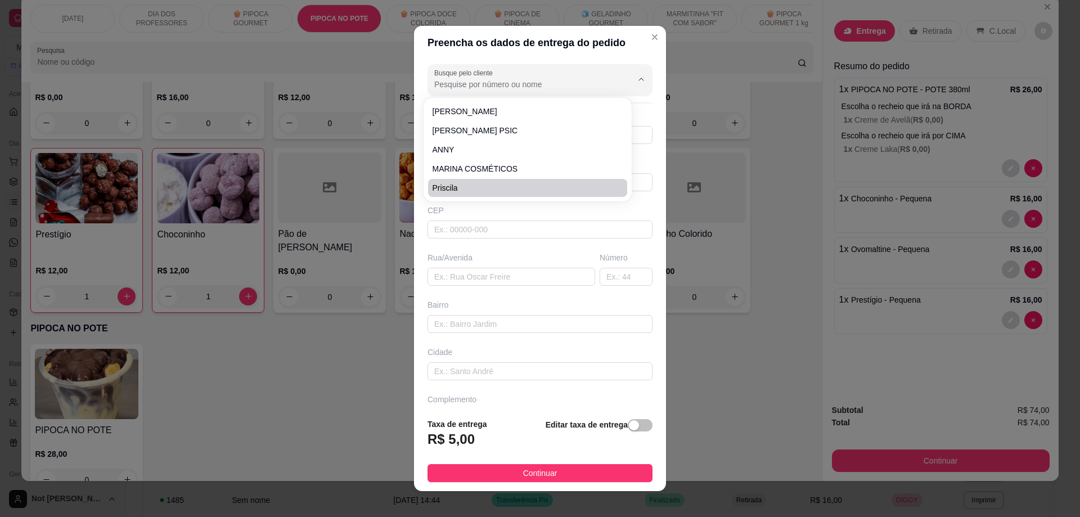
click at [500, 214] on div "CEP" at bounding box center [540, 210] width 225 height 11
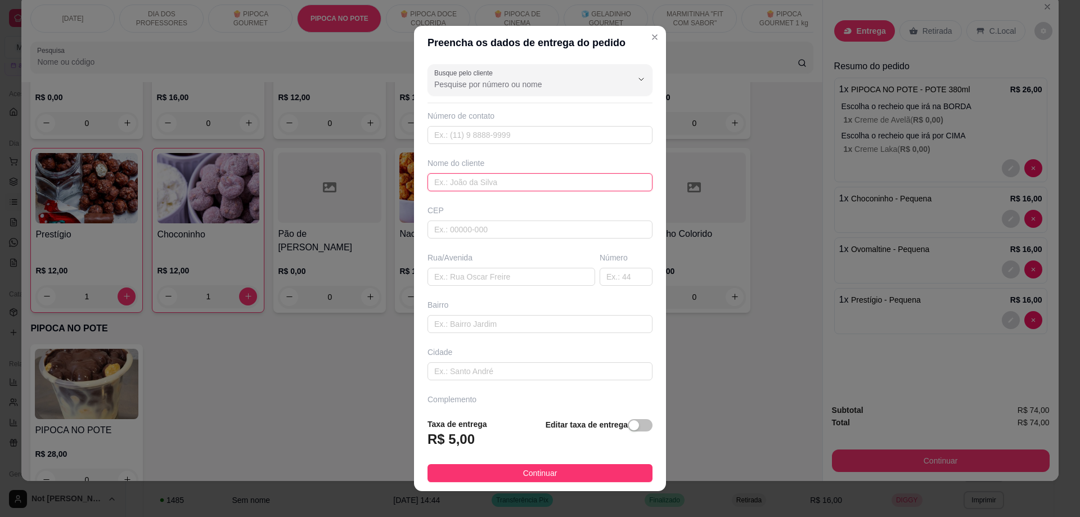
click at [488, 180] on input "text" at bounding box center [540, 182] width 225 height 18
type input "[PERSON_NAME]"
click at [458, 278] on input "text" at bounding box center [512, 277] width 168 height 18
type input "ML MOTOSSERRAS"
click at [465, 375] on input "text" at bounding box center [540, 371] width 225 height 18
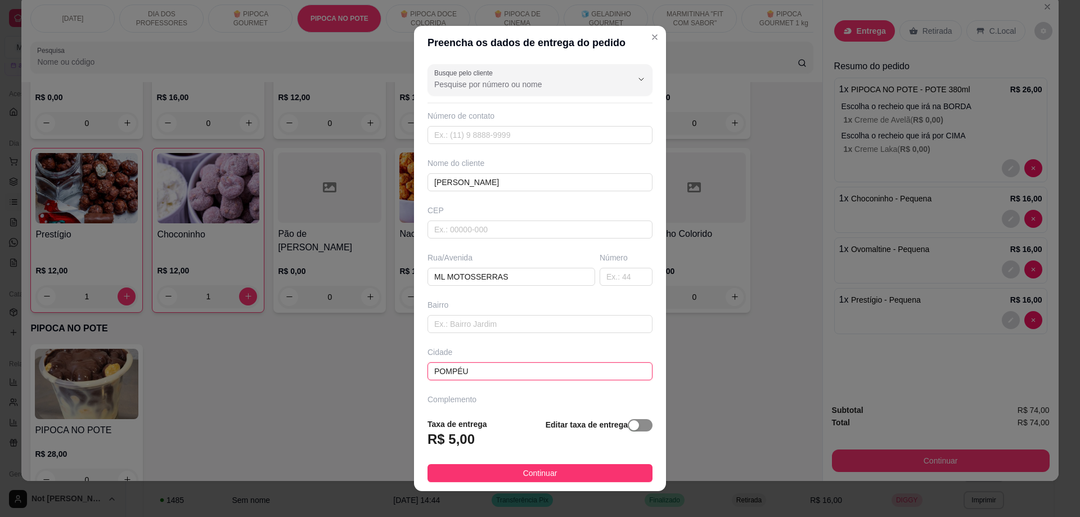
type input "POMPÉU"
click at [629, 425] on div "button" at bounding box center [634, 425] width 10 height 10
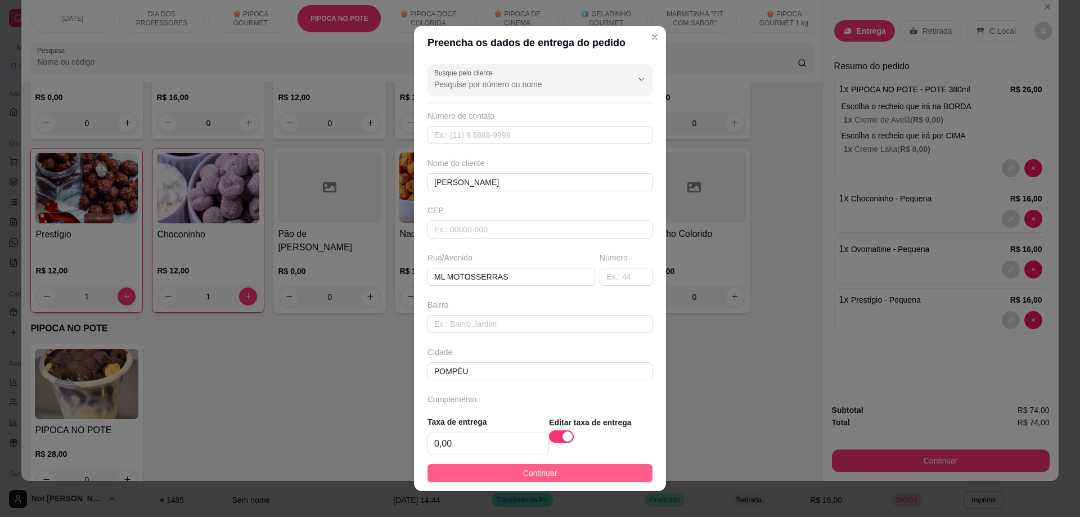
click at [548, 471] on span "Continuar" at bounding box center [540, 473] width 34 height 12
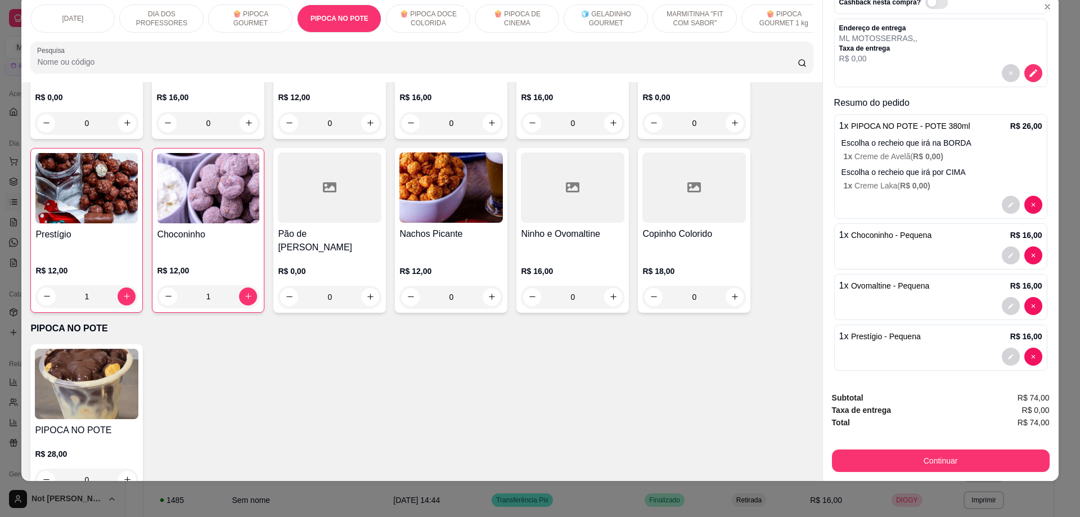
scroll to position [88, 0]
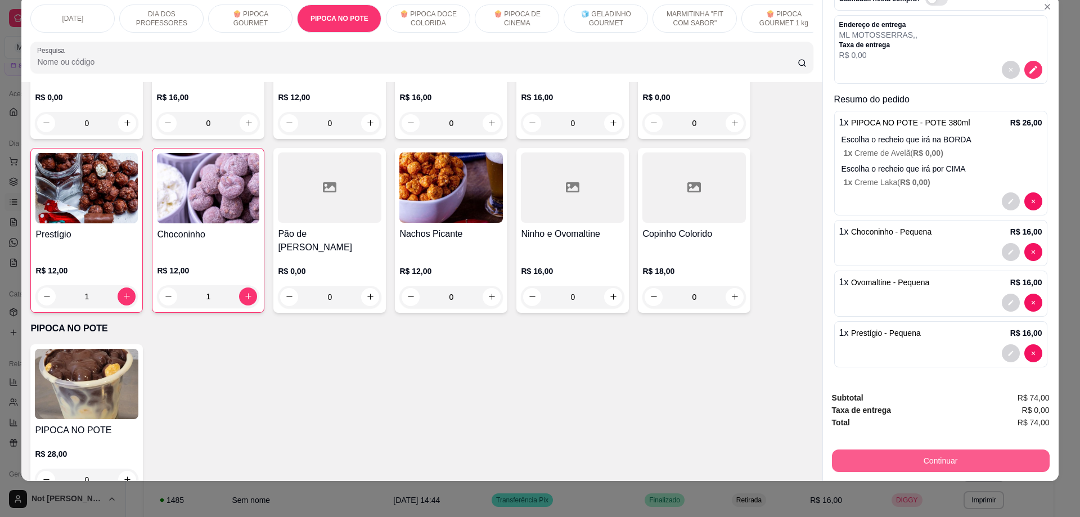
click at [948, 462] on button "Continuar" at bounding box center [941, 460] width 218 height 23
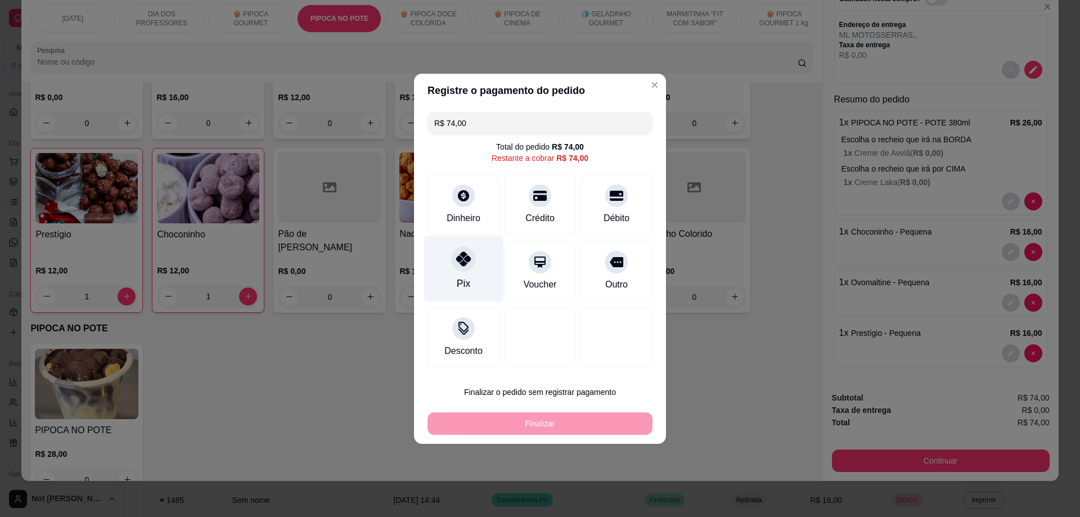
click at [459, 274] on div "Pix" at bounding box center [463, 269] width 79 height 66
type input "R$ 0,00"
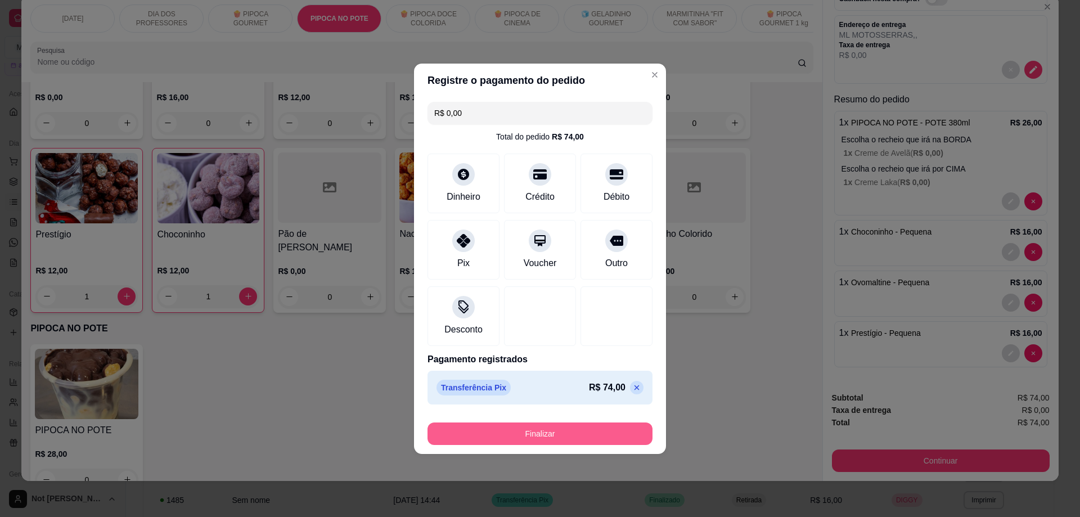
click at [530, 431] on button "Finalizar" at bounding box center [540, 433] width 225 height 23
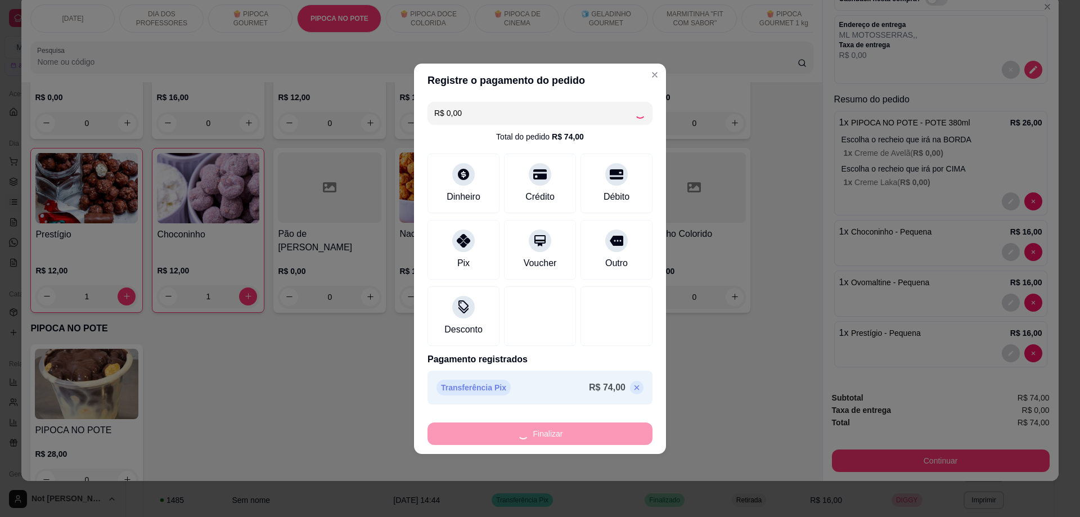
type input "0"
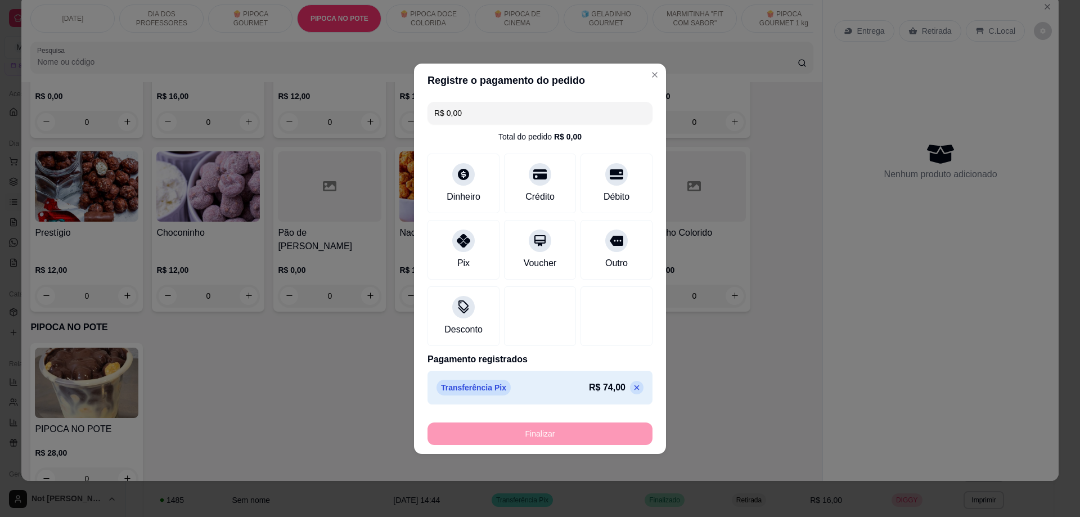
type input "-R$ 74,00"
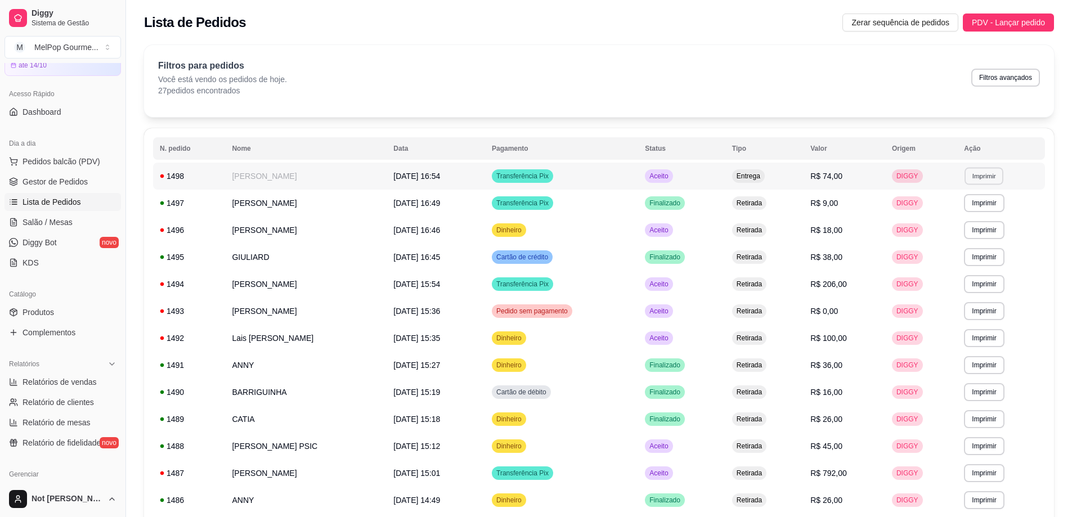
click at [987, 174] on button "Imprimir" at bounding box center [983, 175] width 39 height 17
click at [954, 217] on button "Impressora" at bounding box center [964, 215] width 82 height 18
click at [57, 164] on span "Pedidos balcão (PDV)" at bounding box center [62, 161] width 78 height 11
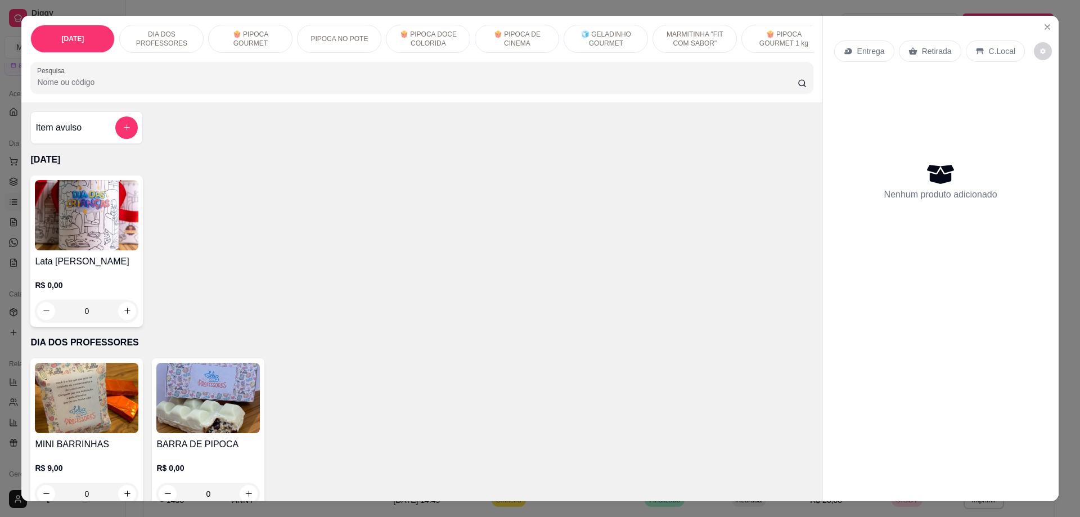
click at [320, 38] on p "PIPOCA NO POTE" at bounding box center [339, 38] width 57 height 9
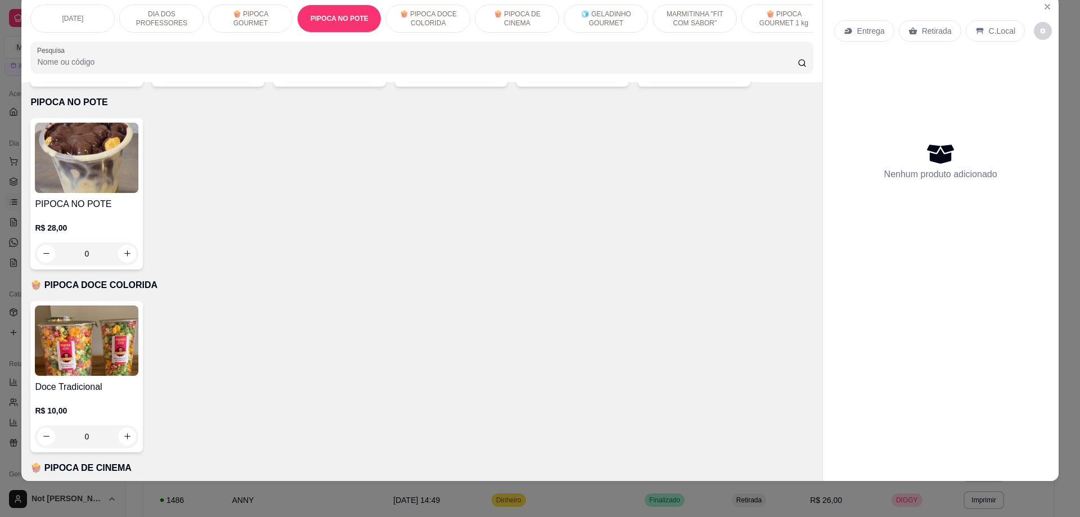
click at [116, 136] on img at bounding box center [87, 158] width 104 height 70
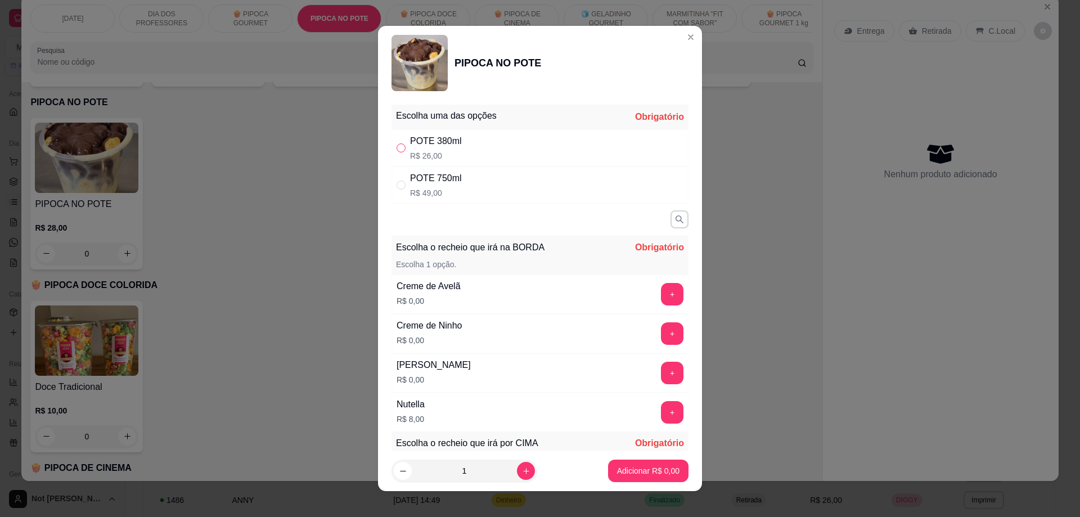
click at [401, 147] on input "" at bounding box center [401, 147] width 9 height 9
radio input "true"
click at [662, 295] on button "+" at bounding box center [673, 295] width 22 height 22
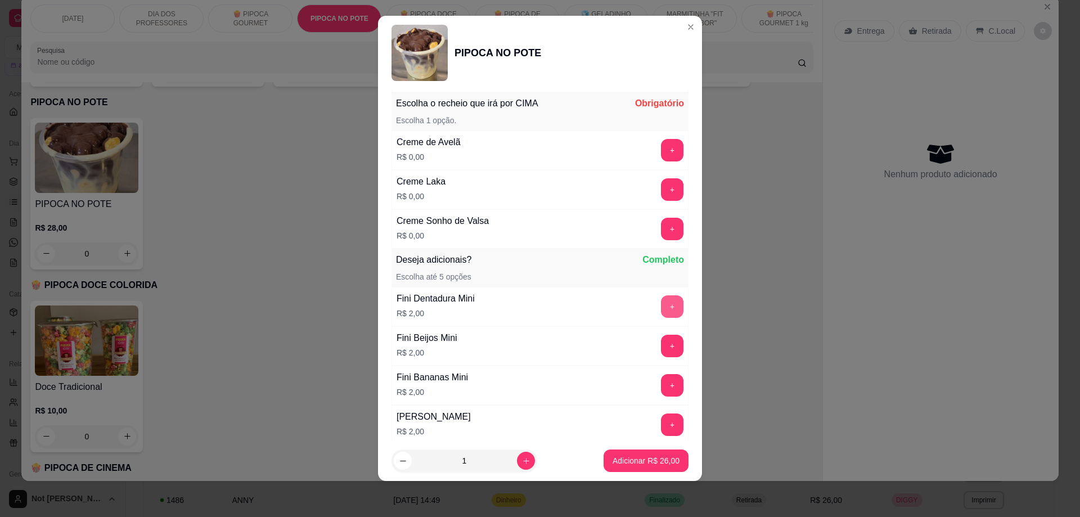
scroll to position [332, 0]
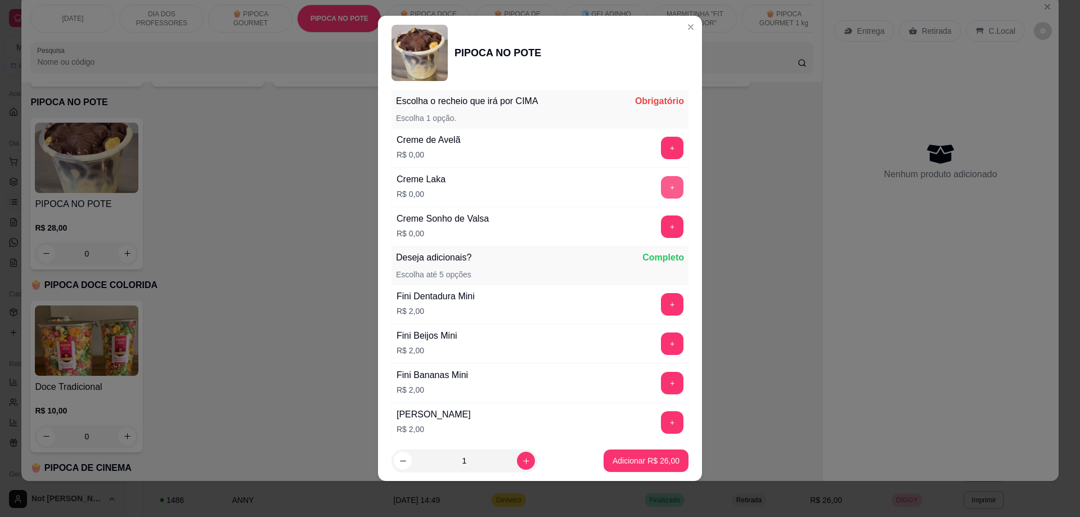
click at [661, 191] on button "+" at bounding box center [672, 187] width 23 height 23
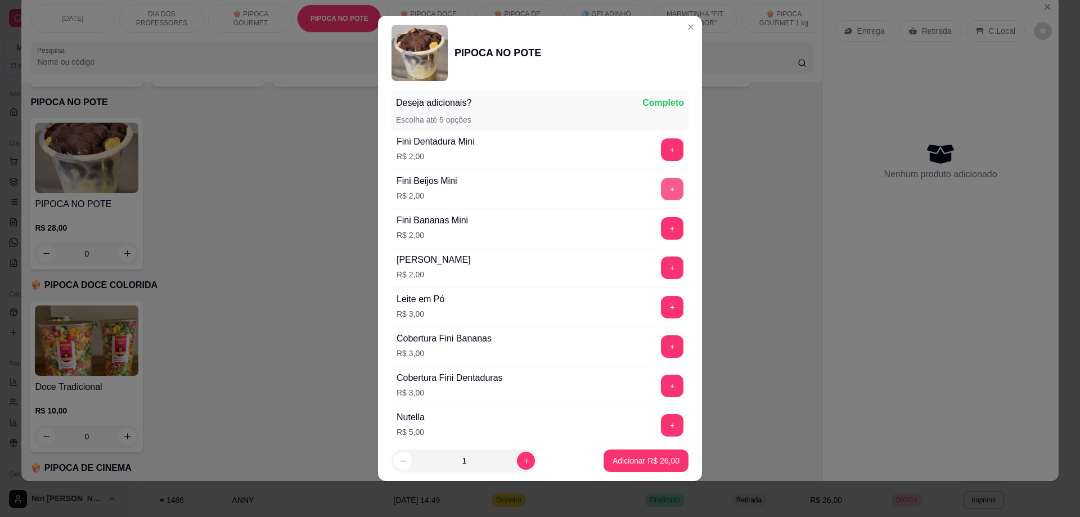
scroll to position [488, 0]
click at [518, 461] on button "increase-product-quantity" at bounding box center [526, 461] width 18 height 18
type input "2"
click at [656, 462] on p "Adicionar R$ 52,00" at bounding box center [646, 460] width 65 height 11
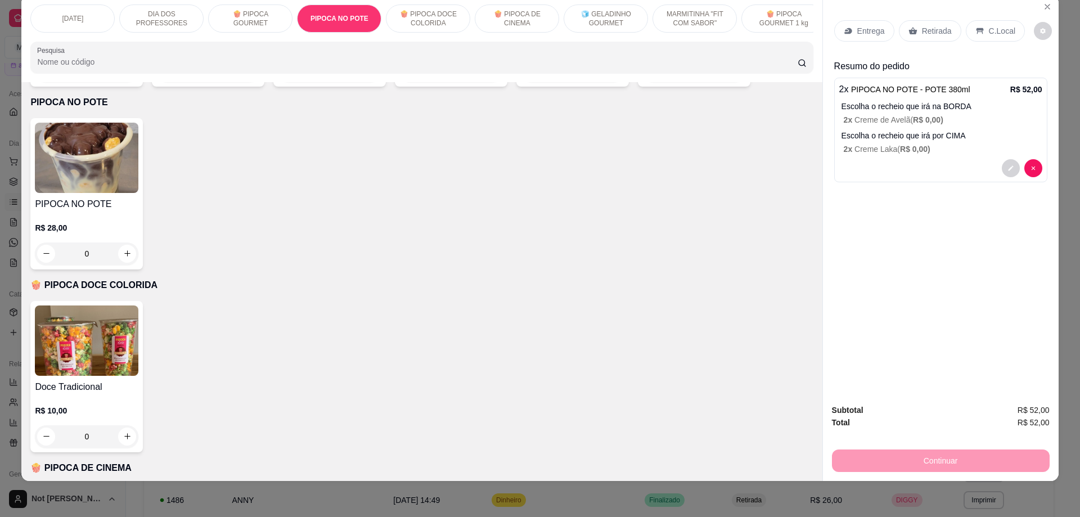
click at [263, 22] on p "🍿 PIPOCA GOURMET" at bounding box center [250, 19] width 65 height 18
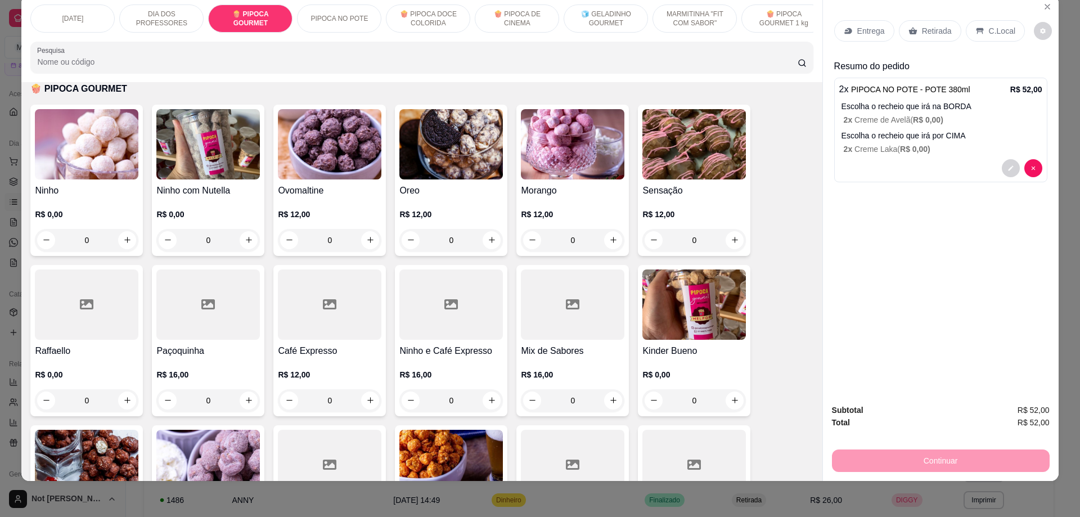
click at [104, 148] on img at bounding box center [87, 144] width 104 height 70
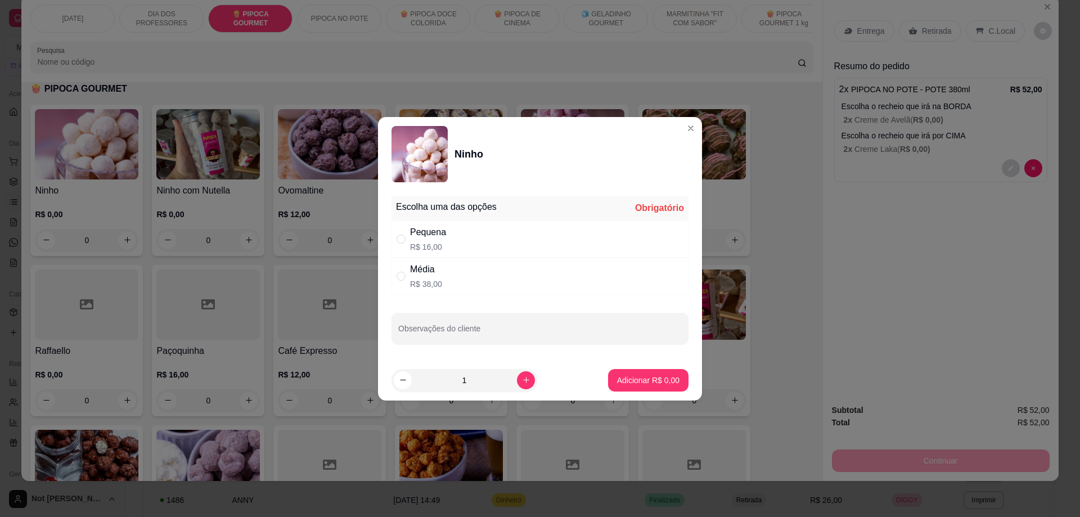
click at [432, 239] on div "Pequena R$ 16,00" at bounding box center [428, 239] width 36 height 27
radio input "true"
click at [617, 378] on p "Adicionar R$ 16,00" at bounding box center [646, 380] width 67 height 11
type input "1"
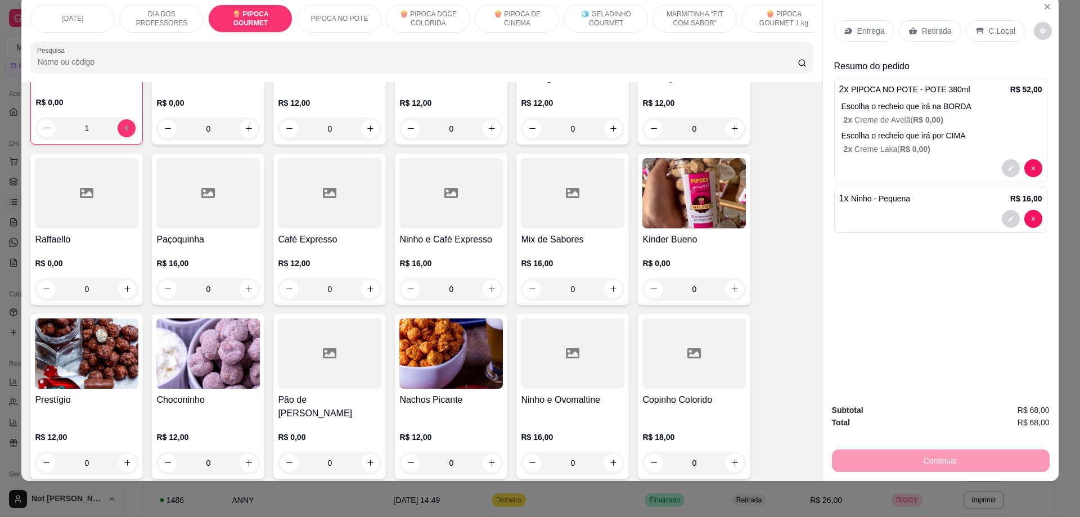
scroll to position [585, 0]
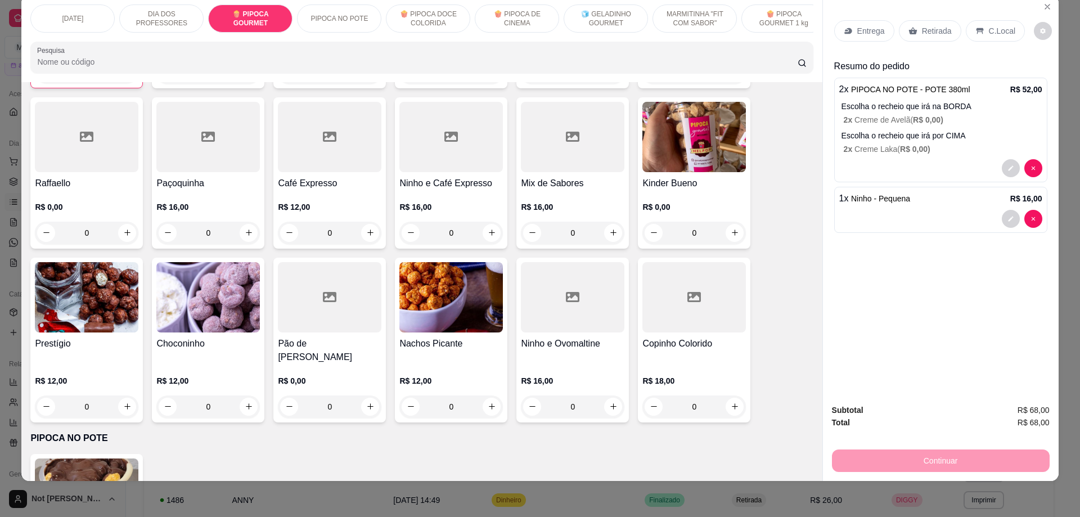
click at [327, 155] on div at bounding box center [330, 137] width 104 height 70
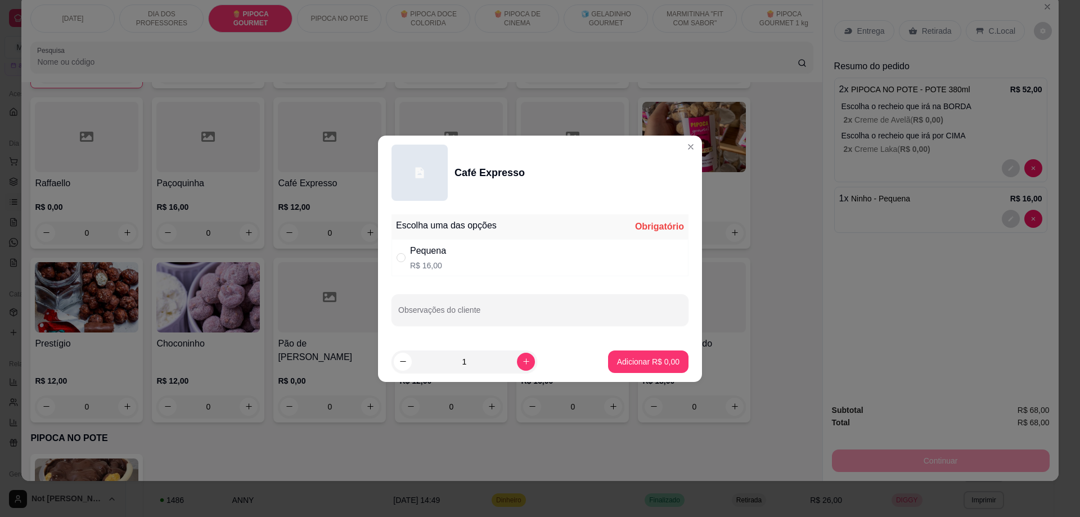
click at [447, 258] on div "Pequena R$ 16,00" at bounding box center [540, 257] width 297 height 37
radio input "true"
click at [626, 365] on p "Adicionar R$ 16,00" at bounding box center [646, 361] width 65 height 11
type input "1"
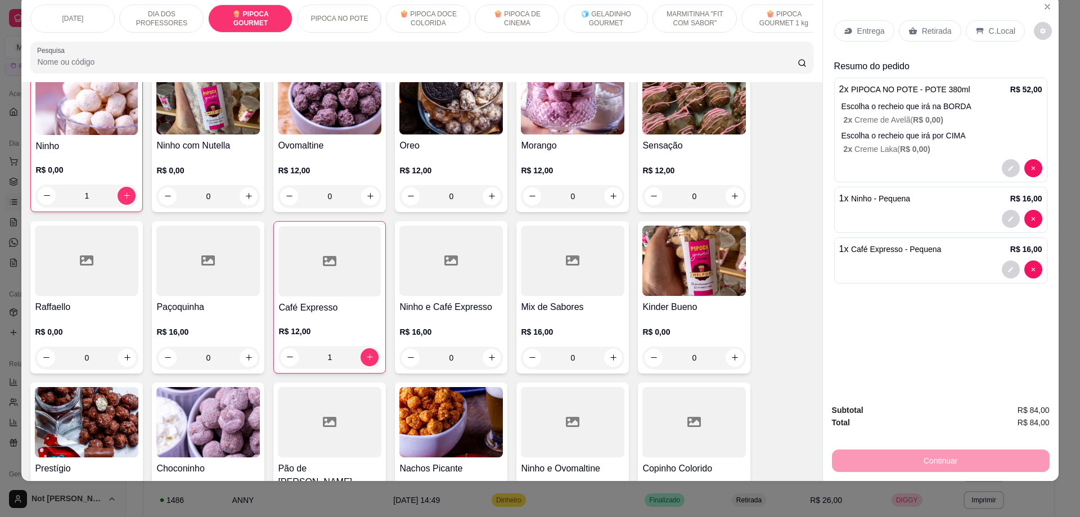
scroll to position [416, 0]
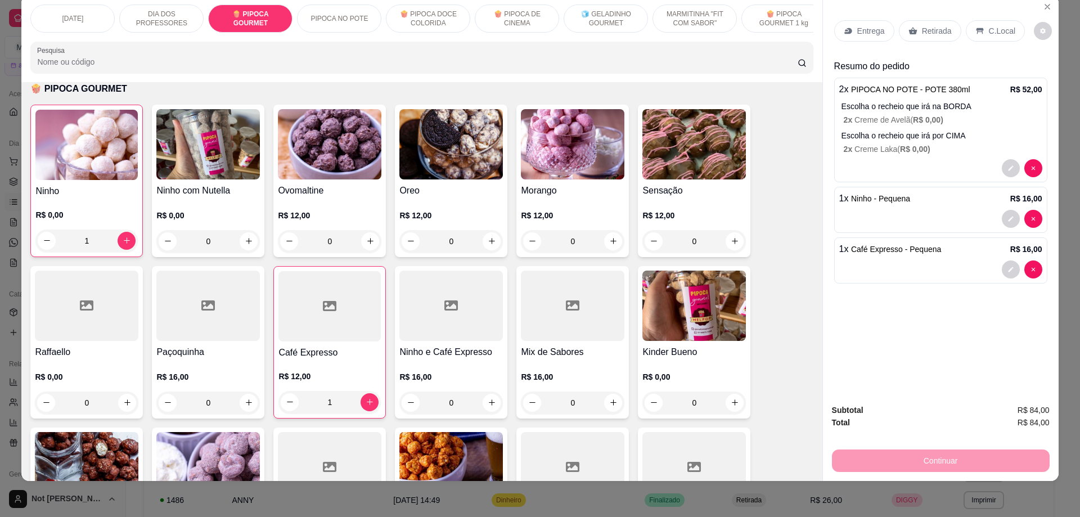
click at [231, 150] on img at bounding box center [208, 144] width 104 height 70
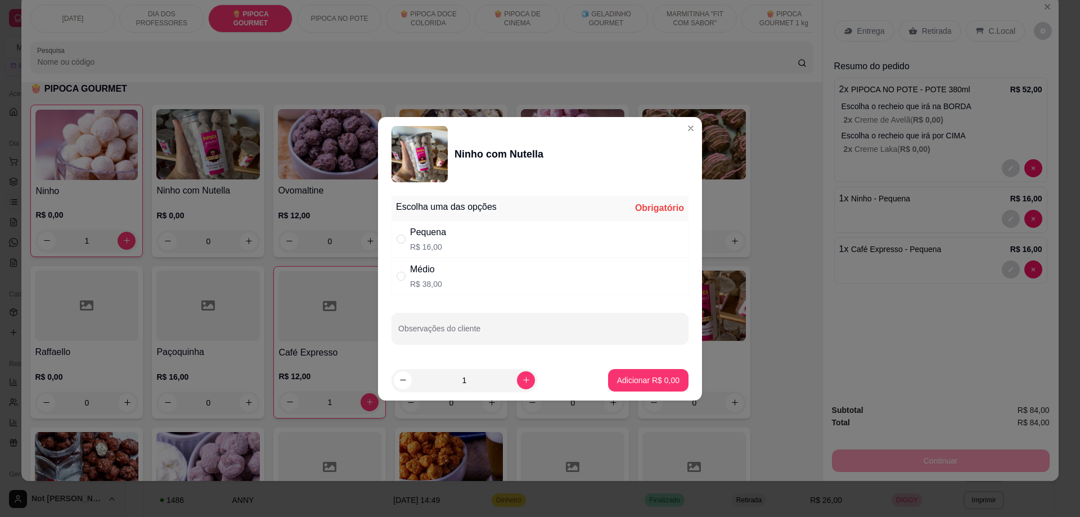
click at [415, 237] on div "Pequena" at bounding box center [428, 233] width 36 height 14
radio input "true"
click at [623, 378] on p "Adicionar R$ 16,00" at bounding box center [646, 380] width 67 height 11
type input "1"
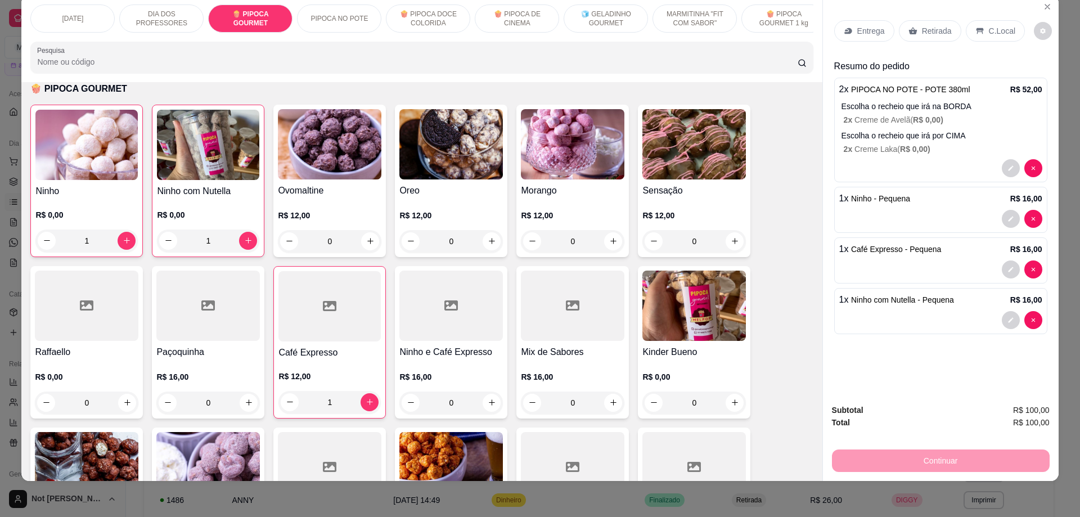
click at [851, 29] on div "Entrega" at bounding box center [864, 30] width 60 height 21
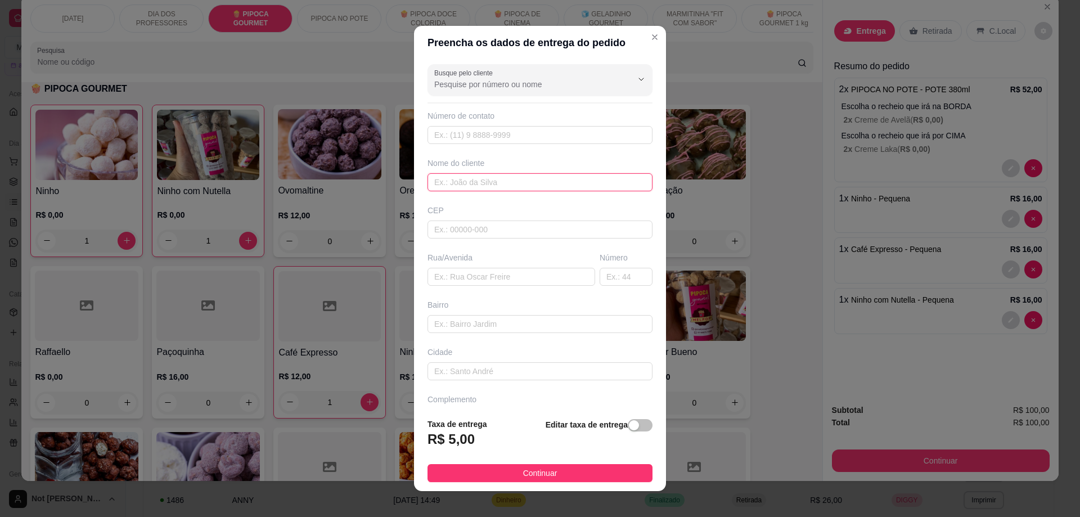
click at [437, 181] on input "text" at bounding box center [540, 182] width 225 height 18
type input "AMIGA LAÍS"
click at [454, 272] on input "text" at bounding box center [512, 277] width 168 height 18
type input "ML MOTOSSERRAS"
click at [449, 330] on input "text" at bounding box center [540, 324] width 225 height 18
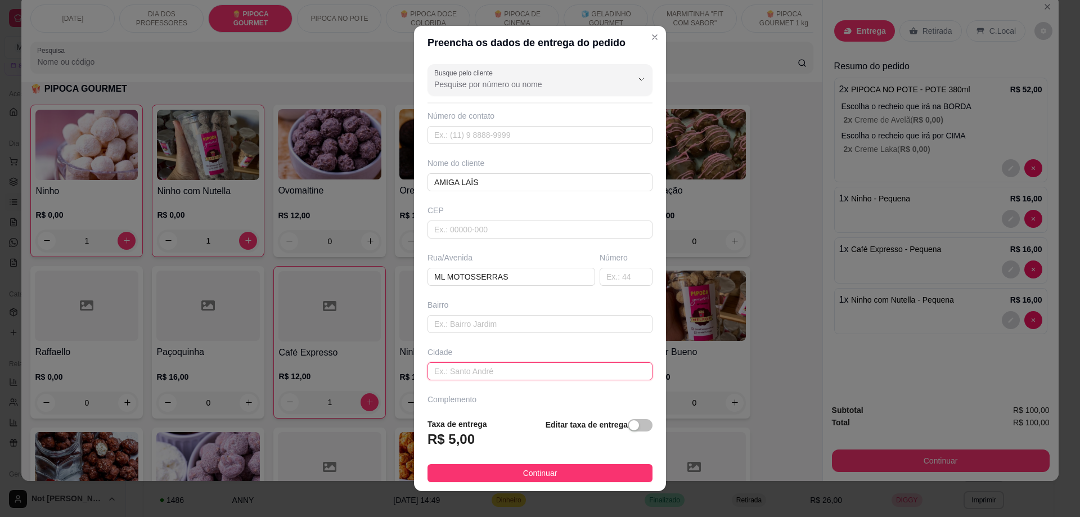
click at [438, 370] on input "text" at bounding box center [540, 371] width 225 height 18
type input "POMPÉU"
click at [629, 424] on div "button" at bounding box center [634, 425] width 10 height 10
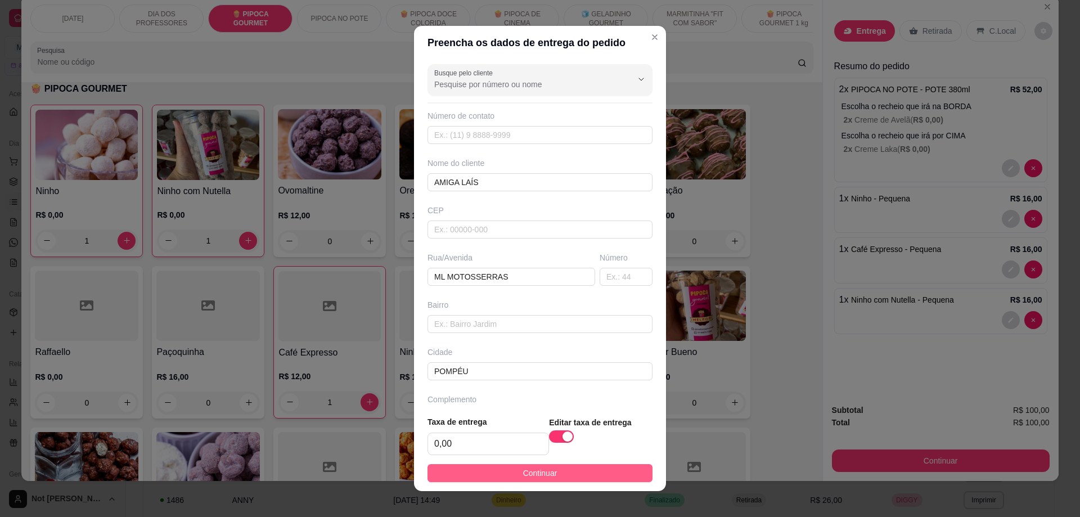
click at [551, 471] on button "Continuar" at bounding box center [540, 473] width 225 height 18
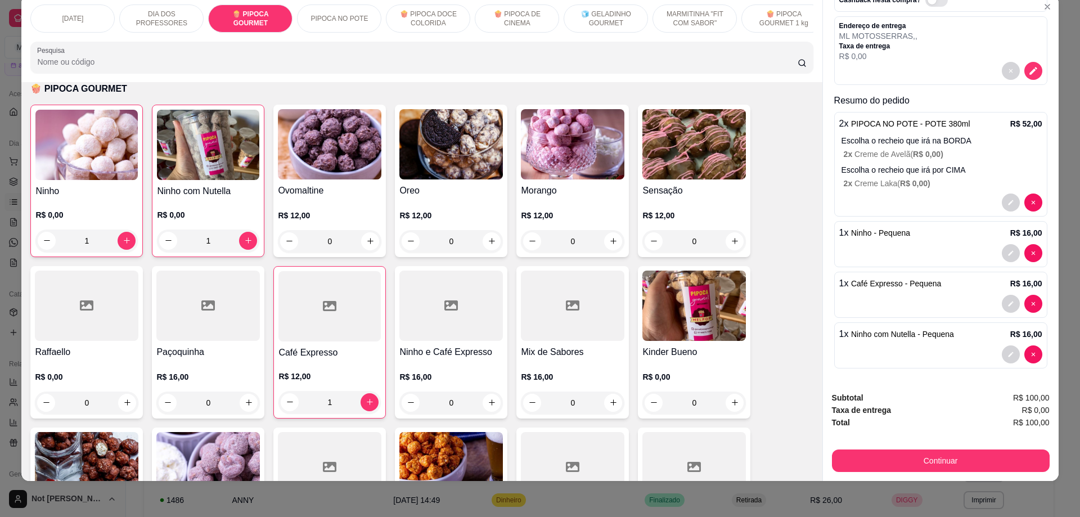
scroll to position [88, 0]
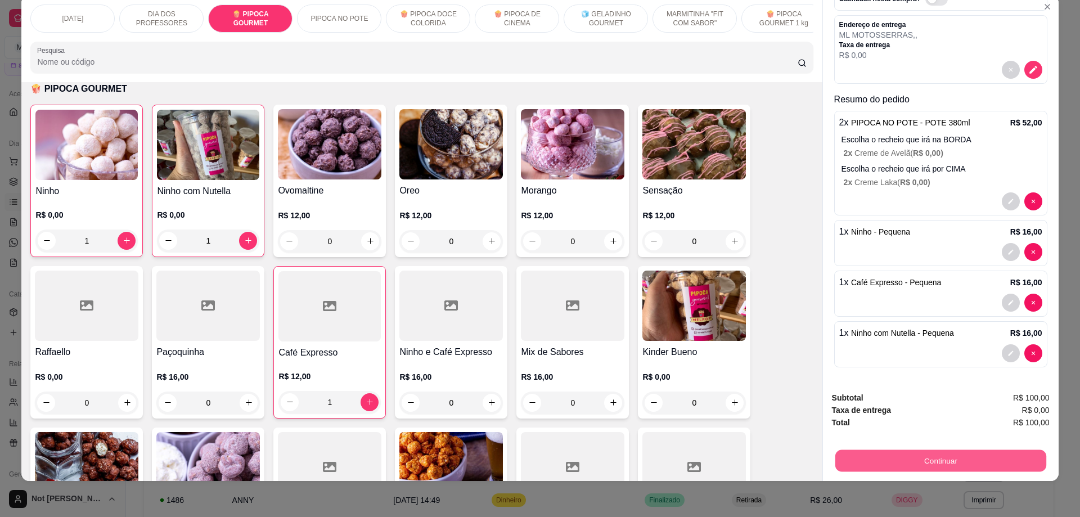
click at [910, 464] on button "Continuar" at bounding box center [940, 461] width 211 height 22
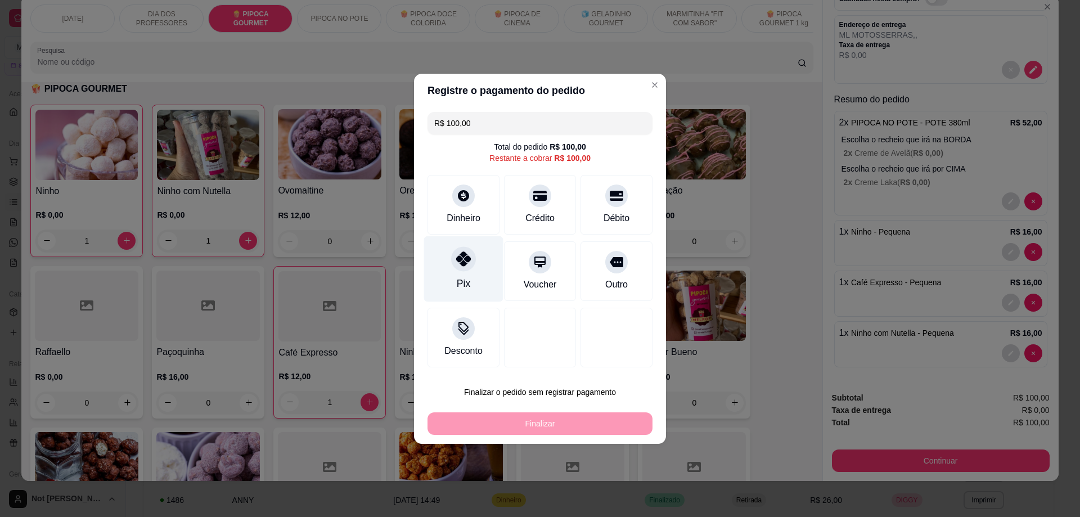
click at [453, 288] on div "Pix" at bounding box center [463, 269] width 79 height 66
type input "R$ 0,00"
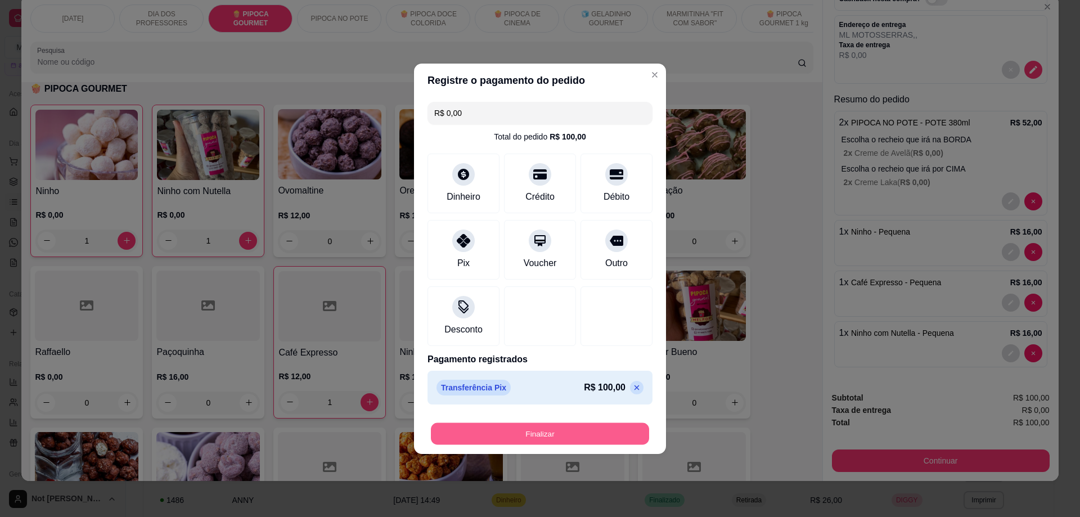
click at [530, 431] on button "Finalizar" at bounding box center [540, 433] width 218 height 22
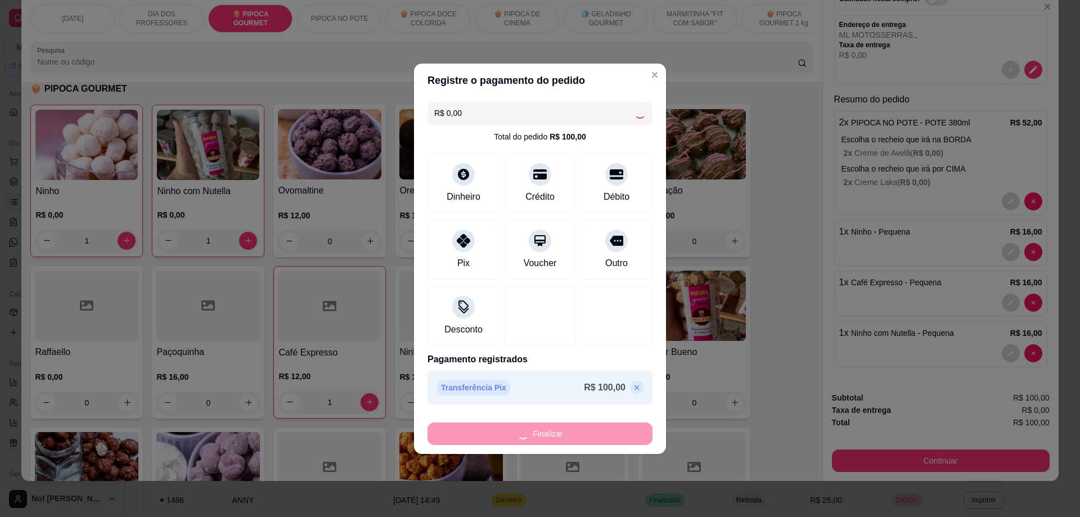
type input "0"
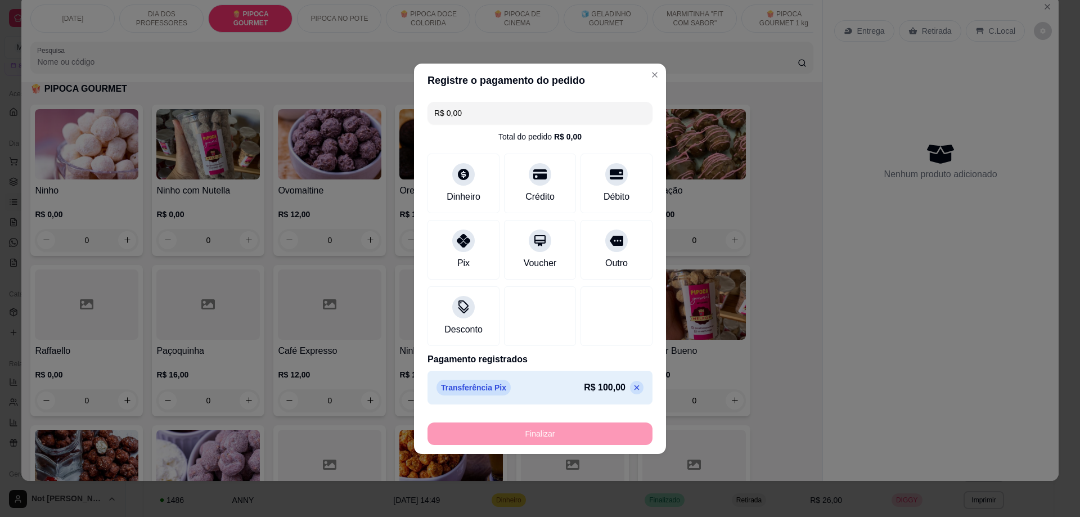
type input "-R$ 100,00"
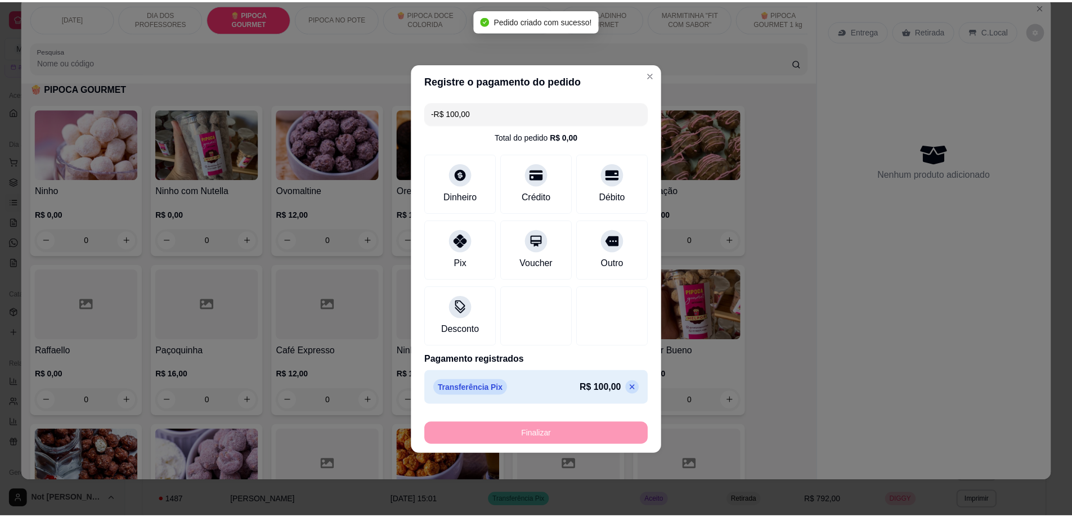
scroll to position [0, 0]
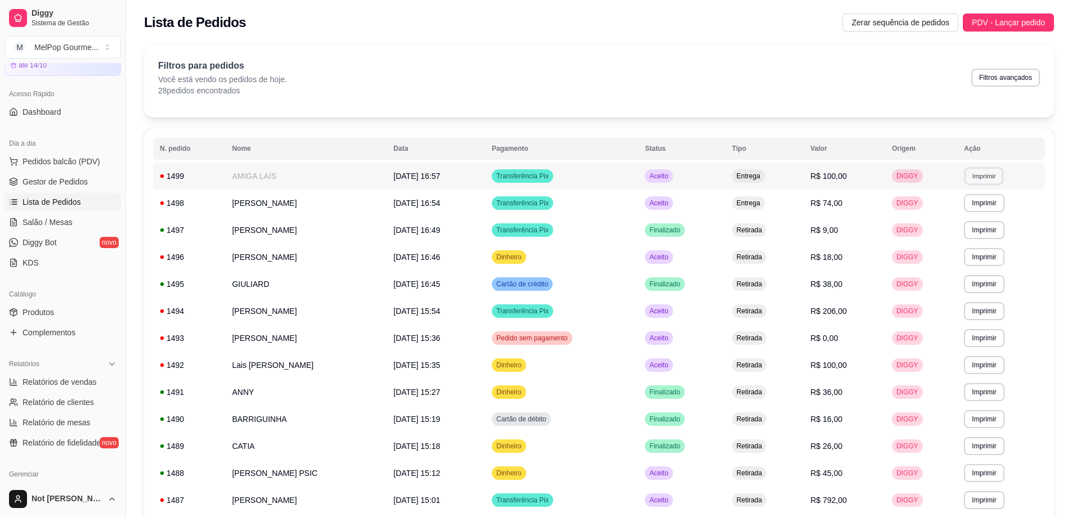
click at [982, 174] on button "Imprimir" at bounding box center [983, 175] width 39 height 17
click at [954, 212] on button "Impressora" at bounding box center [964, 215] width 82 height 18
click at [239, 200] on td "[PERSON_NAME]" at bounding box center [305, 203] width 161 height 27
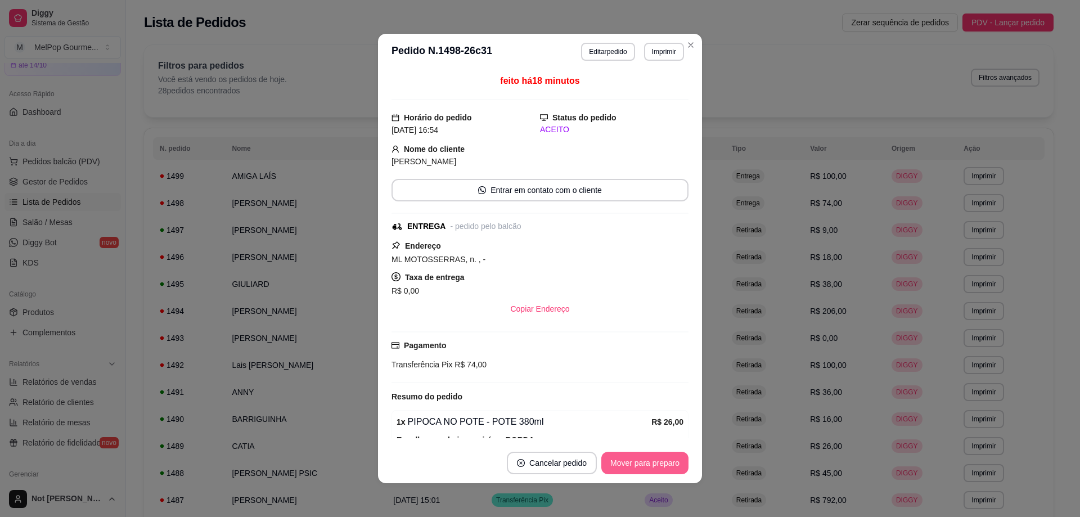
click at [641, 463] on button "Mover para preparo" at bounding box center [644, 463] width 87 height 23
click at [641, 463] on button "Mover para entrega" at bounding box center [645, 463] width 84 height 22
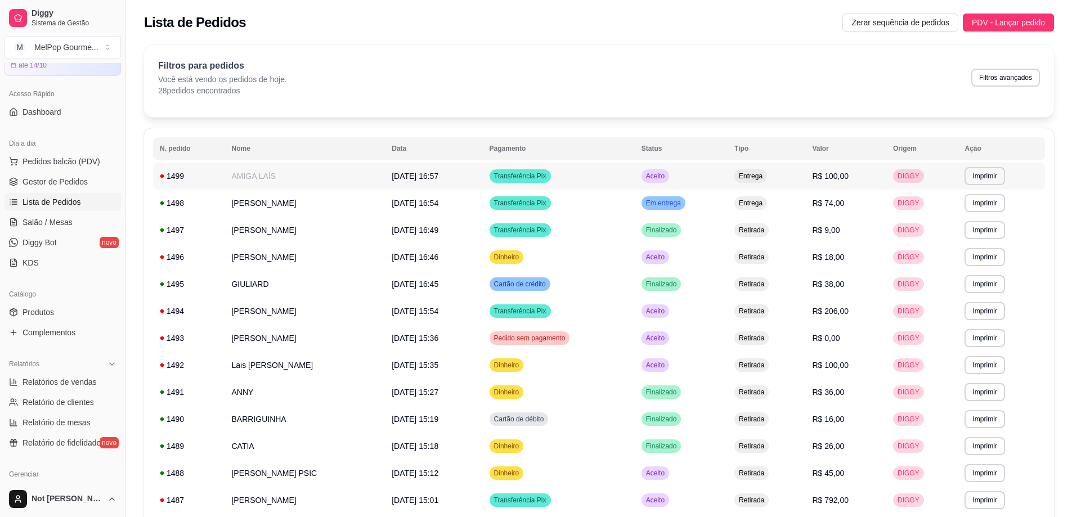
click at [285, 174] on td "AMIGA LAÍS" at bounding box center [304, 176] width 160 height 27
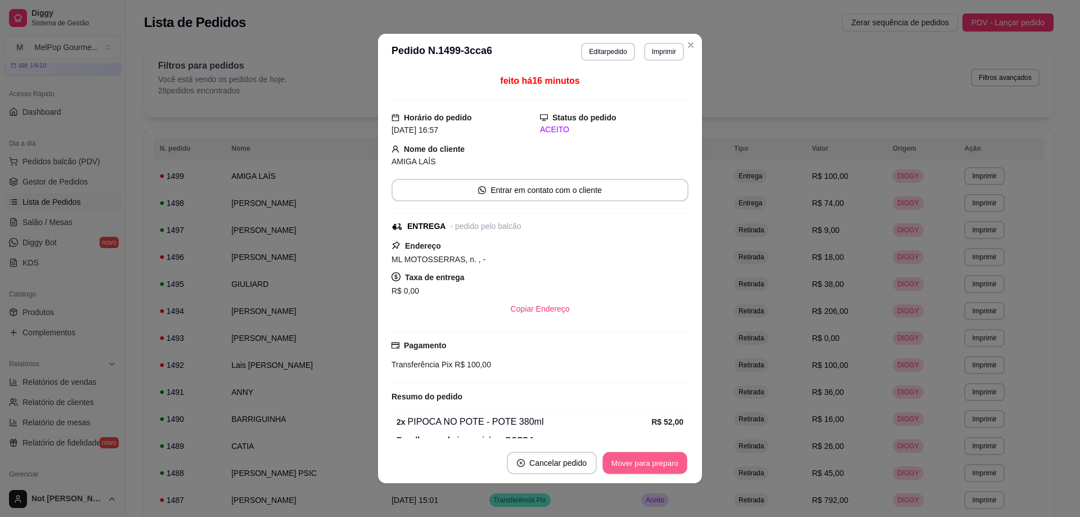
click at [620, 465] on button "Mover para preparo" at bounding box center [644, 463] width 84 height 22
click at [629, 464] on button "Mover para entrega" at bounding box center [645, 463] width 87 height 23
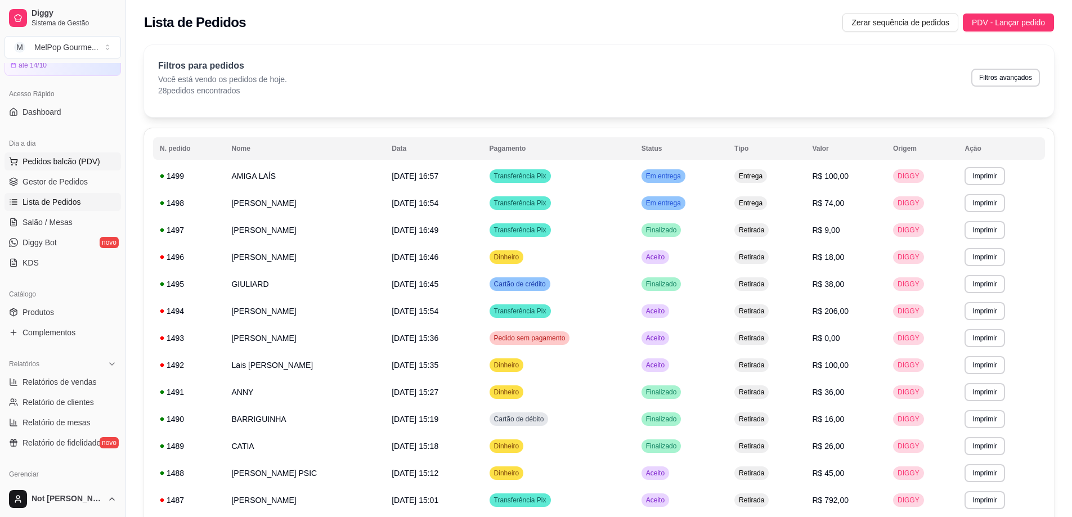
click at [66, 164] on span "Pedidos balcão (PDV)" at bounding box center [62, 161] width 78 height 11
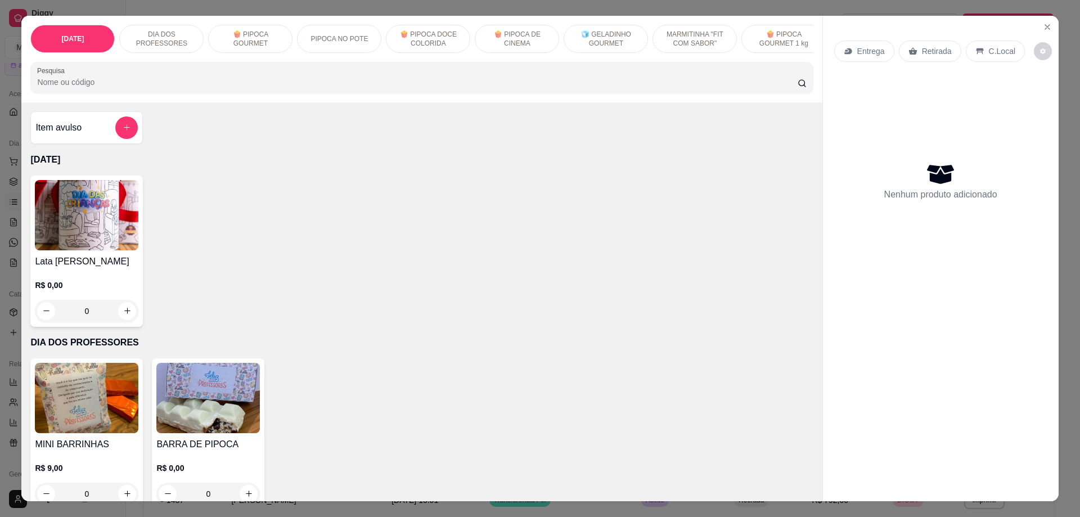
click at [323, 32] on div "PIPOCA NO POTE" at bounding box center [339, 39] width 84 height 28
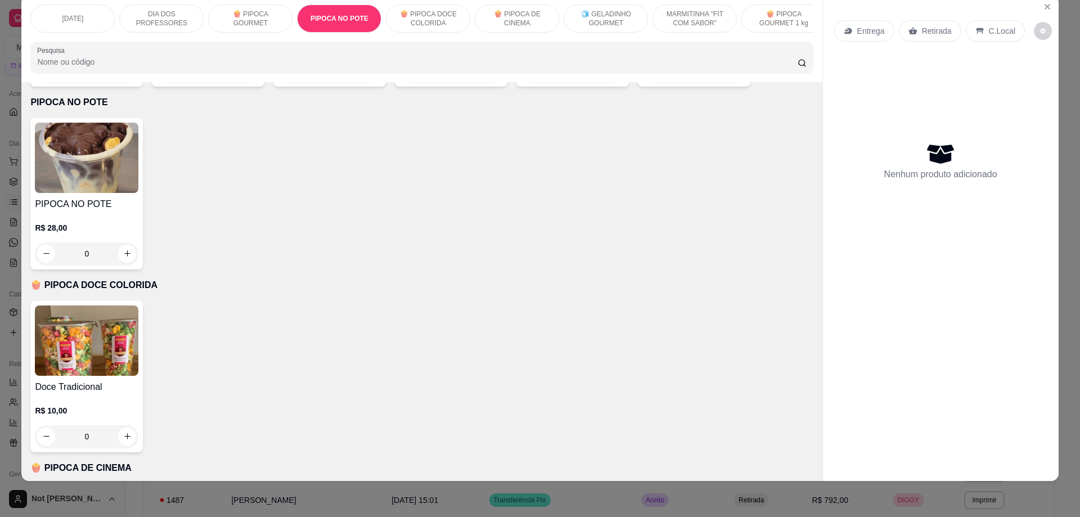
click at [69, 161] on img at bounding box center [87, 158] width 104 height 70
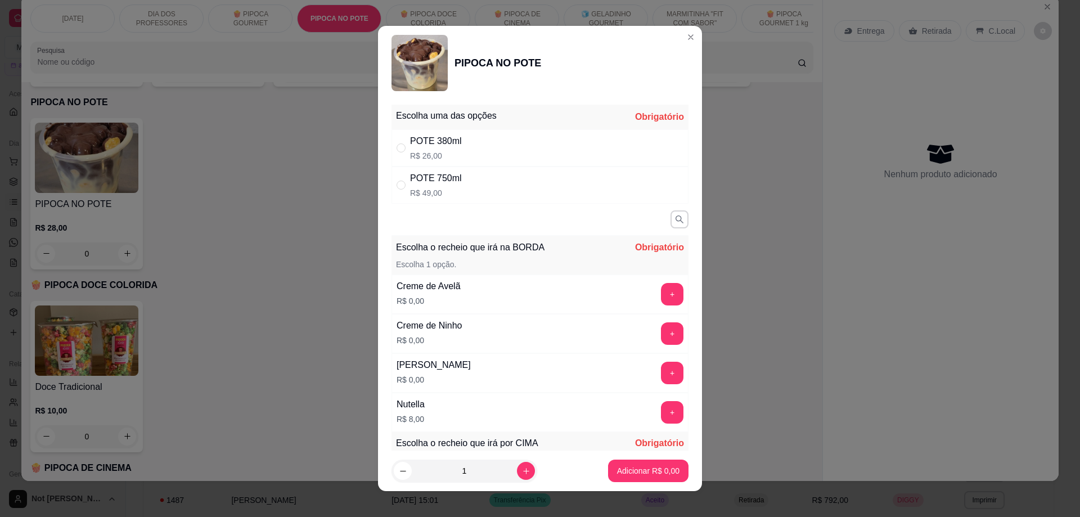
click at [402, 151] on div "" at bounding box center [404, 148] width 14 height 12
radio input "true"
click at [662, 296] on button "+" at bounding box center [673, 295] width 22 height 22
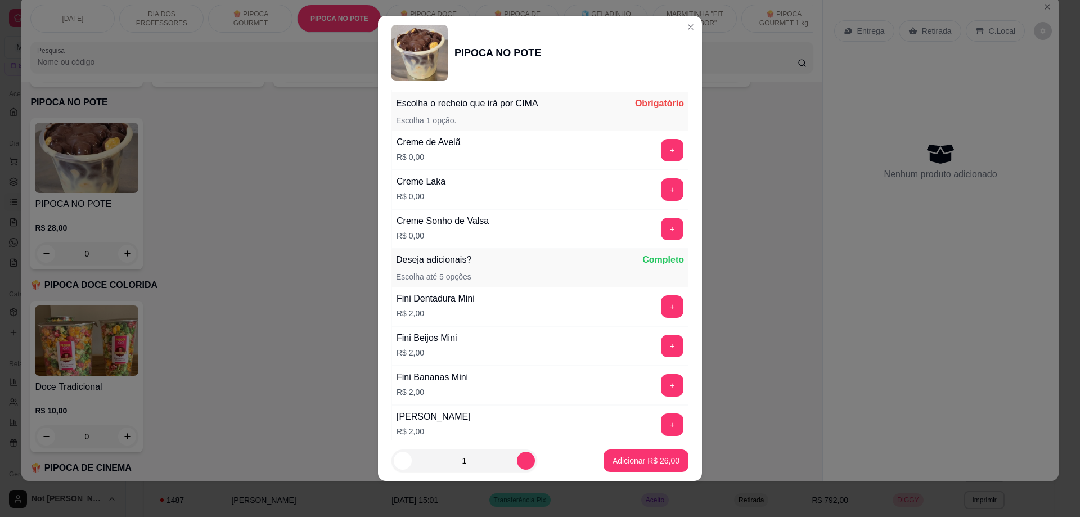
scroll to position [332, 0]
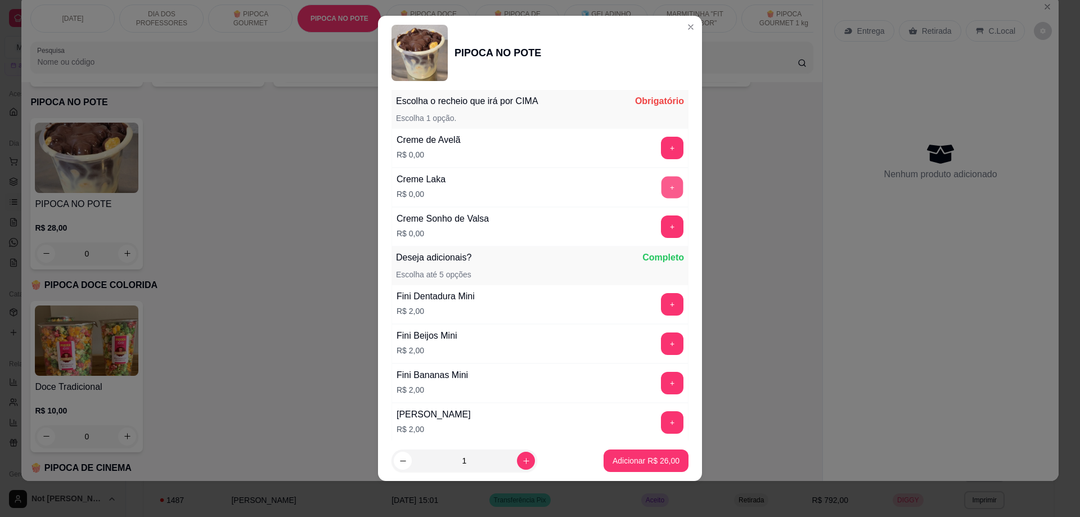
click at [662, 187] on button "+" at bounding box center [673, 188] width 22 height 22
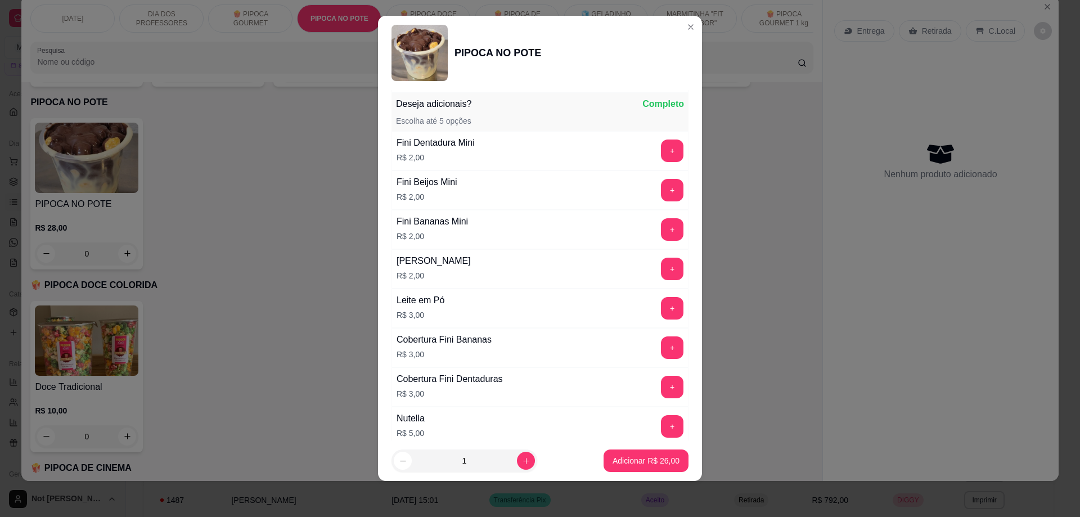
scroll to position [488, 0]
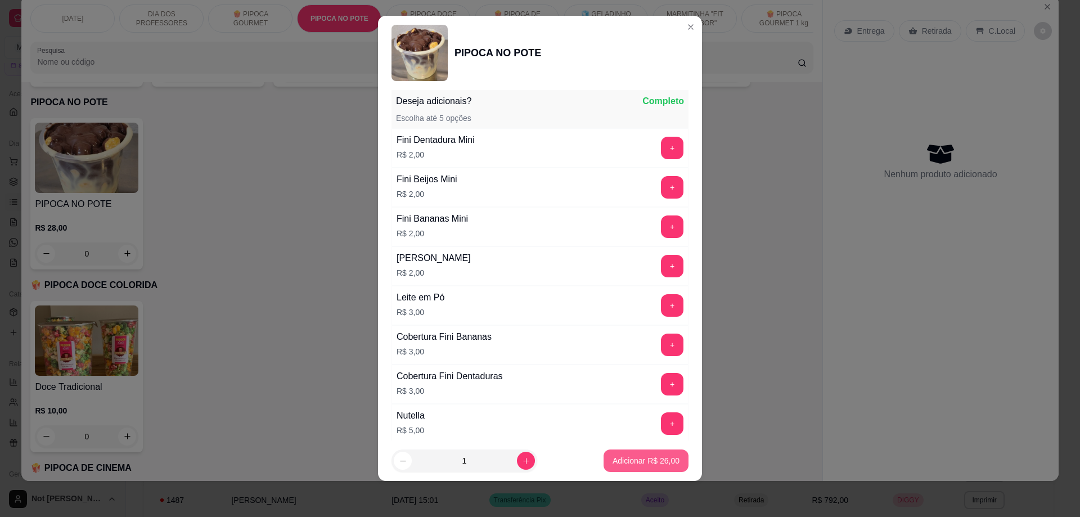
click at [613, 460] on p "Adicionar R$ 26,00" at bounding box center [646, 460] width 67 height 11
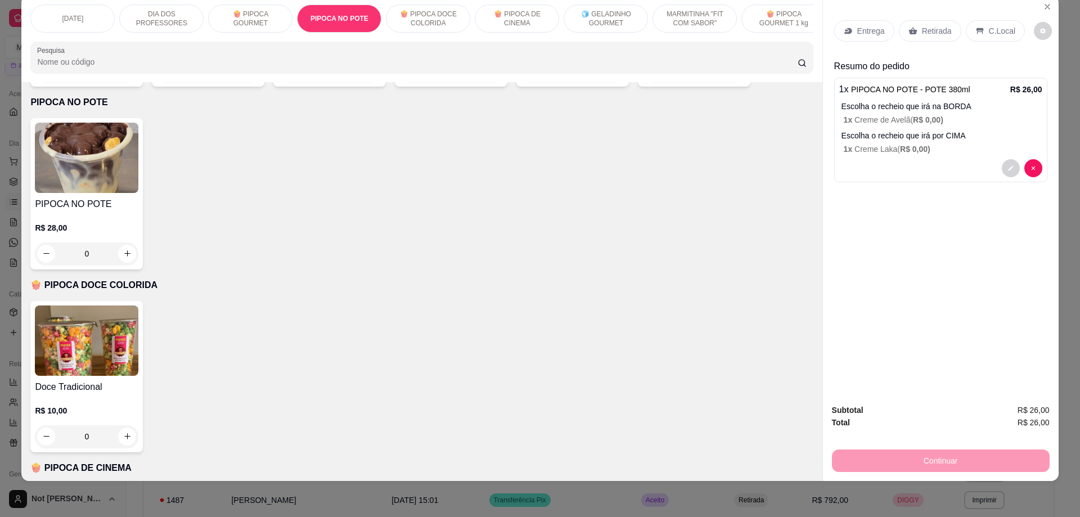
click at [874, 30] on p "Entrega" at bounding box center [871, 30] width 28 height 11
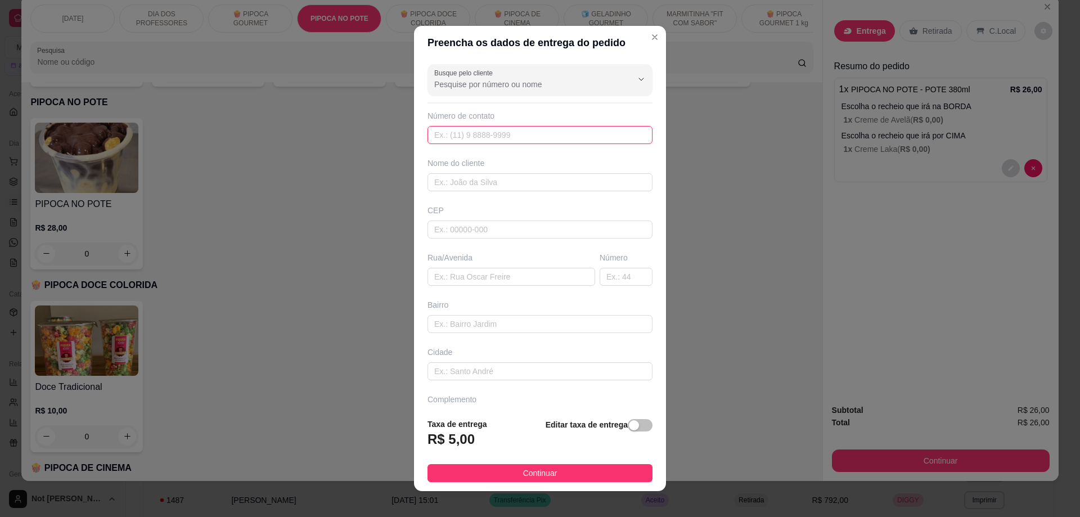
click at [482, 137] on input "text" at bounding box center [540, 135] width 225 height 18
type input "[PHONE_NUMBER]"
click at [467, 182] on input "text" at bounding box center [540, 182] width 225 height 18
type input "h"
type input "HAYLA"
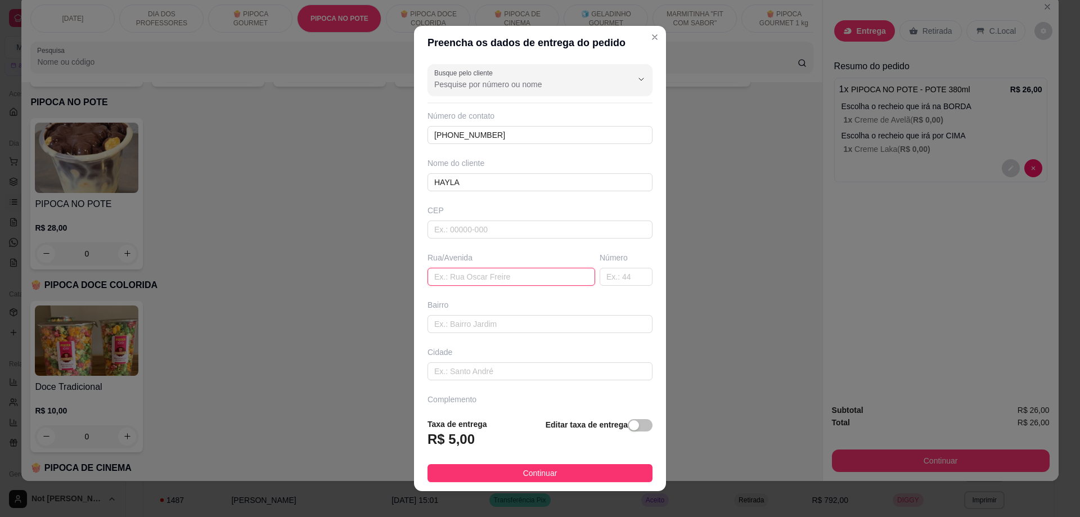
click at [445, 279] on input "text" at bounding box center [512, 277] width 168 height 18
type input "RUA [PERSON_NAME]"
click at [600, 271] on input "text" at bounding box center [626, 277] width 53 height 18
type input "30"
click at [527, 320] on input "text" at bounding box center [540, 324] width 225 height 18
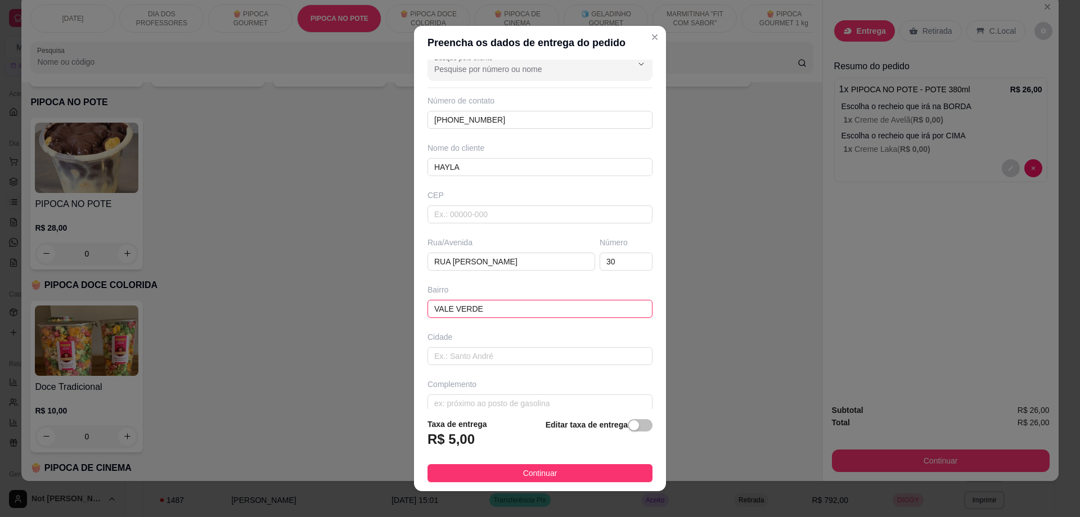
scroll to position [30, 0]
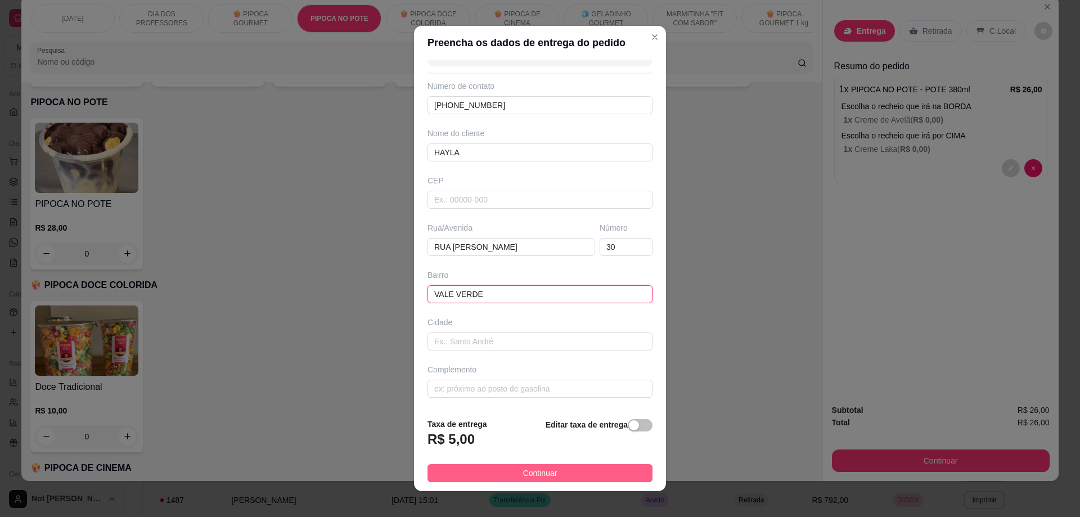
type input "VALE VERDE"
click at [540, 474] on span "Continuar" at bounding box center [540, 473] width 34 height 12
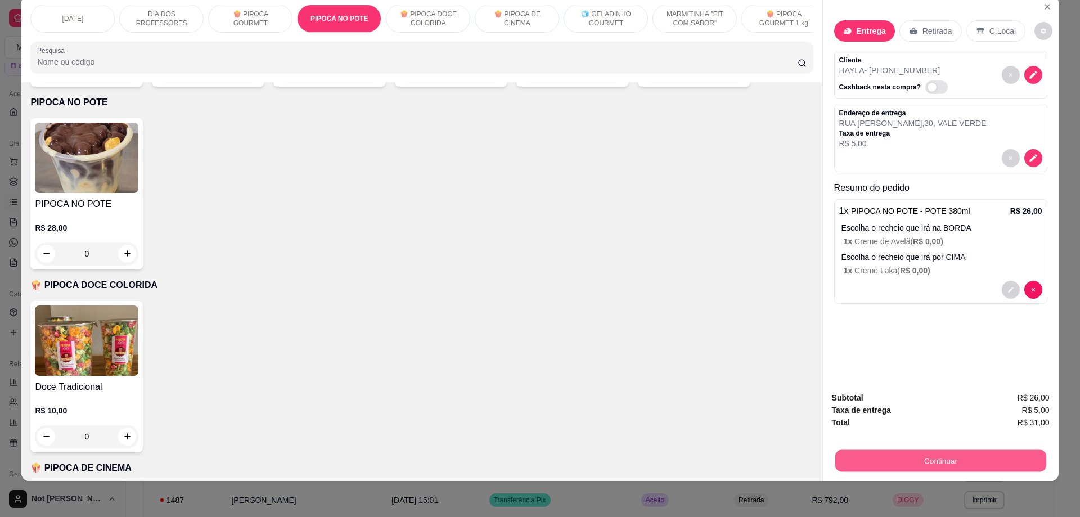
click at [945, 461] on button "Continuar" at bounding box center [940, 461] width 211 height 22
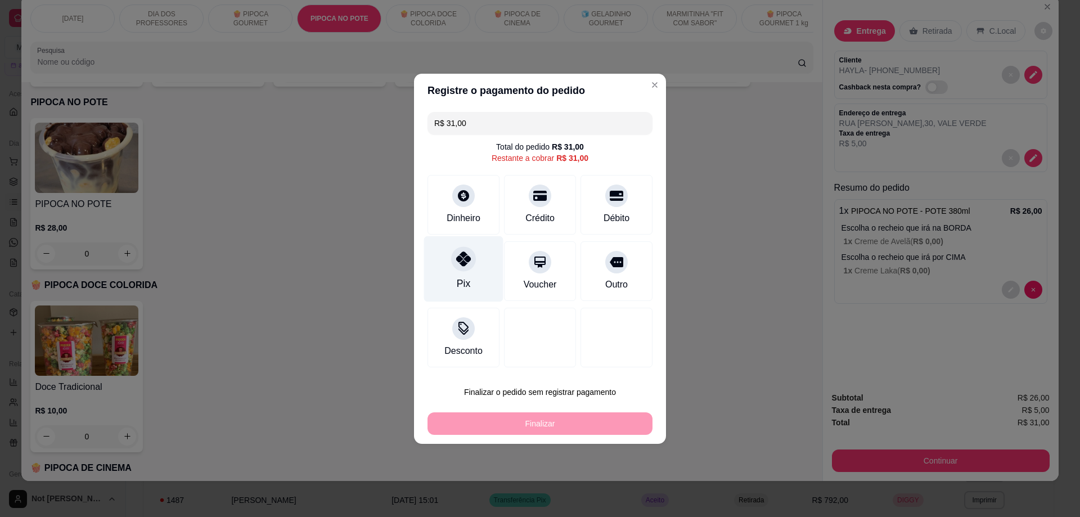
click at [467, 262] on icon at bounding box center [463, 258] width 15 height 15
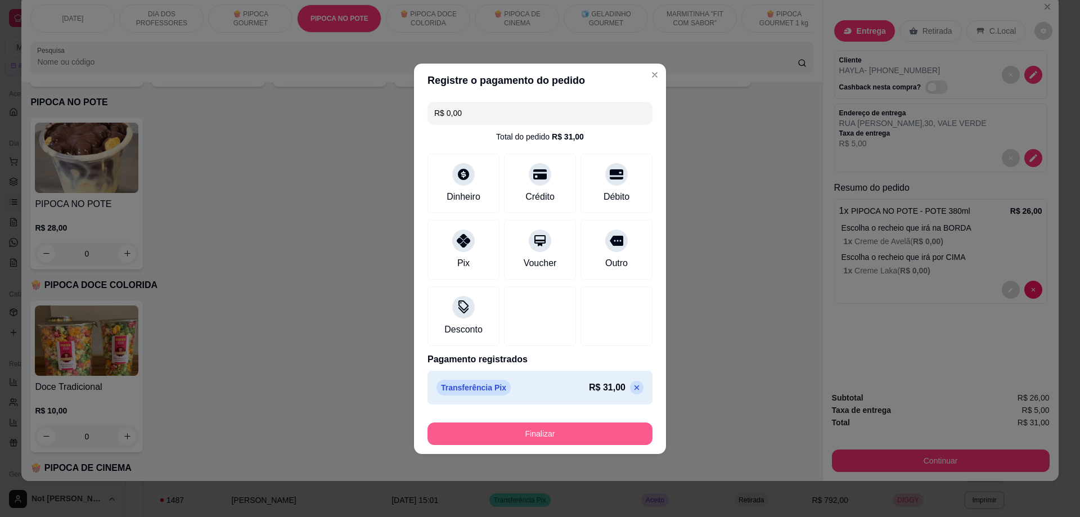
click at [536, 438] on button "Finalizar" at bounding box center [540, 433] width 225 height 23
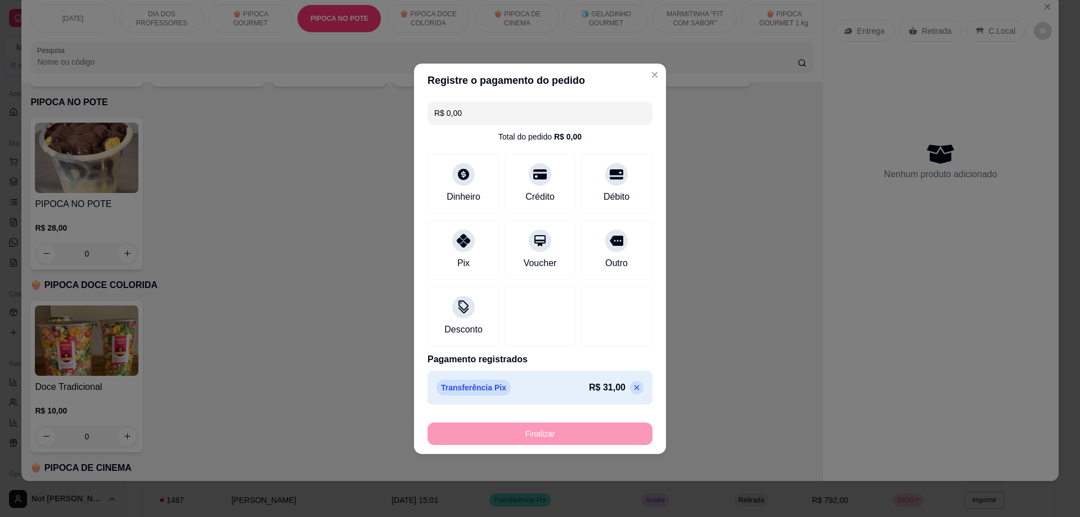
type input "-R$ 31,00"
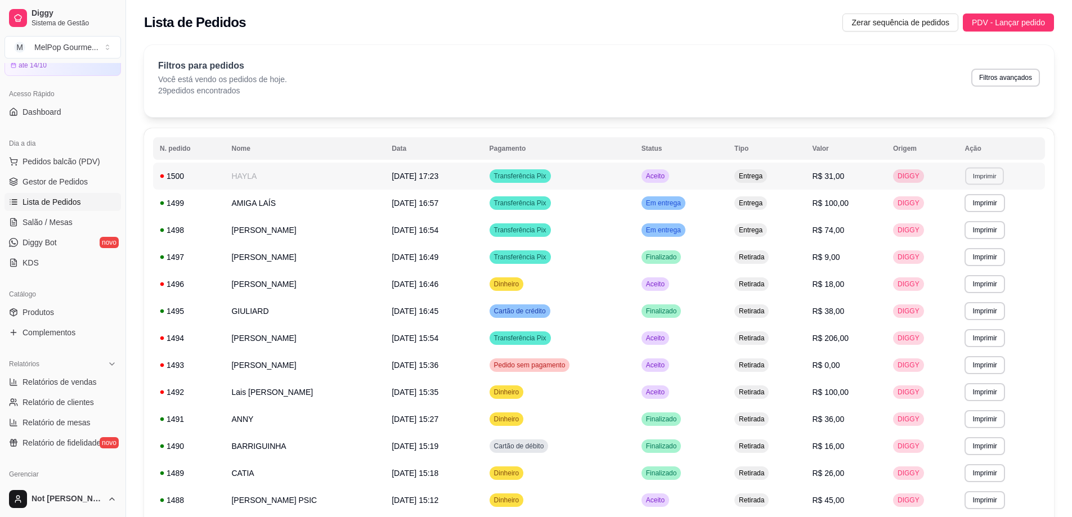
click at [985, 177] on button "Imprimir" at bounding box center [984, 175] width 39 height 17
click at [959, 217] on button "Impressora" at bounding box center [965, 215] width 82 height 18
click at [42, 160] on span "Pedidos balcão (PDV)" at bounding box center [62, 161] width 78 height 11
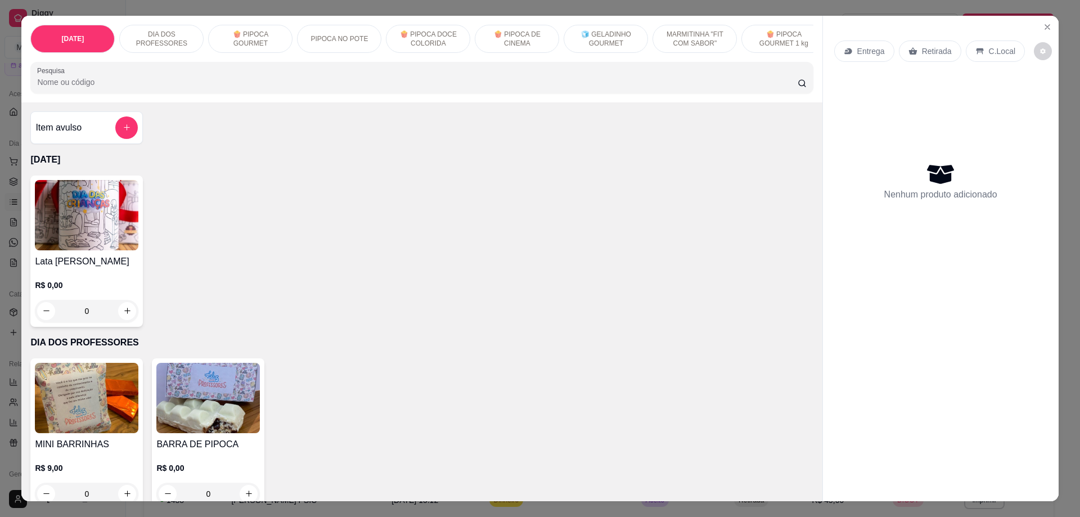
click at [587, 38] on p "🧊 GELADINHO GOURMET" at bounding box center [605, 39] width 65 height 18
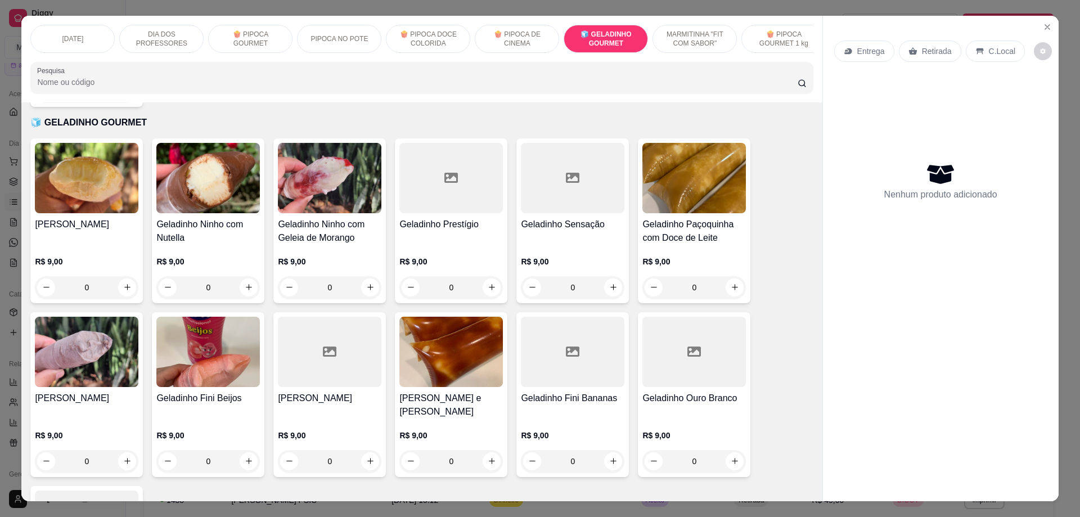
scroll to position [20, 0]
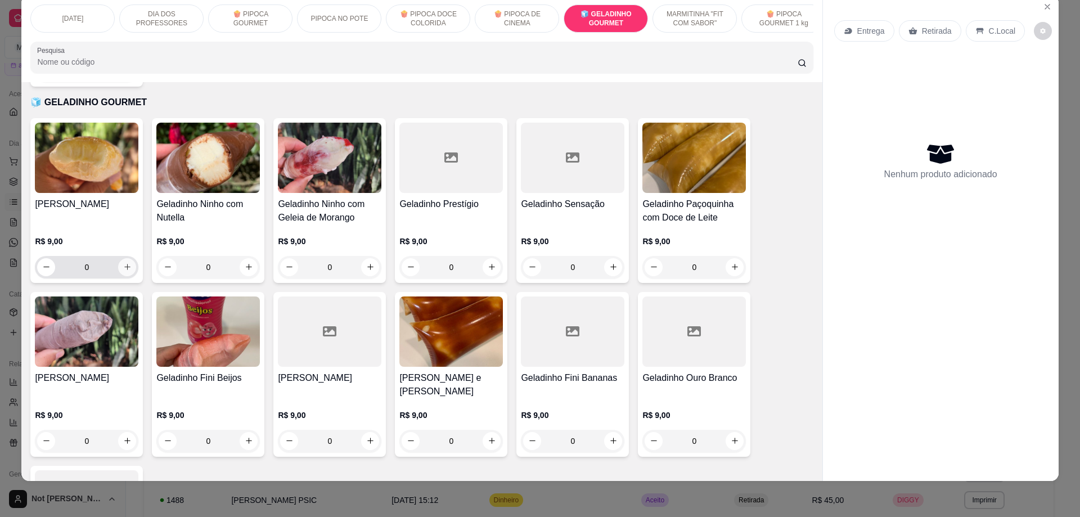
click at [123, 265] on icon "increase-product-quantity" at bounding box center [127, 267] width 8 height 8
type input "1"
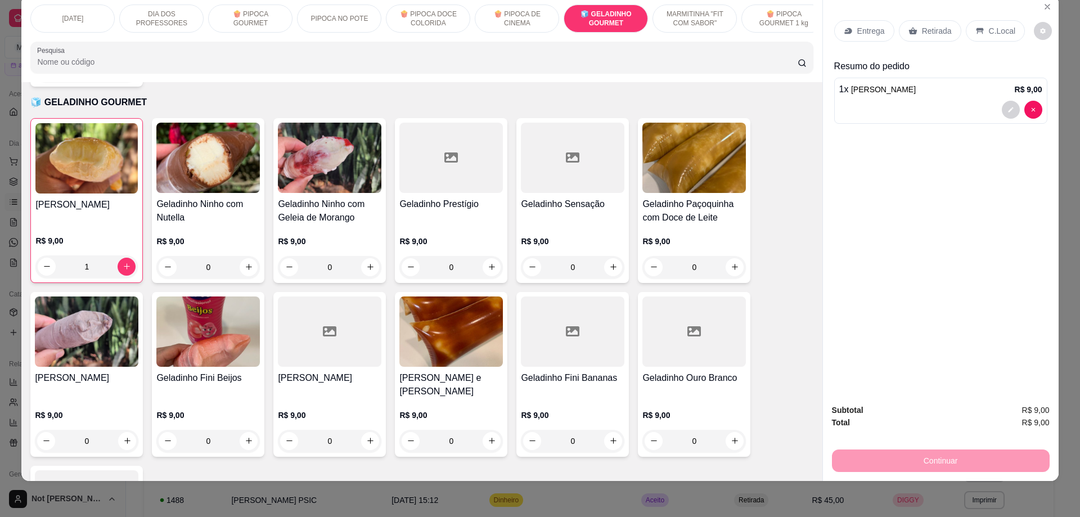
click at [923, 29] on p "Retirada" at bounding box center [937, 30] width 30 height 11
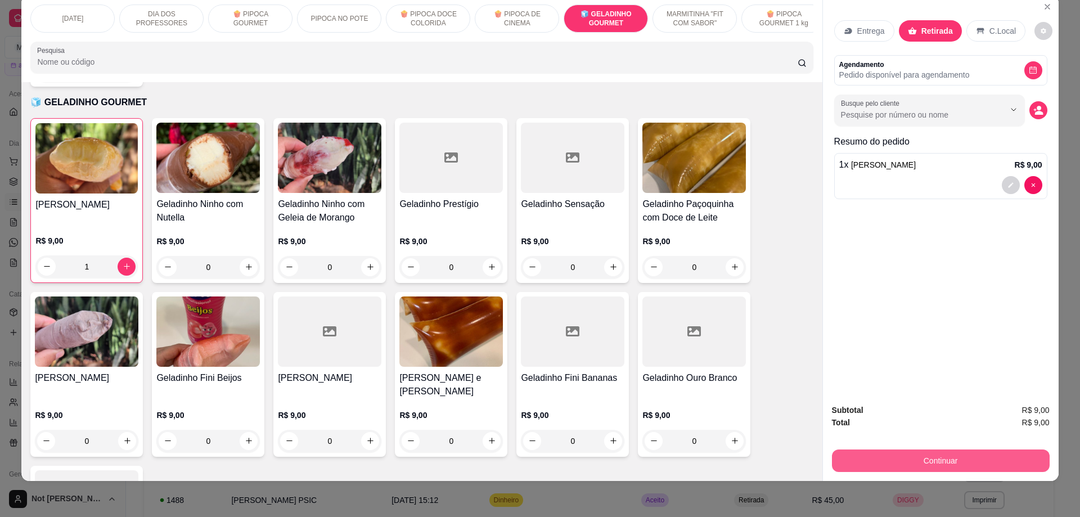
click at [928, 462] on button "Continuar" at bounding box center [941, 460] width 218 height 23
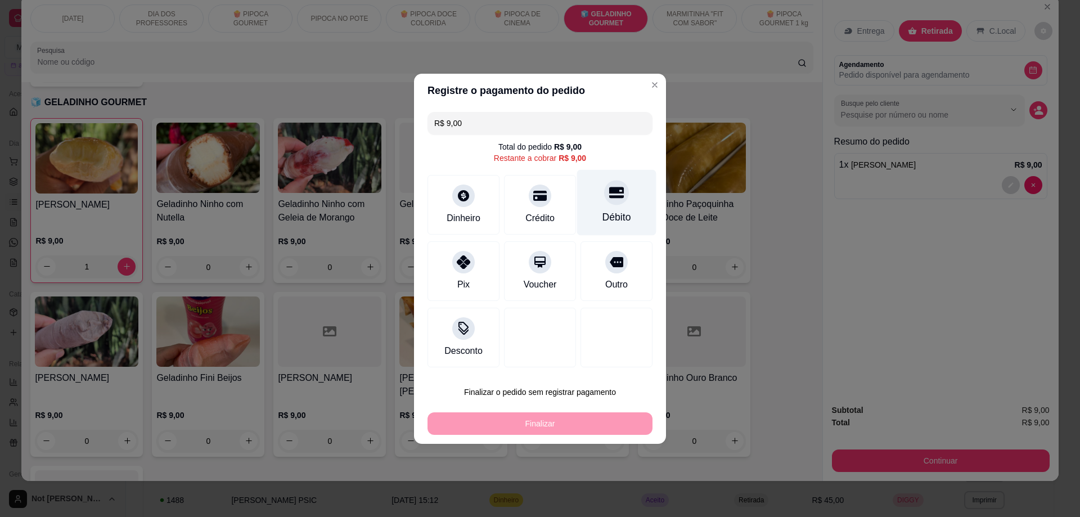
click at [618, 203] on div "Débito" at bounding box center [616, 202] width 79 height 66
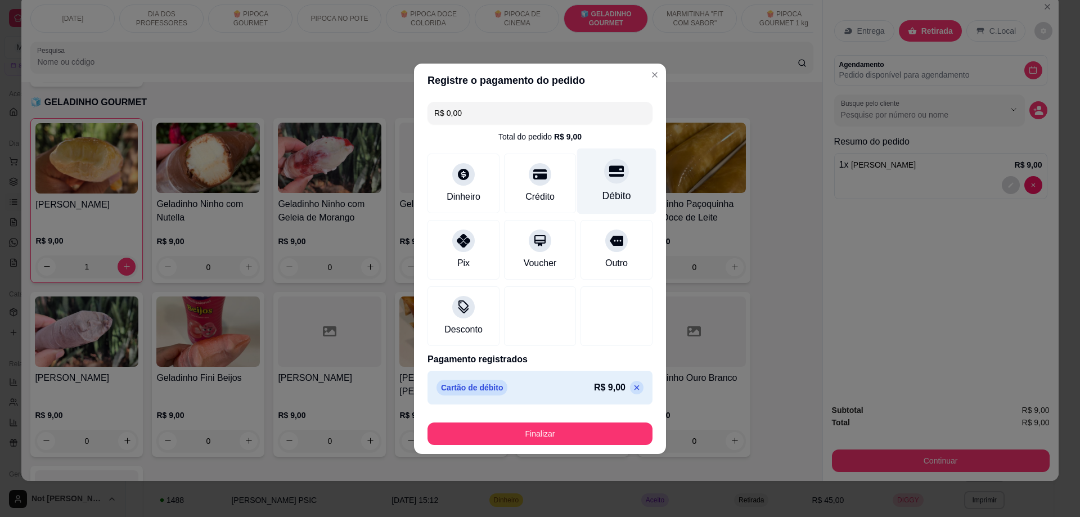
type input "R$ 0,00"
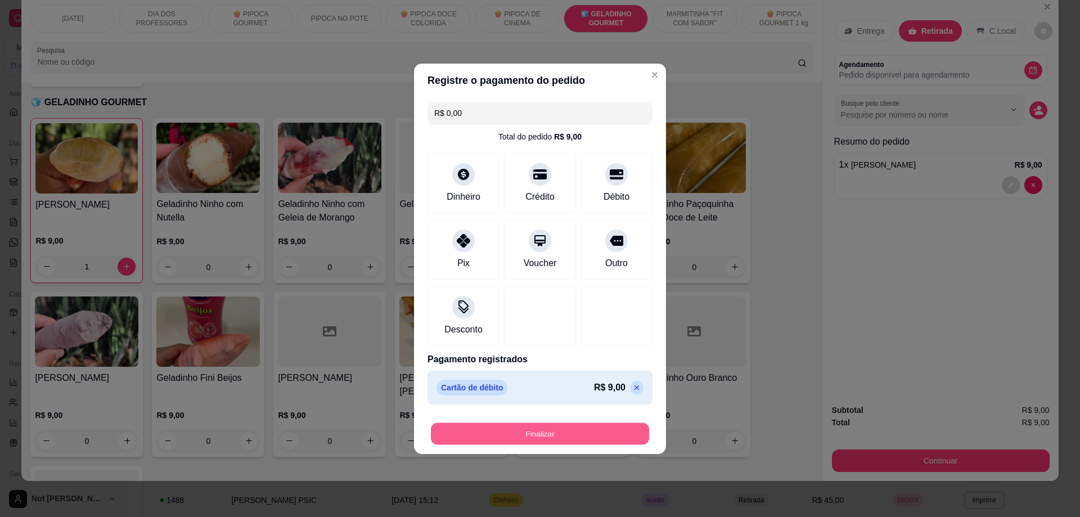
click at [555, 429] on button "Finalizar" at bounding box center [540, 433] width 218 height 22
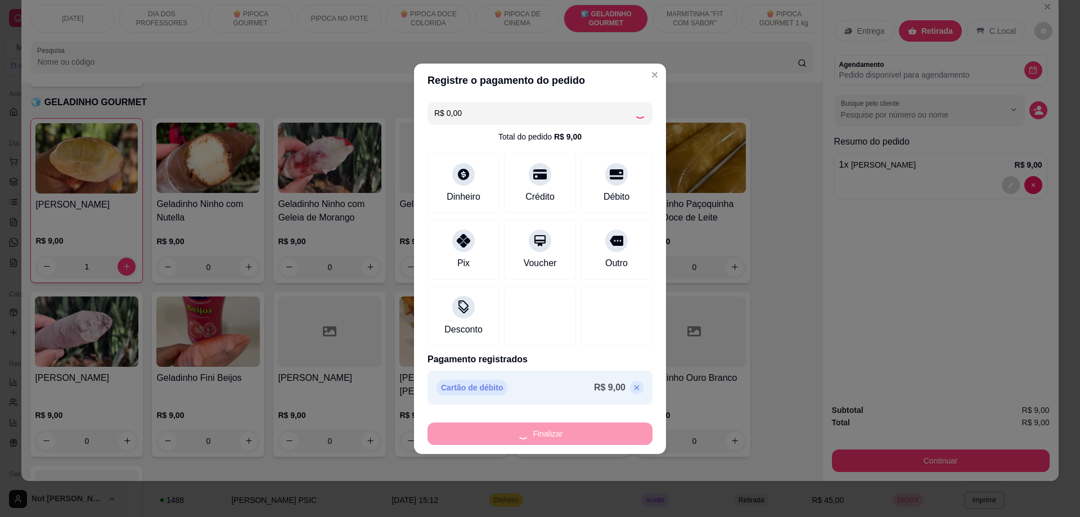
type input "0"
type input "-R$ 9,00"
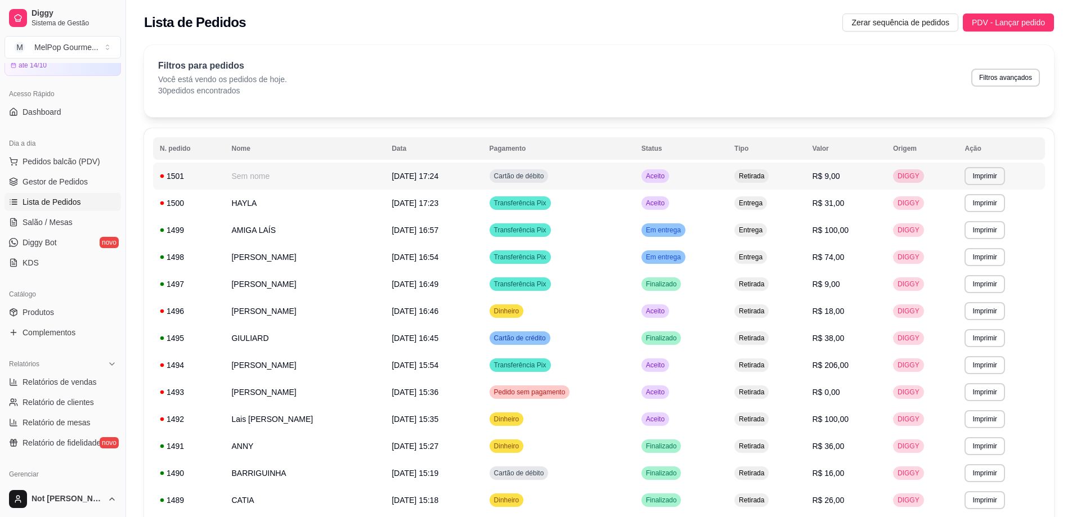
click at [367, 179] on td "Sem nome" at bounding box center [304, 176] width 160 height 27
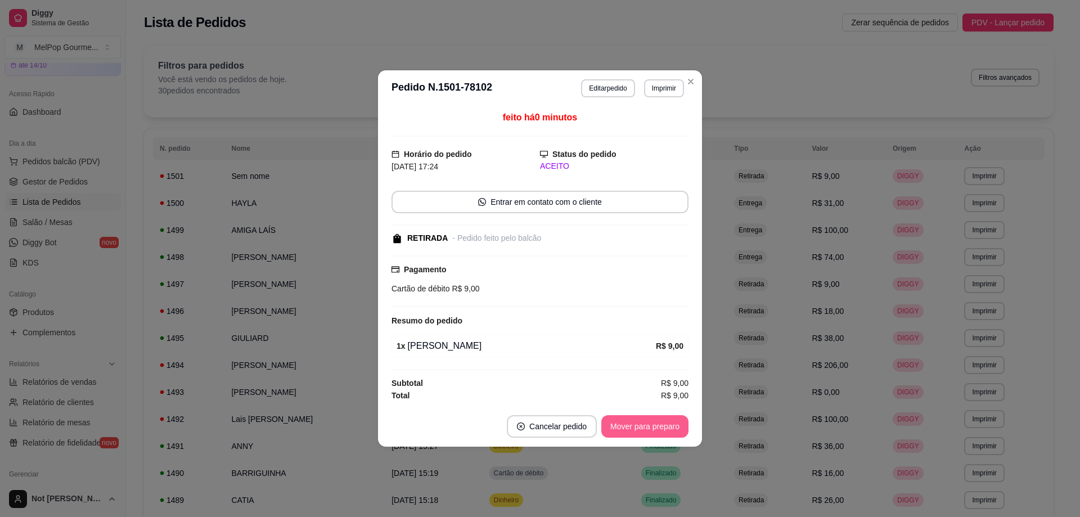
click at [670, 430] on button "Mover para preparo" at bounding box center [644, 426] width 87 height 23
click at [668, 430] on button "Mover para retirada disponível" at bounding box center [626, 426] width 124 height 23
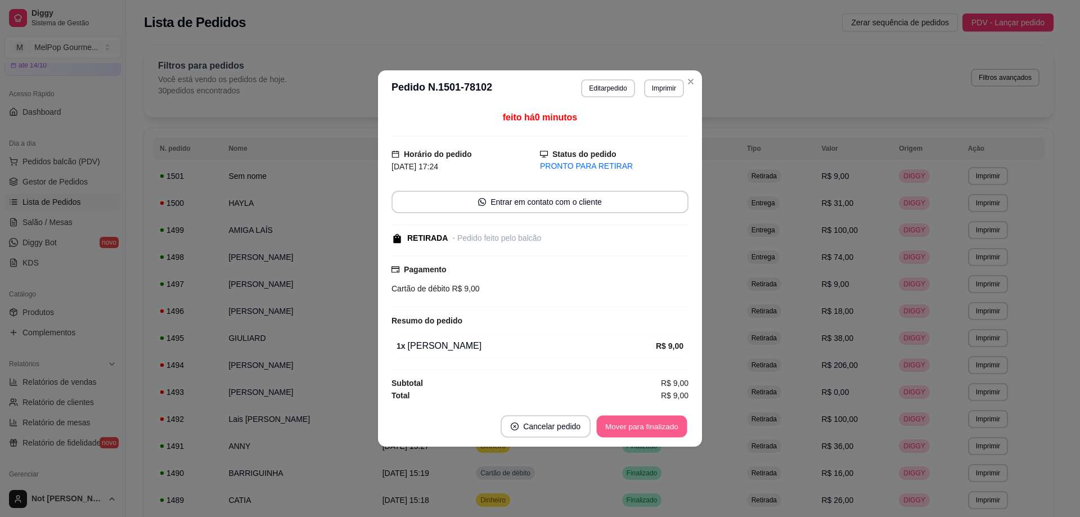
click at [659, 430] on button "Mover para finalizado" at bounding box center [642, 427] width 91 height 22
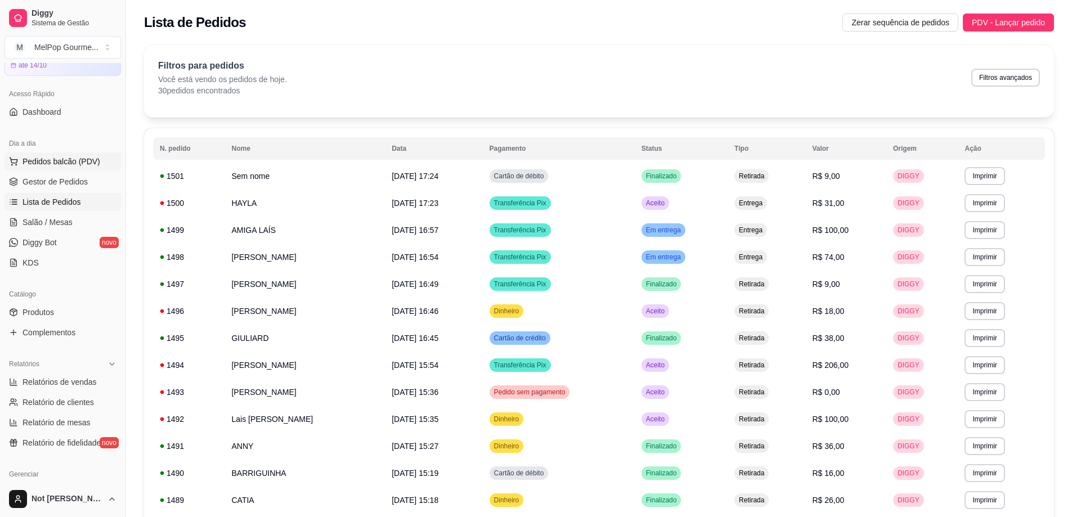
click at [62, 163] on span "Pedidos balcão (PDV)" at bounding box center [62, 161] width 78 height 11
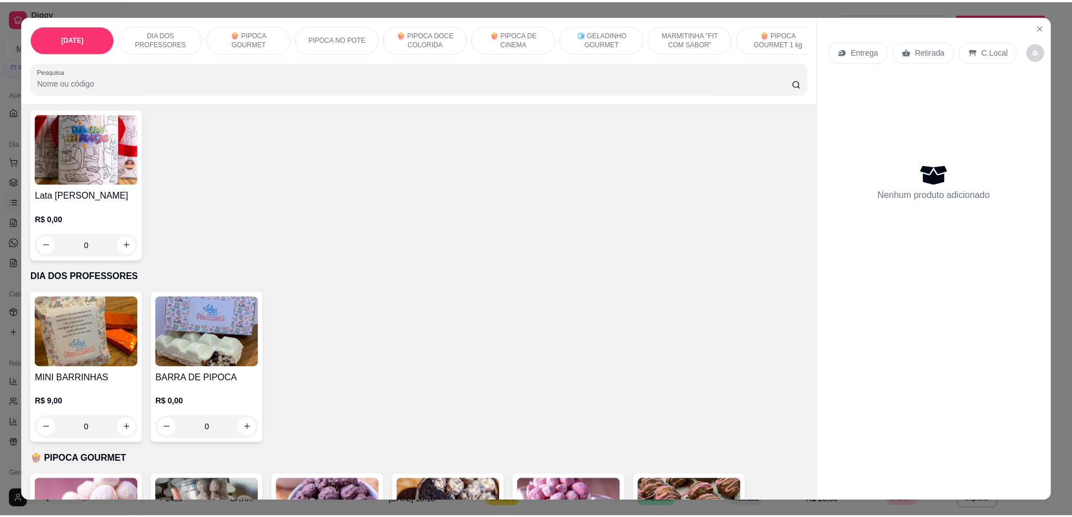
scroll to position [113, 0]
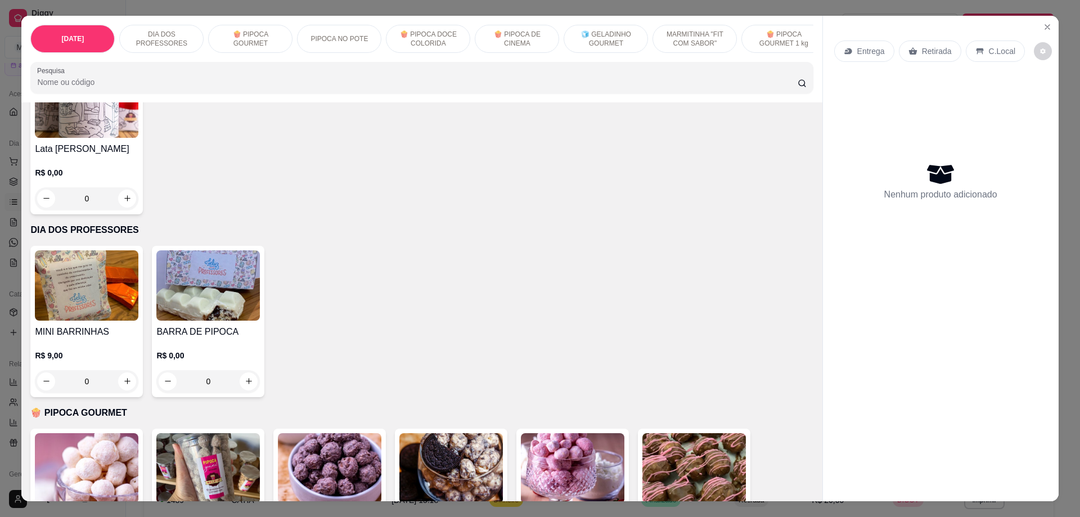
click at [242, 388] on div "0" at bounding box center [208, 381] width 104 height 23
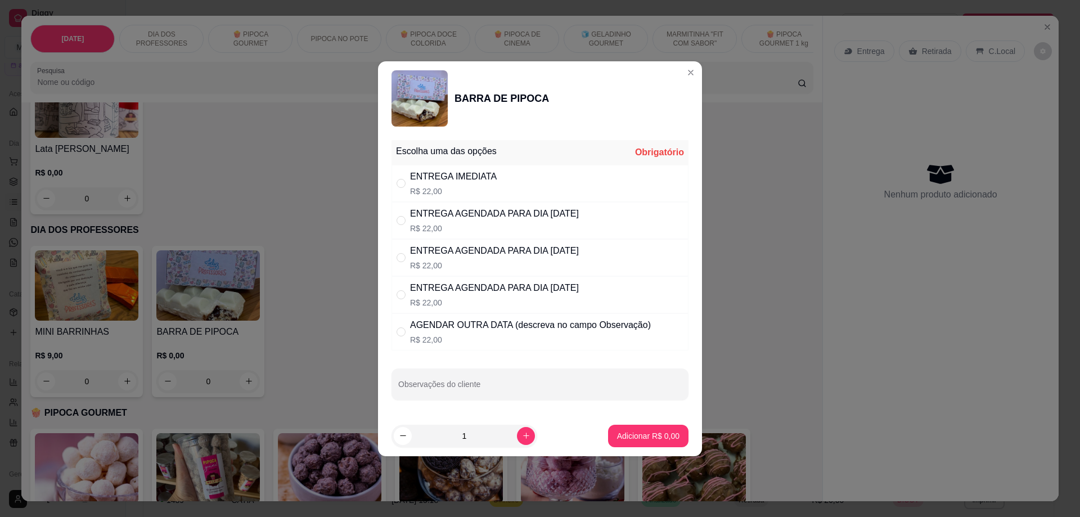
click at [455, 174] on div "ENTREGA IMEDIATA" at bounding box center [453, 177] width 87 height 14
radio input "true"
click at [649, 441] on p "Adicionar R$ 22,00" at bounding box center [646, 435] width 67 height 11
type input "1"
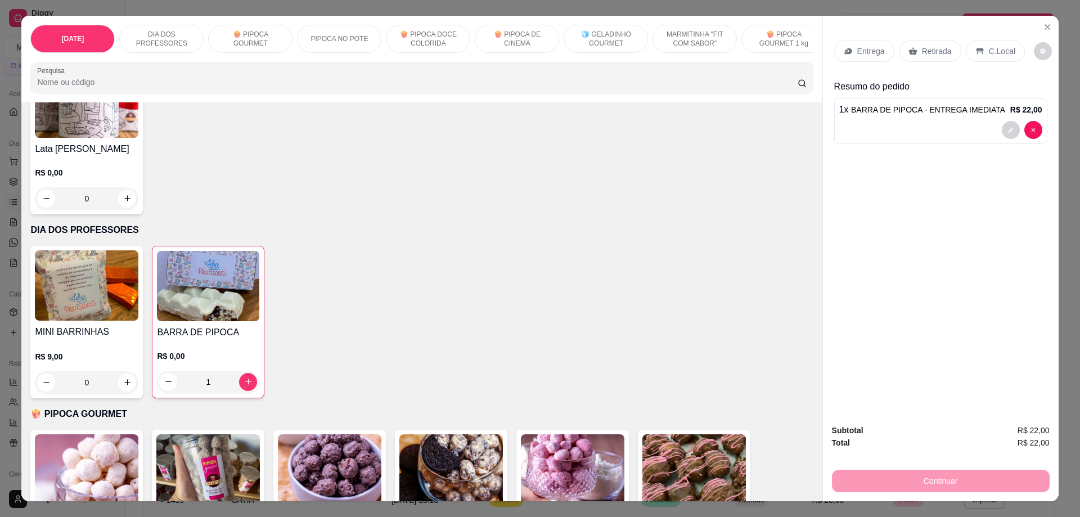
click at [929, 51] on p "Retirada" at bounding box center [937, 51] width 30 height 11
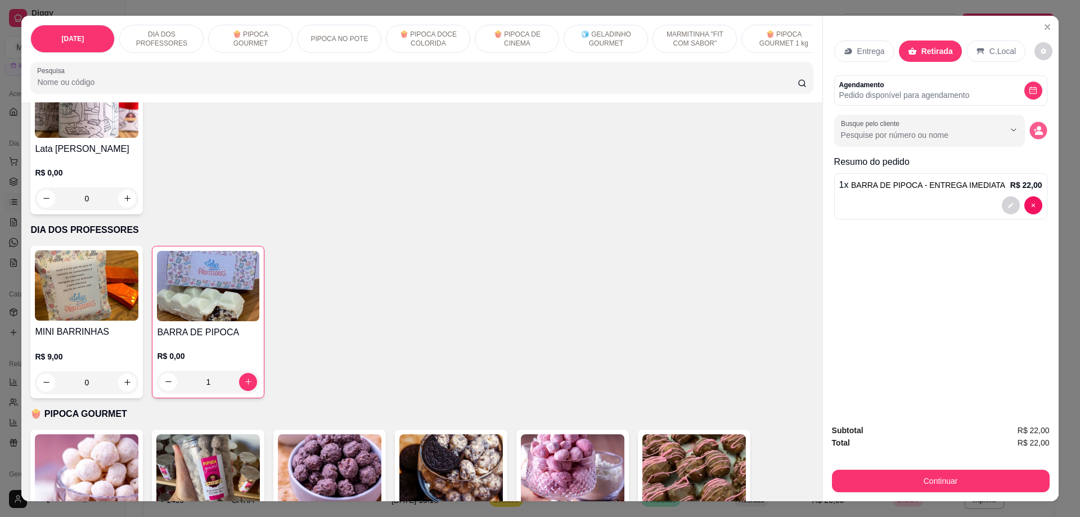
click at [1033, 136] on button "decrease-product-quantity" at bounding box center [1037, 130] width 17 height 17
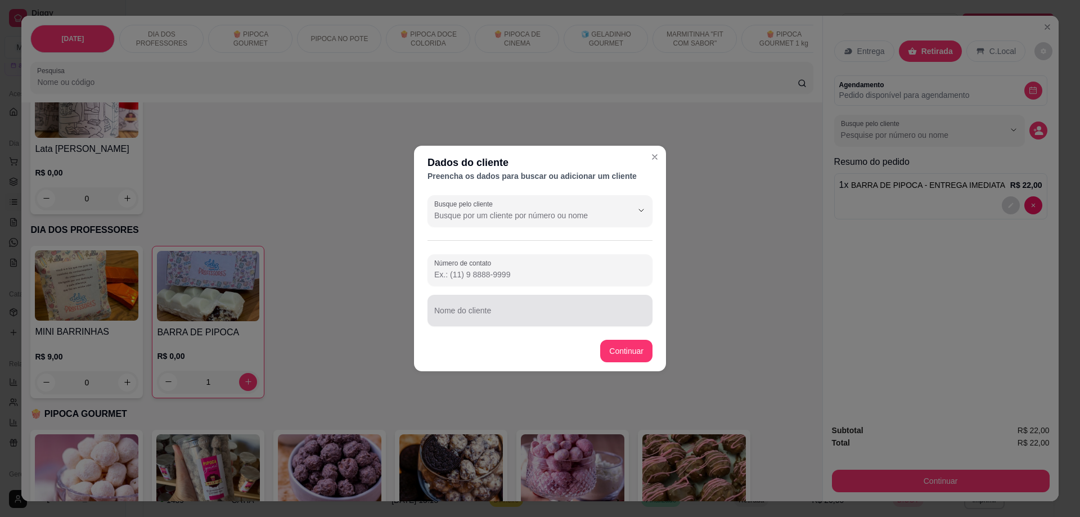
click at [464, 309] on div at bounding box center [540, 310] width 212 height 23
type input "[PERSON_NAME]"
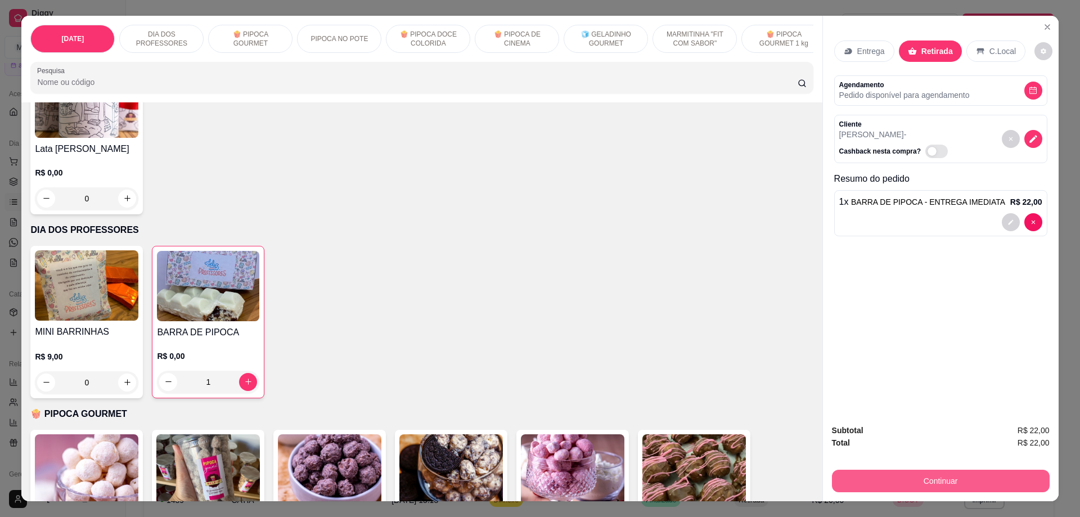
click at [950, 479] on button "Continuar" at bounding box center [941, 481] width 218 height 23
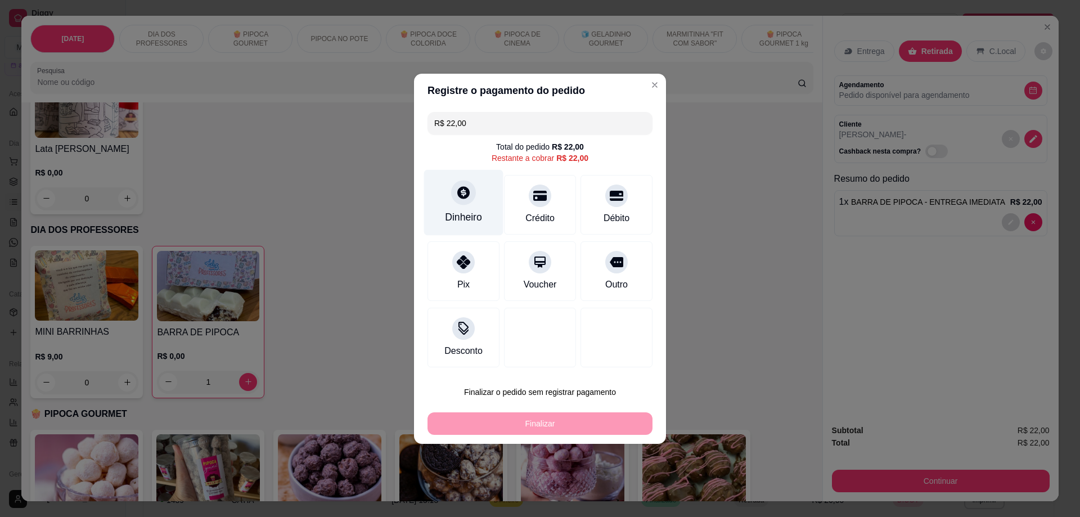
click at [457, 194] on icon at bounding box center [463, 192] width 12 height 12
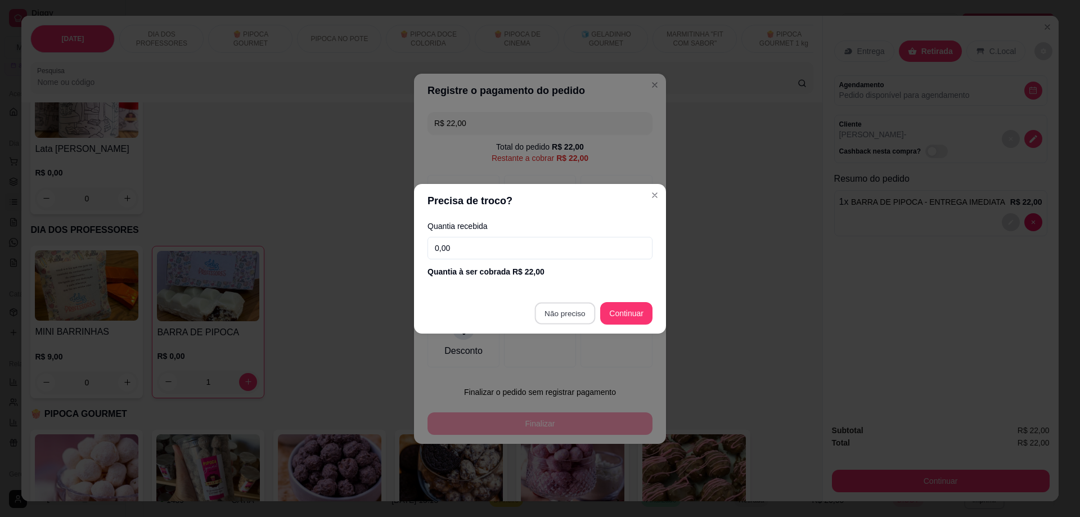
type input "R$ 0,00"
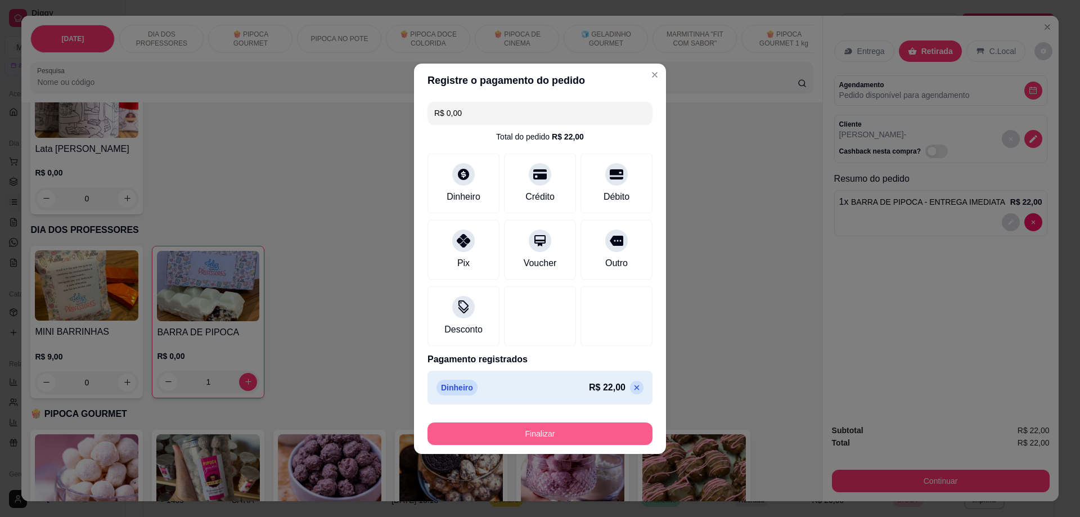
click at [541, 438] on button "Finalizar" at bounding box center [540, 433] width 225 height 23
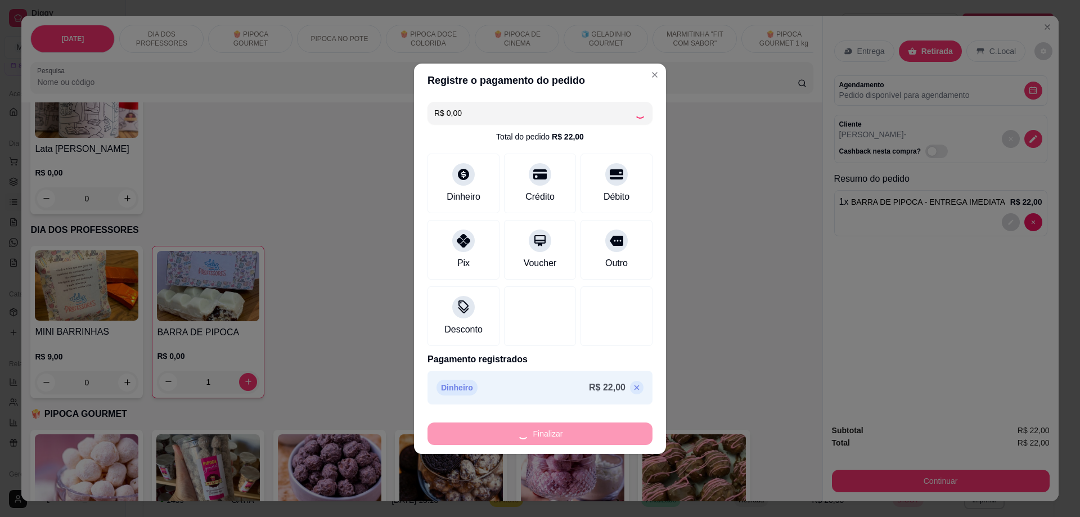
type input "0"
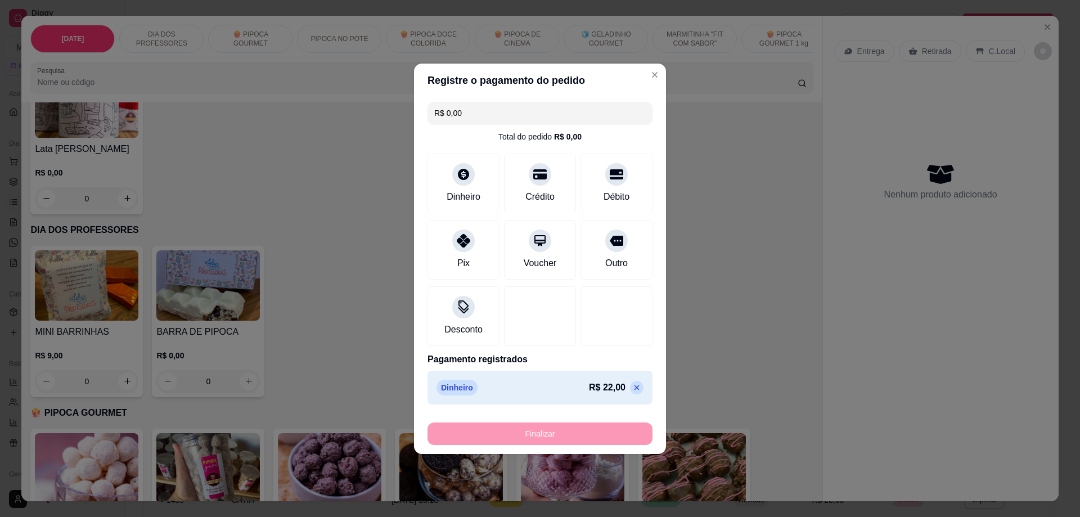
type input "-R$ 22,00"
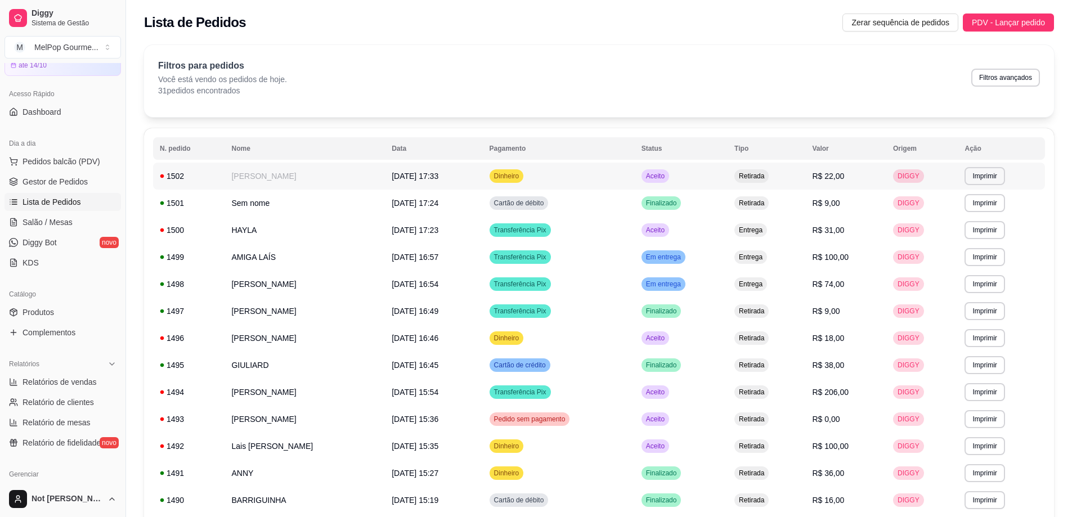
click at [285, 176] on td "[PERSON_NAME]" at bounding box center [304, 176] width 160 height 27
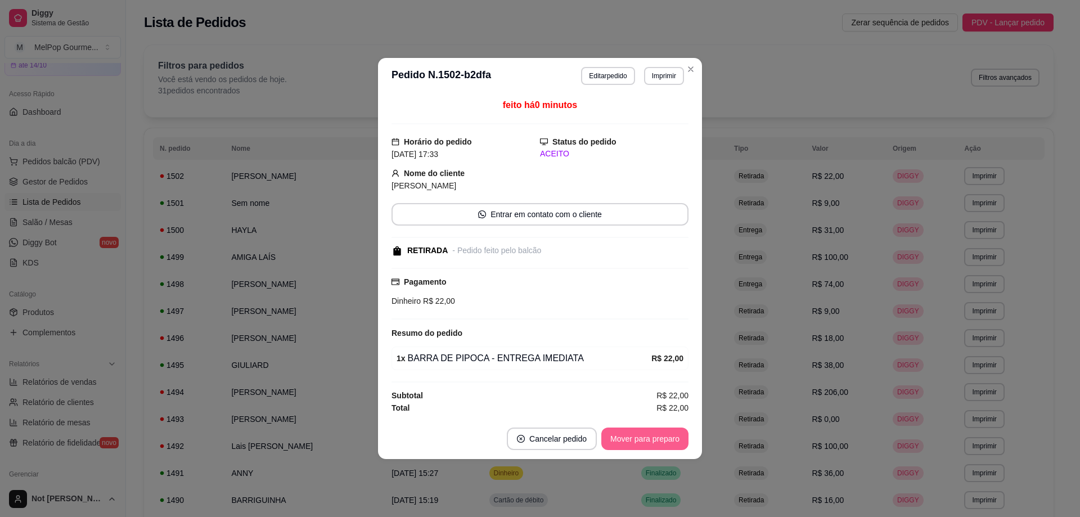
click at [641, 442] on button "Mover para preparo" at bounding box center [644, 439] width 87 height 23
click at [641, 442] on button "Mover para retirada disponível" at bounding box center [626, 439] width 120 height 22
click at [643, 440] on button "Mover para finalizado" at bounding box center [641, 439] width 93 height 23
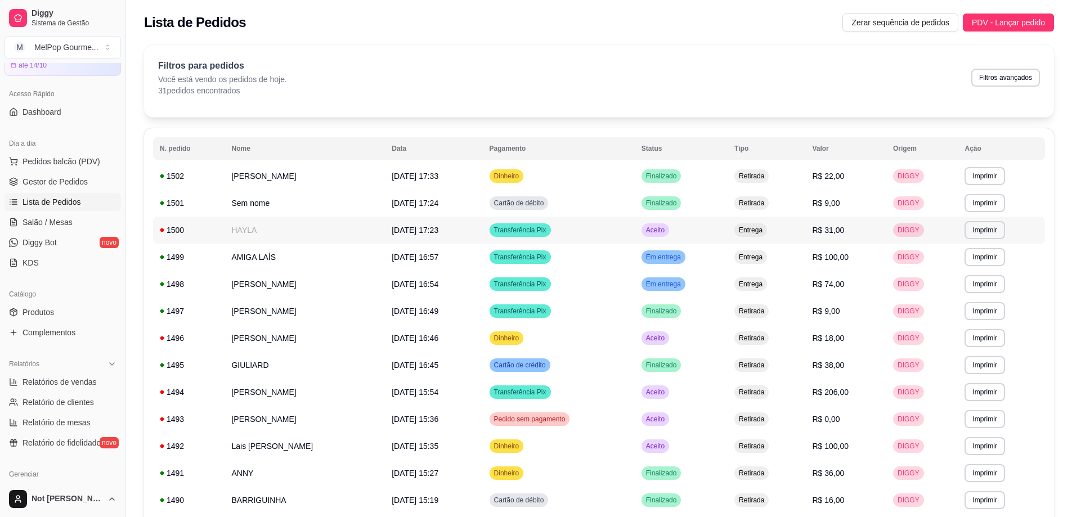
click at [413, 228] on span "[DATE] 17:23" at bounding box center [415, 230] width 47 height 9
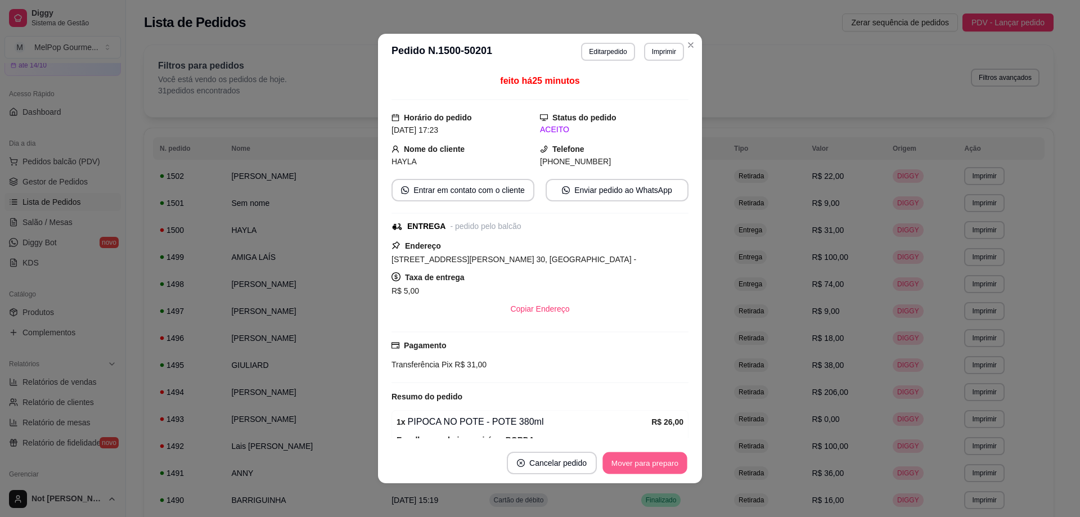
click at [648, 469] on button "Mover para preparo" at bounding box center [644, 463] width 84 height 22
click at [652, 464] on button "Mover para entrega" at bounding box center [645, 463] width 84 height 22
click at [651, 464] on button "Mover para finalizado" at bounding box center [642, 463] width 91 height 22
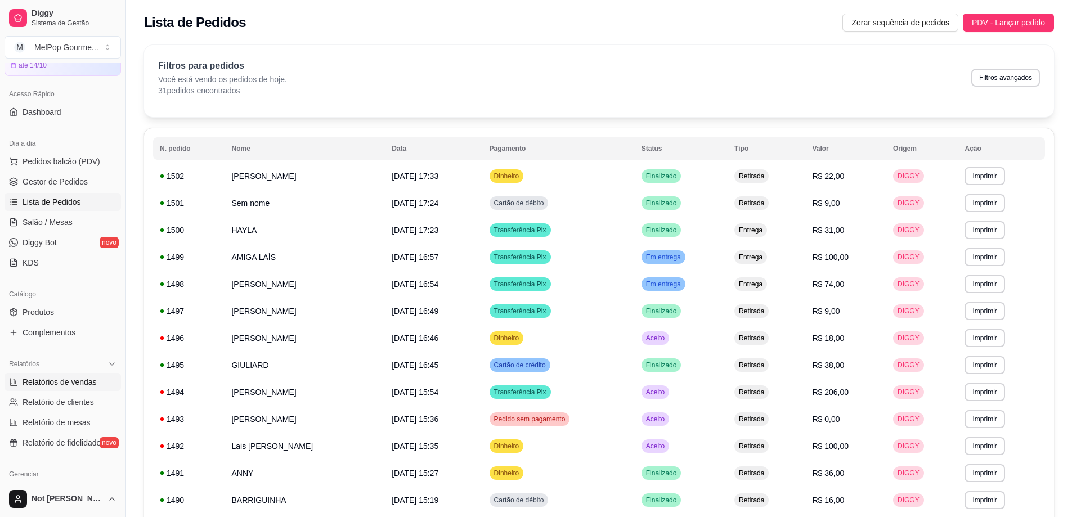
click at [53, 385] on span "Relatórios de vendas" at bounding box center [60, 381] width 74 height 11
